Goal: Contribute content: Contribute content

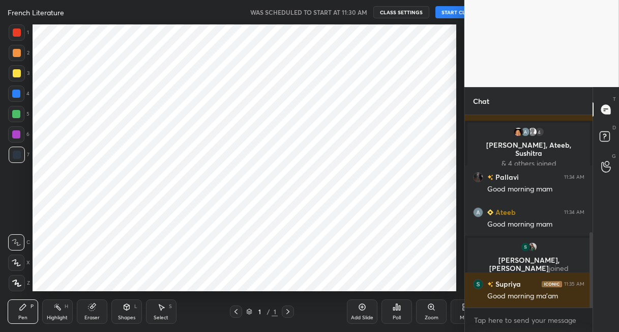
scroll to position [321, 0]
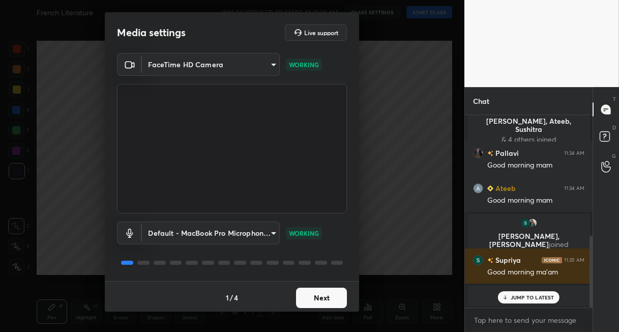
click at [331, 296] on button "Next" at bounding box center [321, 297] width 51 height 20
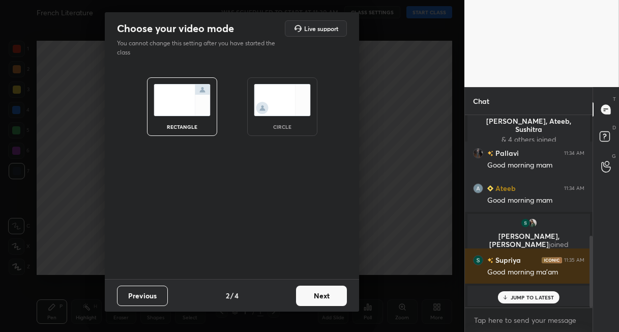
click at [336, 297] on button "Next" at bounding box center [321, 295] width 51 height 20
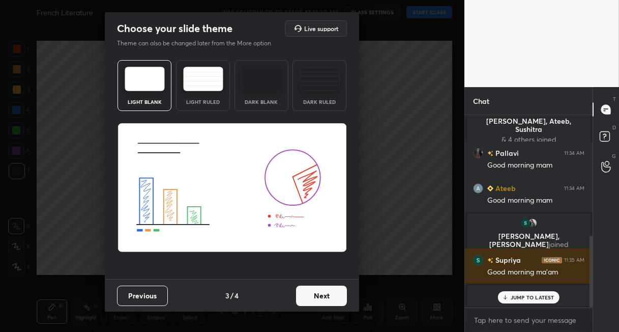
click at [336, 297] on button "Next" at bounding box center [321, 295] width 51 height 20
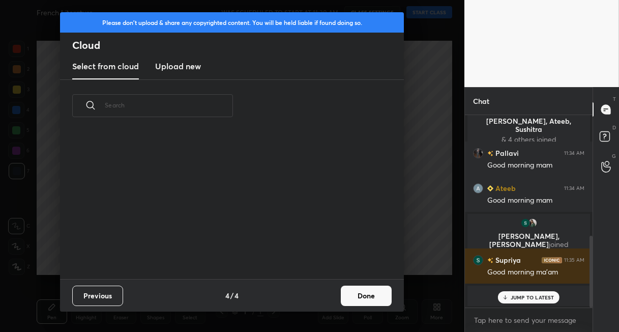
click at [360, 293] on button "Done" at bounding box center [366, 295] width 51 height 20
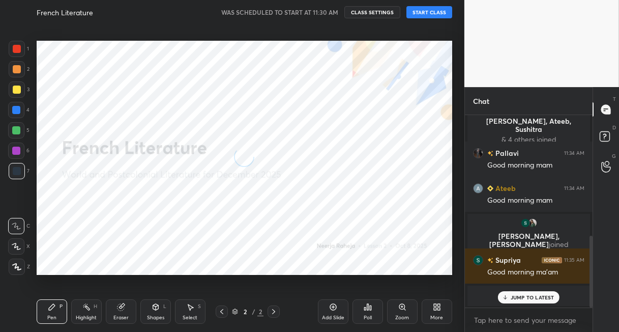
click at [429, 10] on button "START CLASS" at bounding box center [429, 12] width 46 height 12
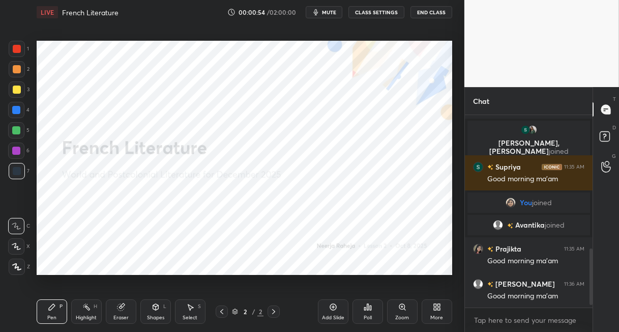
scroll to position [415, 0]
click at [441, 315] on div "More" at bounding box center [436, 317] width 13 height 5
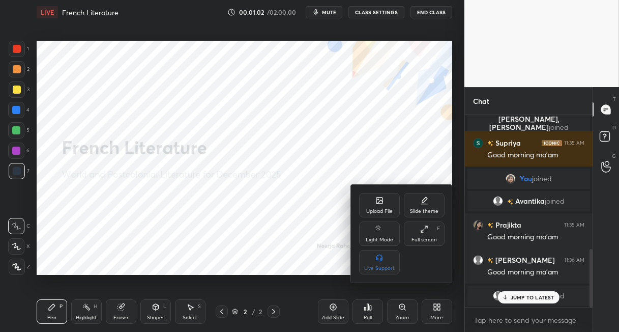
click at [382, 205] on div "Upload File" at bounding box center [379, 205] width 41 height 24
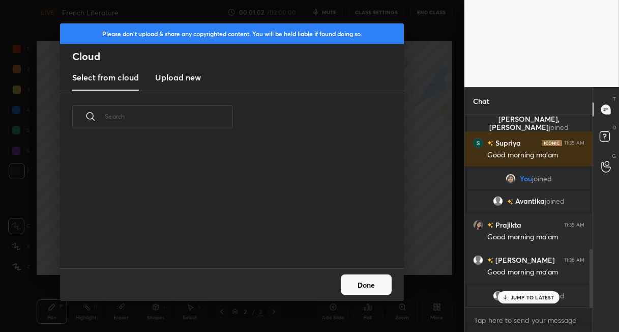
scroll to position [125, 327]
click at [167, 81] on h3 "Upload new" at bounding box center [178, 77] width 46 height 12
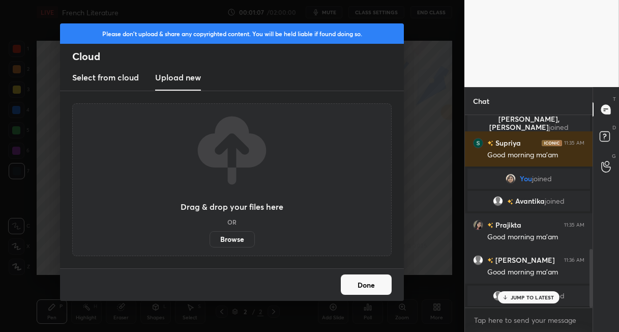
click at [223, 237] on label "Browse" at bounding box center [232, 239] width 45 height 16
click at [210, 237] on input "Browse" at bounding box center [210, 239] width 0 height 16
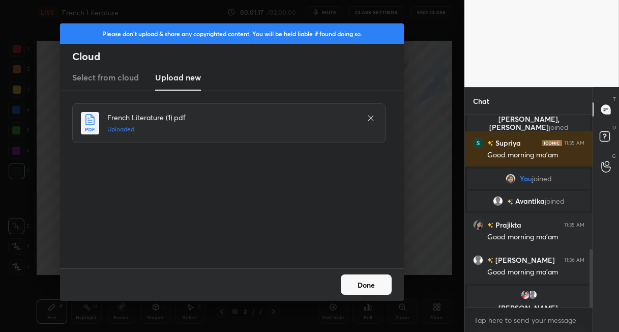
click at [373, 292] on button "Done" at bounding box center [366, 284] width 51 height 20
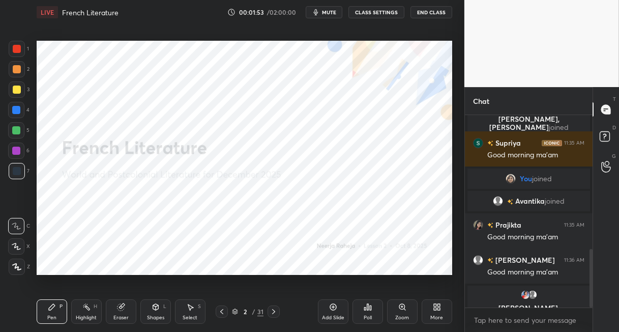
click at [18, 154] on div at bounding box center [16, 150] width 8 height 8
drag, startPoint x: 13, startPoint y: 130, endPoint x: 30, endPoint y: 122, distance: 19.1
click at [13, 130] on div at bounding box center [16, 130] width 8 height 8
drag, startPoint x: 16, startPoint y: 265, endPoint x: 26, endPoint y: 242, distance: 26.2
click at [16, 265] on icon at bounding box center [17, 266] width 8 height 6
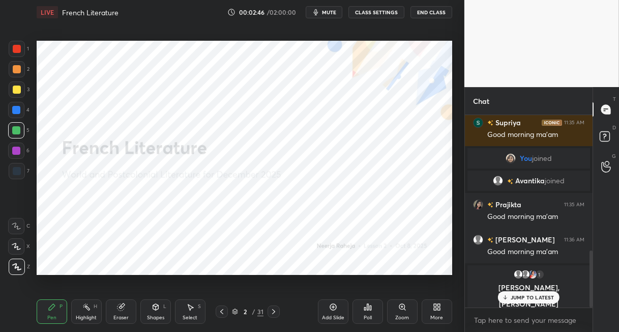
scroll to position [465, 0]
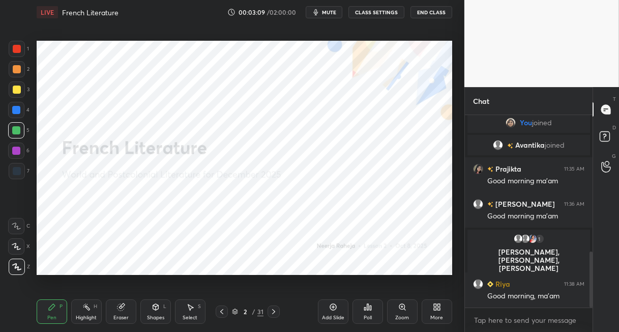
drag, startPoint x: 337, startPoint y: 305, endPoint x: 333, endPoint y: 282, distance: 23.2
click at [336, 305] on div "Add Slide" at bounding box center [333, 311] width 31 height 24
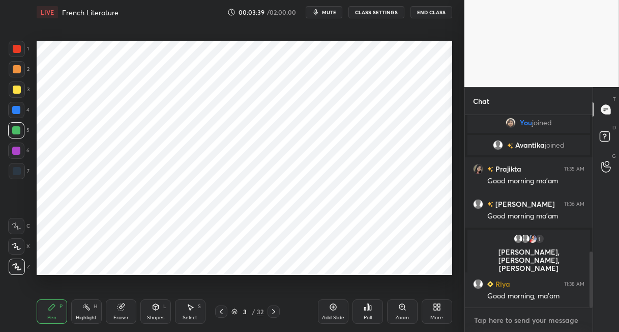
type textarea "x"
click at [482, 321] on textarea at bounding box center [528, 320] width 111 height 16
paste textarea "The Song of [PERSON_NAME] (La Chanson de Roland) - c. [DATE] This epic poem, on…"
type textarea "The Song of [PERSON_NAME] (La Chanson de Roland) - c. [DATE] This epic poem, on…"
type textarea "x"
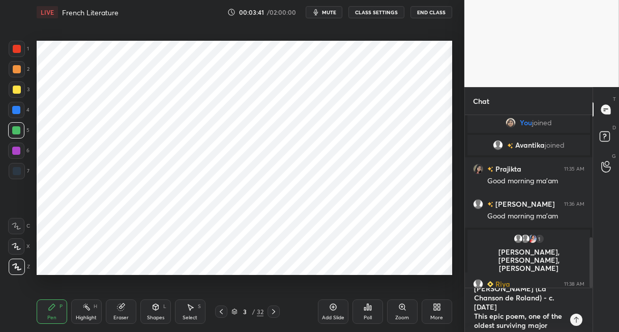
scroll to position [0, 0]
type textarea "The Song of [PERSON_NAME] (La Chanson de Roland) - c. [DATE] This epic poem, on…"
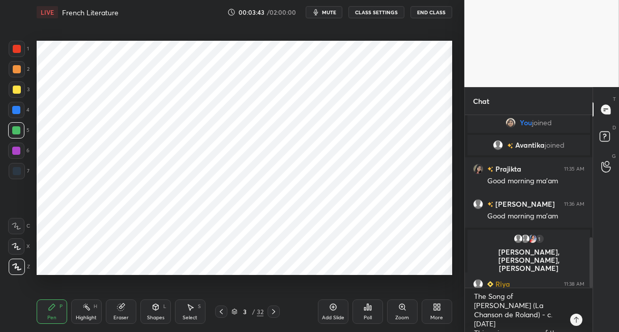
click at [334, 309] on icon at bounding box center [333, 307] width 8 height 8
click at [155, 306] on icon at bounding box center [156, 307] width 8 height 8
drag, startPoint x: 15, startPoint y: 173, endPoint x: 29, endPoint y: 162, distance: 18.4
click at [16, 172] on div at bounding box center [17, 171] width 8 height 8
drag, startPoint x: 49, startPoint y: 310, endPoint x: 50, endPoint y: 304, distance: 6.1
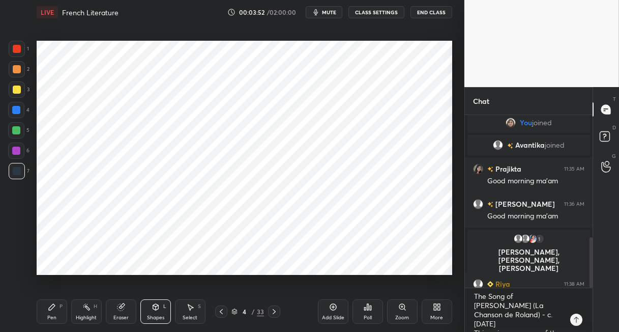
click at [50, 306] on icon at bounding box center [52, 307] width 6 height 6
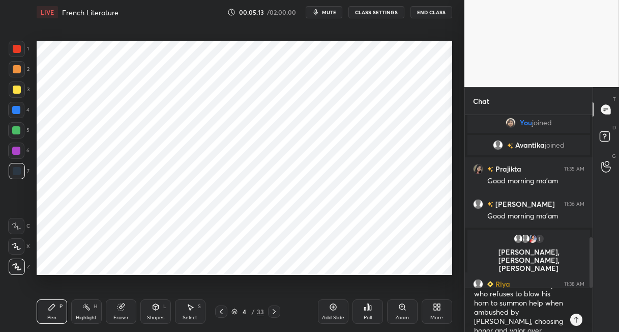
scroll to position [128, 0]
type textarea "x"
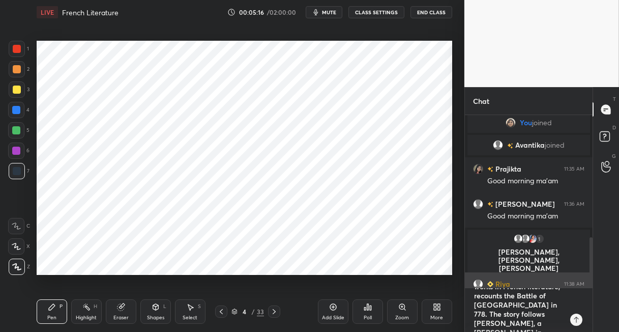
drag, startPoint x: 560, startPoint y: 326, endPoint x: 469, endPoint y: 283, distance: 100.8
click at [469, 284] on div "[PERSON_NAME] 11:35 AM Good morning ma'am You joined [PERSON_NAME] joined Praji…" at bounding box center [529, 223] width 128 height 217
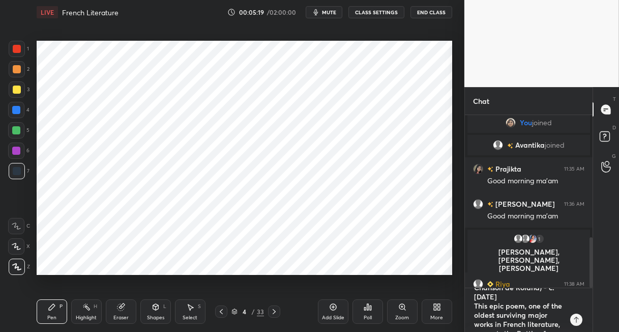
type textarea "The Song of [PERSON_NAME] (La Chanson de Roland) - c. loyalty of medieval France"
type textarea "x"
type textarea "The Song of [PERSON_NAME] (La Chanson de Roland) - c. loyalty of medieval France"
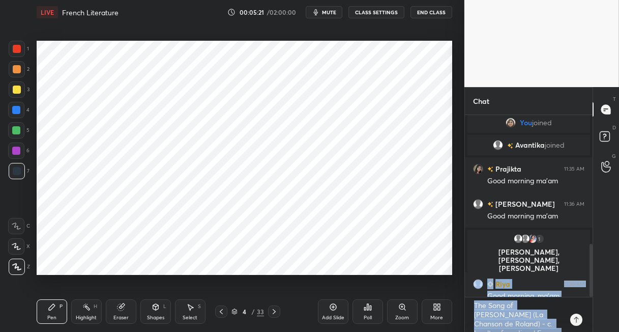
drag, startPoint x: 568, startPoint y: 324, endPoint x: 469, endPoint y: 270, distance: 112.4
click at [469, 270] on div "[PERSON_NAME] 11:35 AM Good morning ma'am You joined [PERSON_NAME] joined Praji…" at bounding box center [529, 223] width 128 height 217
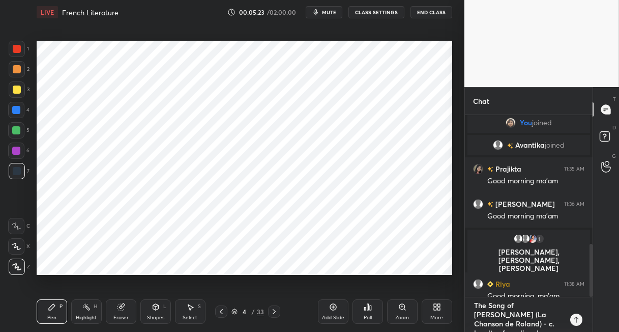
click at [526, 324] on textarea "The Song of [PERSON_NAME] (La Chanson de Roland) - c. loyalty of medieval France" at bounding box center [518, 314] width 91 height 35
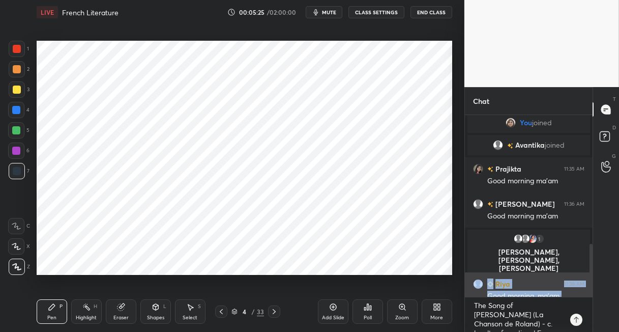
drag, startPoint x: 565, startPoint y: 323, endPoint x: 470, endPoint y: 294, distance: 99.1
click at [470, 294] on div "[PERSON_NAME] 11:35 AM Good morning ma'am You joined [PERSON_NAME] joined Praji…" at bounding box center [529, 223] width 128 height 217
click at [484, 303] on textarea "The Song of [PERSON_NAME] (La Chanson de Roland) - c. loyalty of medieval France" at bounding box center [518, 314] width 91 height 35
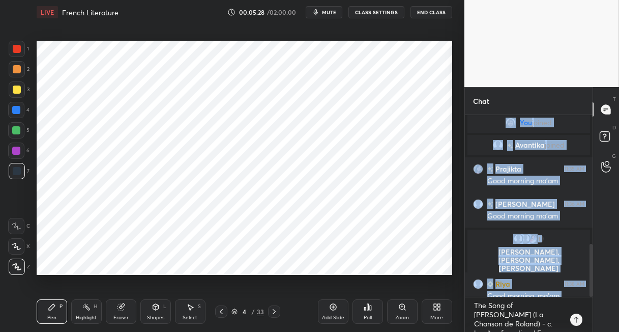
drag, startPoint x: 471, startPoint y: 307, endPoint x: 548, endPoint y: 335, distance: 81.1
click at [548, 0] on html "1 2 3 4 5 6 7 C X Z C X Z E E Erase all H H LIVE French Literature 00:05:28 / 0…" at bounding box center [309, 0] width 619 height 0
type textarea "x"
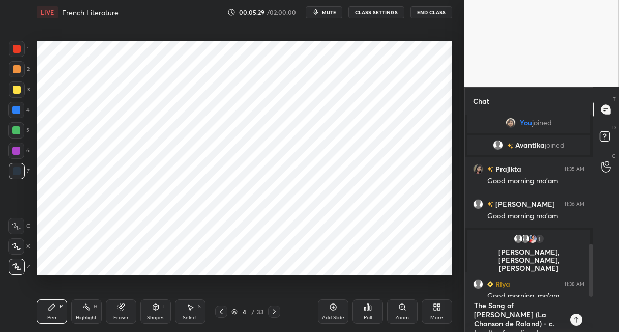
click at [543, 324] on textarea "The Song of [PERSON_NAME] (La Chanson de Roland) - c. loyalty of medieval France" at bounding box center [518, 314] width 91 height 35
click at [562, 324] on textarea "The Song of [PERSON_NAME] (La Chanson de Roland) - c. loyalty of medieval France" at bounding box center [518, 314] width 91 height 35
type textarea "The Song of [PERSON_NAME] (La Chanson de Roland) - c. loyalty of medieval Franc"
type textarea "x"
type textarea "The Song of [PERSON_NAME] (La Chanson de Roland) - c. loyalty of medieval [PERS…"
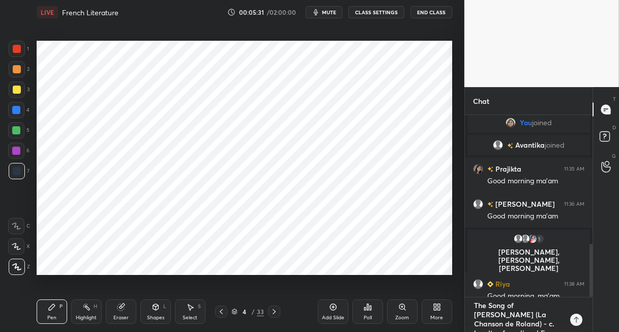
type textarea "x"
type textarea "The Song of [PERSON_NAME] (La Chanson de Roland) - c. loyalty of medieval Fra"
type textarea "x"
type textarea "The Song of [PERSON_NAME] (La Chanson de Roland) - c. loyalty of medieval Fr"
type textarea "x"
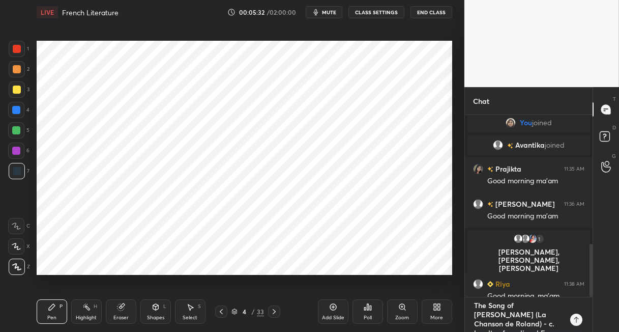
type textarea "The Song of [PERSON_NAME] (La Chanson de Roland) - c. loyalty of medieval F"
type textarea "x"
type textarea "The Song of [PERSON_NAME] (La Chanson de Roland) - c. loyalty of medieval"
type textarea "x"
type textarea "The Song of [PERSON_NAME] (La Chanson de Roland) - c. loyalty of medieval"
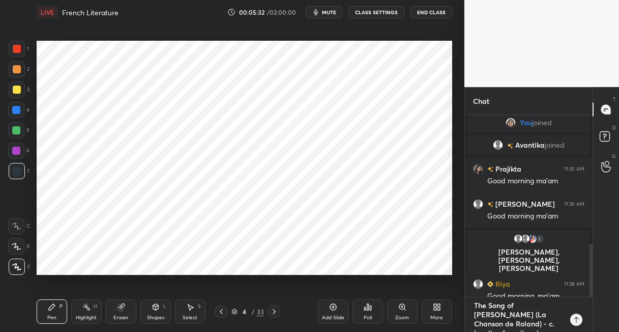
type textarea "x"
type textarea "The Song of [PERSON_NAME] (La Chanson de Roland) - c. loyalty of medieva"
type textarea "x"
type textarea "The Song of [PERSON_NAME] (La Chanson de Roland) - c. loyalty of mediev"
type textarea "x"
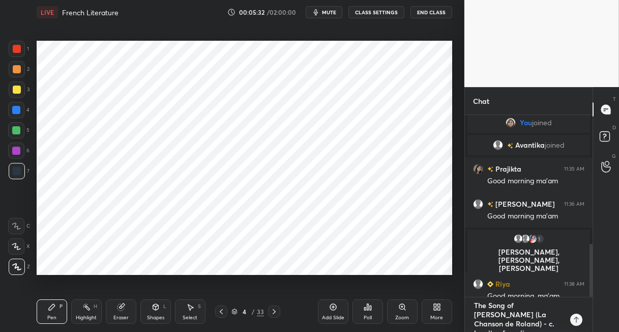
type textarea "The Song of [PERSON_NAME] (La Chanson de Roland) - c. loyalty of medie"
type textarea "x"
type textarea "The Song of [PERSON_NAME] (La Chanson de Roland) - c. loyalty of medi"
type textarea "x"
type textarea "The Song of [PERSON_NAME] (La Chanson de Roland) - c. loyalty of med"
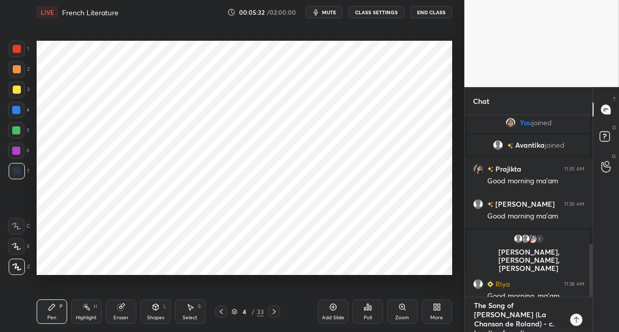
type textarea "x"
type textarea "The Song of [PERSON_NAME] (La Chanson de Roland) - c. loyalty of me"
type textarea "x"
type textarea "The Song of [PERSON_NAME] (La Chanson de Roland) - c. loyalty of m"
type textarea "x"
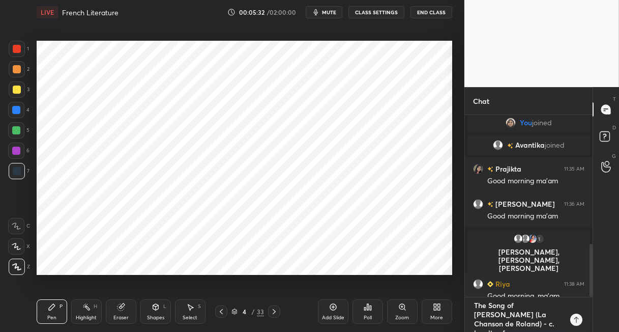
type textarea "The Song of [PERSON_NAME] (La Chanson de Roland) - c. loyalty of"
type textarea "x"
type textarea "The Song of [PERSON_NAME] (La Chanson de Roland) - c. loyalty of"
type textarea "x"
type textarea "The Song of [PERSON_NAME] (La Chanson de Roland) - c. loyalty o"
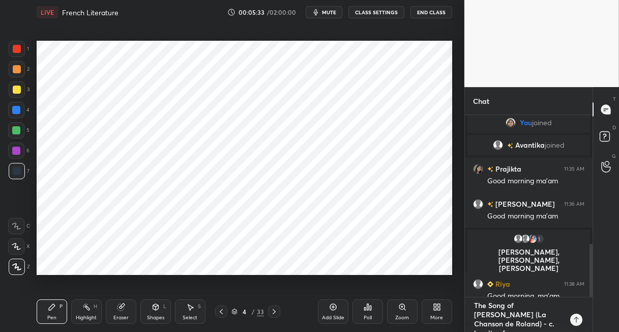
type textarea "x"
type textarea "The Song of [PERSON_NAME] (La Chanson de Roland) - c. loyalty"
type textarea "x"
type textarea "The Song of [PERSON_NAME] (La Chanson de Roland) - c. loyalty"
type textarea "x"
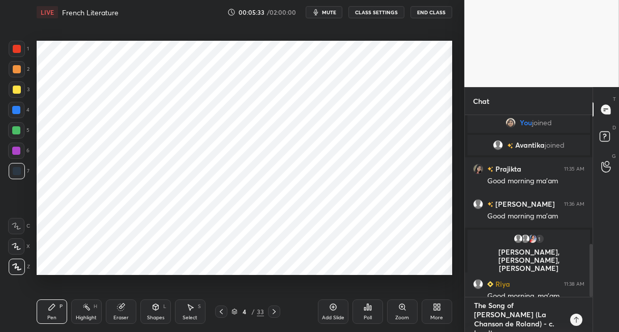
type textarea "The Song of [PERSON_NAME] (La Chanson de Roland) - c. loyalt"
type textarea "x"
type textarea "The Song of [PERSON_NAME] (La Chanson de Roland) - c. loyal"
type textarea "x"
type textarea "The Song of [PERSON_NAME] (La Chanson de Roland) - [PERSON_NAME]"
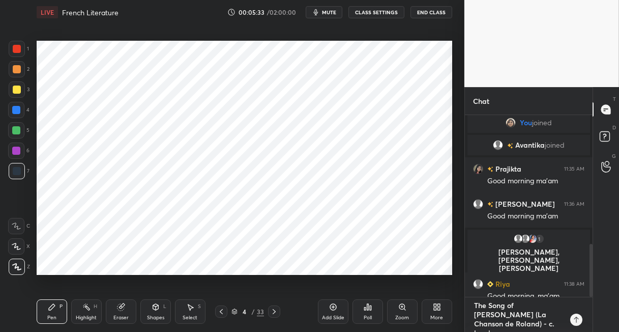
type textarea "x"
type textarea "The Song of [PERSON_NAME] (La Chanson de Roland) - [PERSON_NAME]"
type textarea "x"
type textarea "The Song of [PERSON_NAME] (La Chanson de Roland) - c. lo"
type textarea "x"
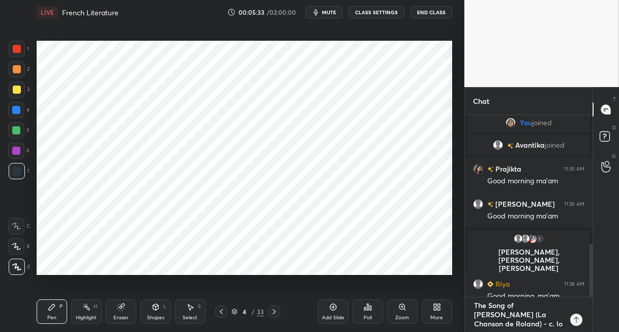
type textarea "The Song of [PERSON_NAME] (La Chanson de Roland) - c. l"
type textarea "x"
type textarea "The Song of [PERSON_NAME] (La Chanson de Roland) - c."
type textarea "x"
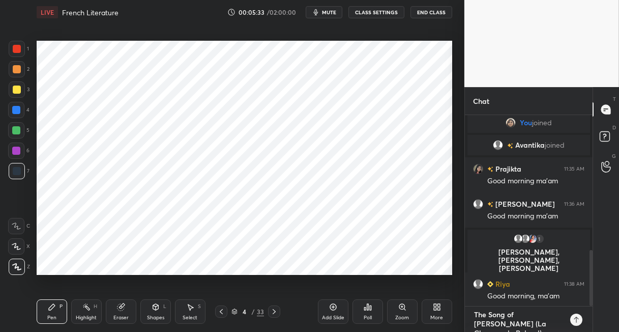
type textarea "The Song of [PERSON_NAME] (La Chanson de Roland) - c."
type textarea "x"
type textarea "The Song of [PERSON_NAME] (La Chanson de Roland) - c"
type textarea "x"
type textarea "The Song of [PERSON_NAME] (La Chanson [PERSON_NAME]) -"
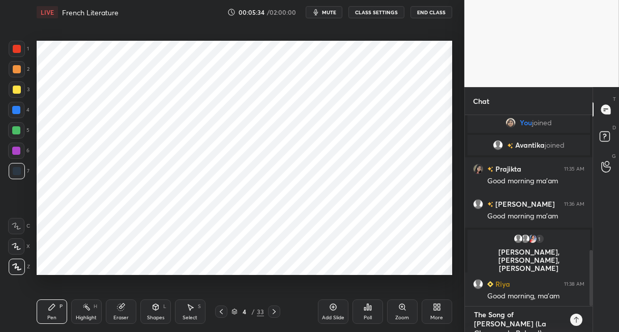
type textarea "x"
type textarea "The Song of [PERSON_NAME] (La Chanson [PERSON_NAME]) -"
type textarea "x"
type textarea "The Song of [PERSON_NAME] (La Chanson [PERSON_NAME])"
type textarea "x"
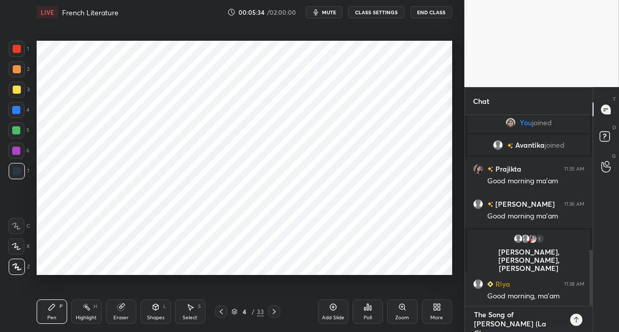
type textarea "The Song of [PERSON_NAME] (La Chanson [PERSON_NAME])"
type textarea "x"
type textarea "The Song of [PERSON_NAME] (La Chanson [PERSON_NAME]"
type textarea "x"
type textarea "The Song of [PERSON_NAME] (La Chanson [PERSON_NAME]"
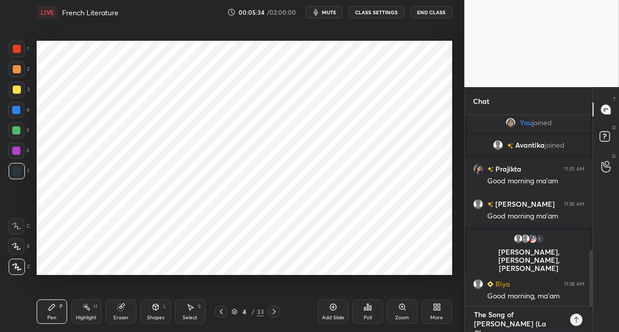
type textarea "x"
type textarea "The Song of [PERSON_NAME] ([PERSON_NAME]"
type textarea "x"
type textarea "The Song of [PERSON_NAME] (La Chanson de Rol"
type textarea "x"
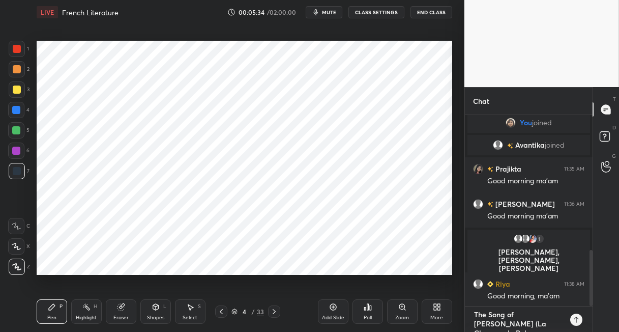
type textarea "The Song of [PERSON_NAME] (La Chanson de Ro"
type textarea "x"
type textarea "The Song of [PERSON_NAME] (La Chanson de R"
type textarea "x"
type textarea "The Song of [PERSON_NAME] (La Chanson de"
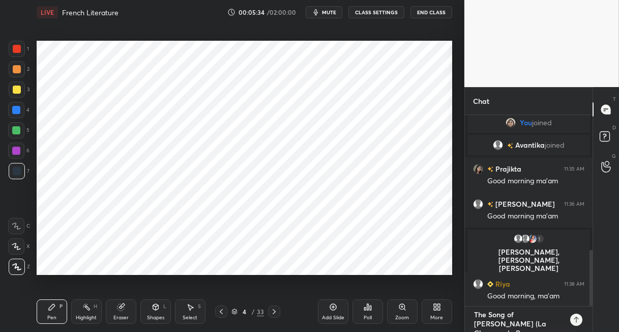
type textarea "x"
type textarea "The Song of [PERSON_NAME] (La Chanson de"
type textarea "x"
type textarea "The Song of [PERSON_NAME] (La Chanson d"
type textarea "x"
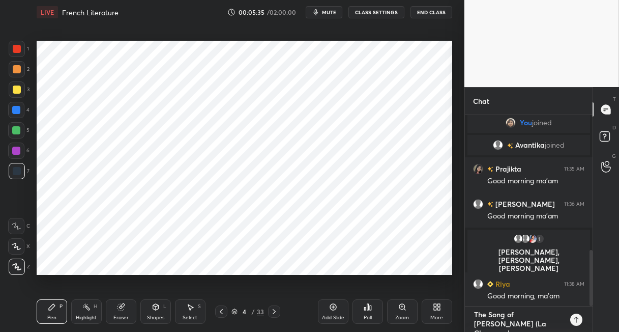
type textarea "The Song of [PERSON_NAME] ([PERSON_NAME]"
type textarea "x"
type textarea "The Song of [PERSON_NAME] ([PERSON_NAME]"
type textarea "x"
type textarea "The Song of [PERSON_NAME] (La Chanso"
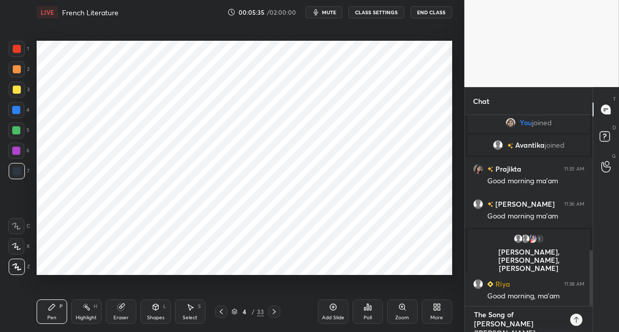
type textarea "x"
type textarea "The Song of [PERSON_NAME] (La Chans"
type textarea "x"
type textarea "The Song of [PERSON_NAME] ([PERSON_NAME]"
type textarea "x"
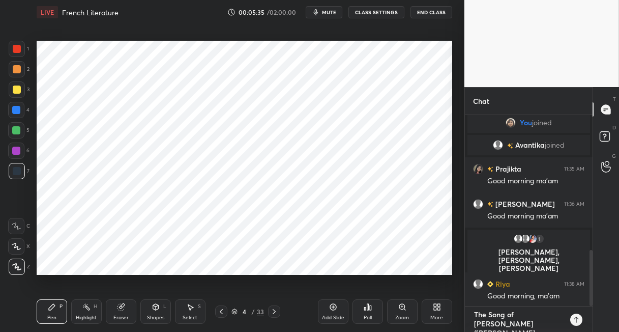
type textarea "The Song of [PERSON_NAME] (La Cha"
type textarea "x"
type textarea "The Song of [PERSON_NAME] (La Ch"
type textarea "x"
type textarea "The Song of [PERSON_NAME] (La C"
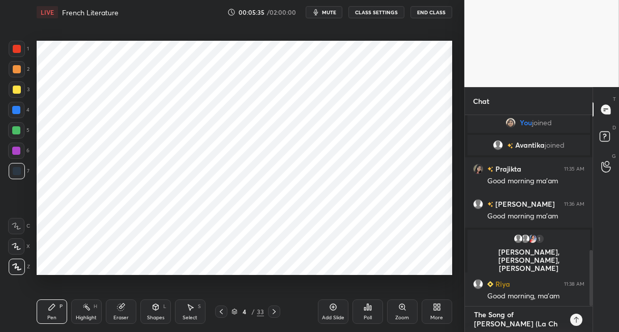
type textarea "x"
type textarea "The Song of [PERSON_NAME] (La"
type textarea "x"
type textarea "The Song of [PERSON_NAME] (La"
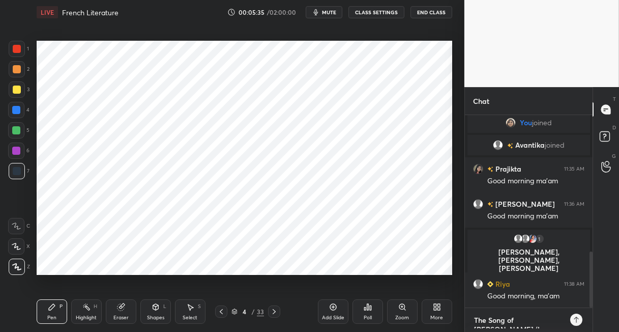
type textarea "x"
type textarea "The Song of [PERSON_NAME] (L"
type textarea "x"
type textarea "The Song of [PERSON_NAME] ("
type textarea "x"
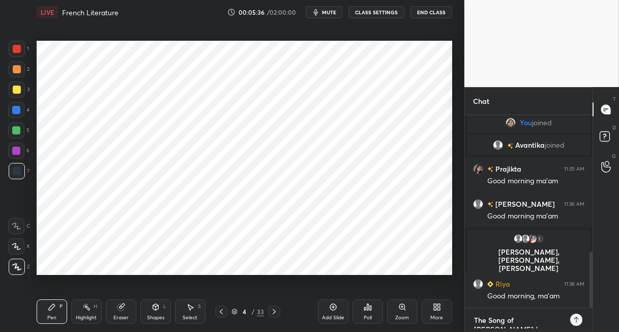
type textarea "The Song of [PERSON_NAME]"
type textarea "x"
type textarea "The Song of [PERSON_NAME]"
type textarea "x"
type textarea "The Song of [PERSON_NAME]"
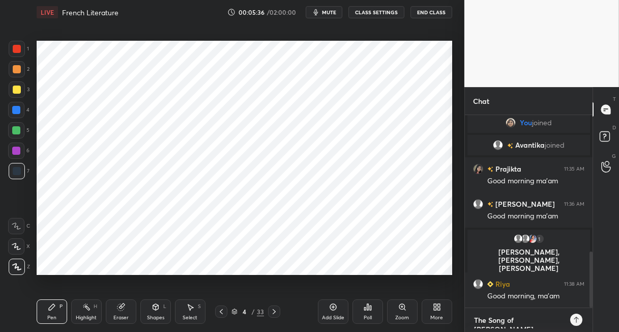
type textarea "x"
type textarea "The Song of Rola"
type textarea "x"
type textarea "The Song of Rol"
type textarea "x"
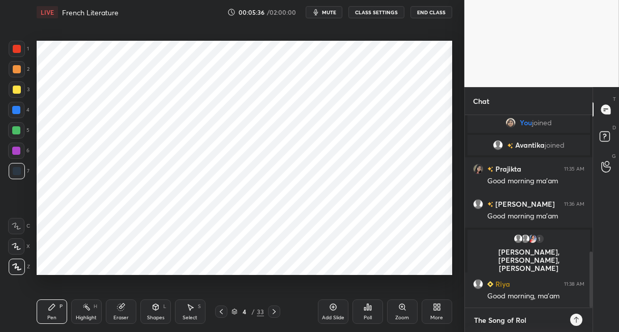
type textarea "The Song of Ro"
type textarea "x"
type textarea "The Song of R"
type textarea "x"
type textarea "The Song of"
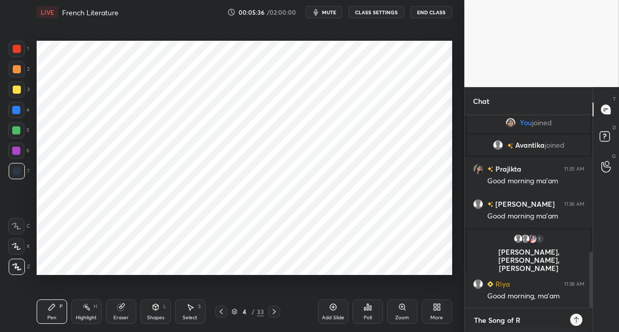
type textarea "x"
type textarea "The Song of"
type textarea "x"
type textarea "The Song o"
type textarea "x"
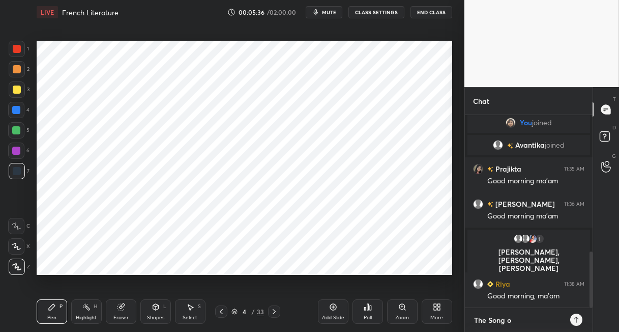
type textarea "The Song"
type textarea "x"
type textarea "The Song"
type textarea "x"
type textarea "The Son"
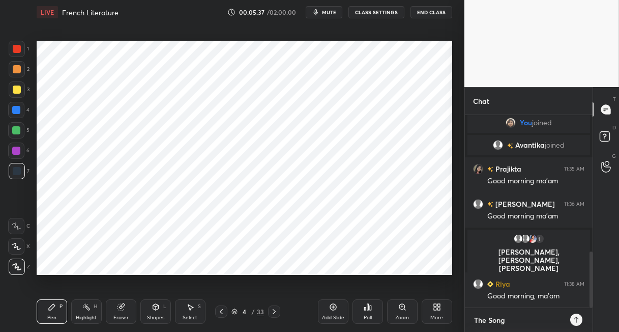
type textarea "x"
type textarea "The So"
type textarea "x"
type textarea "The S"
type textarea "x"
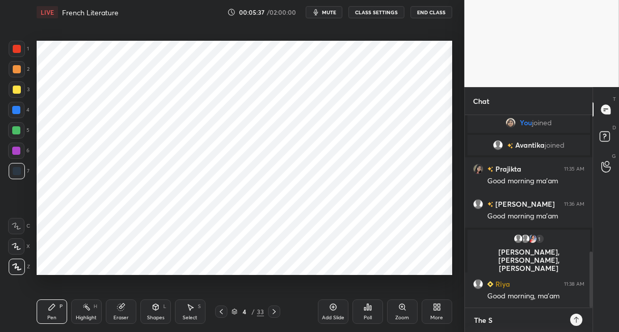
type textarea "The"
type textarea "x"
type textarea "The"
type textarea "x"
type textarea "Th"
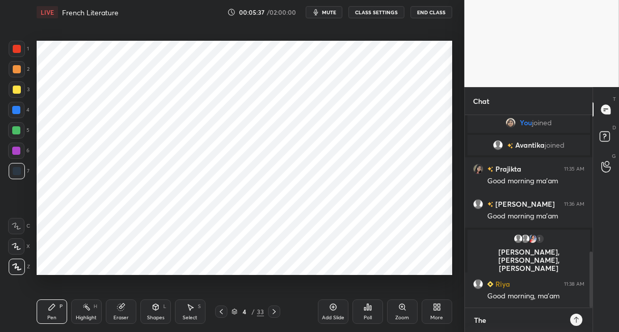
type textarea "x"
type textarea "T"
type textarea "x"
drag, startPoint x: 22, startPoint y: 50, endPoint x: 35, endPoint y: 51, distance: 13.3
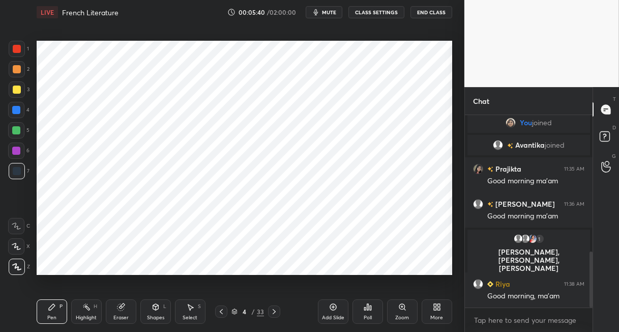
click at [22, 51] on div at bounding box center [17, 49] width 16 height 16
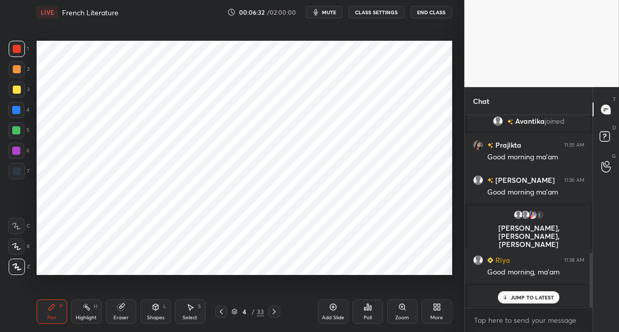
click at [328, 302] on div "Add Slide" at bounding box center [333, 311] width 31 height 24
type textarea "x"
click at [526, 321] on textarea at bounding box center [528, 320] width 111 height 16
paste textarea "The Romance of the Rose (Le Roman de la Rose) - 13th Century This allegorical p…"
type textarea "The Romance of the Rose (Le Roman de la Rose) - 13th Century This allegorical p…"
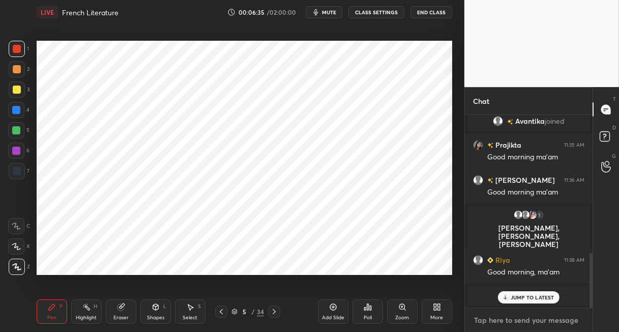
type textarea "x"
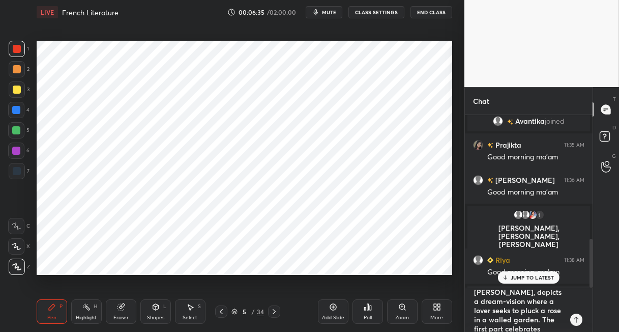
scroll to position [0, 0]
type textarea "The Romance of the Rose (Le Roman de la Rose) - 13th Century This allegorical p…"
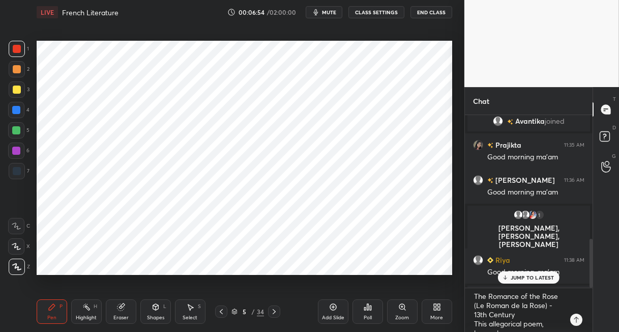
drag, startPoint x: 11, startPoint y: 109, endPoint x: 24, endPoint y: 112, distance: 13.5
click at [13, 110] on div at bounding box center [16, 110] width 16 height 16
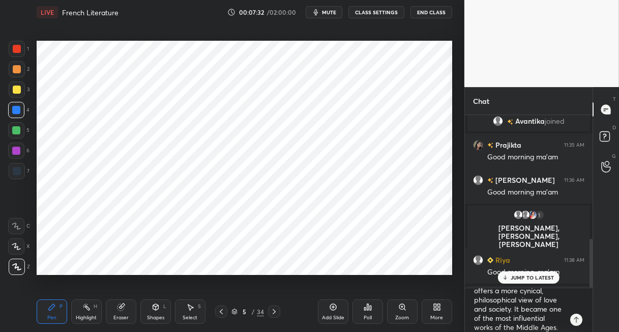
scroll to position [128, 0]
type textarea "x"
drag, startPoint x: 522, startPoint y: 327, endPoint x: 499, endPoint y: 310, distance: 28.5
click at [476, 305] on textarea "The Romance of the Rose (Le Roman de la Rose) - 13th Century This allegorical p…" at bounding box center [518, 310] width 91 height 44
click at [538, 326] on textarea "The Romance of the Rose (Le Roman de la Rose) - 13th Century This allegorical p…" at bounding box center [518, 310] width 91 height 44
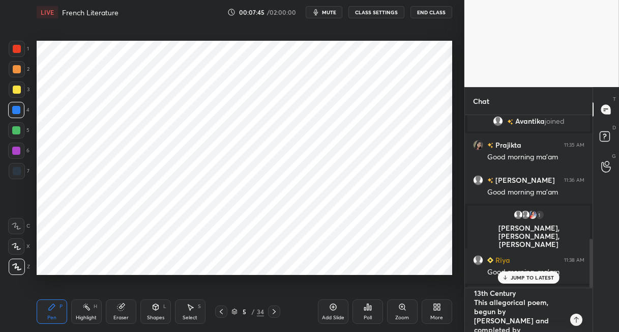
scroll to position [0, 0]
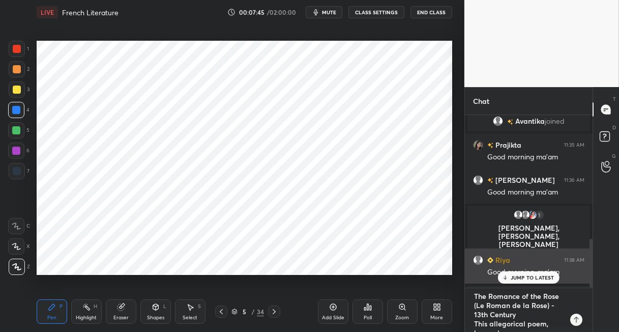
drag, startPoint x: 536, startPoint y: 326, endPoint x: 475, endPoint y: 263, distance: 87.0
click at [463, 277] on div "1 2 3 4 5 6 7 C X Z C X Z E E Erase all H H LIVE French Literature 00:07:45 / 0…" at bounding box center [309, 166] width 619 height 332
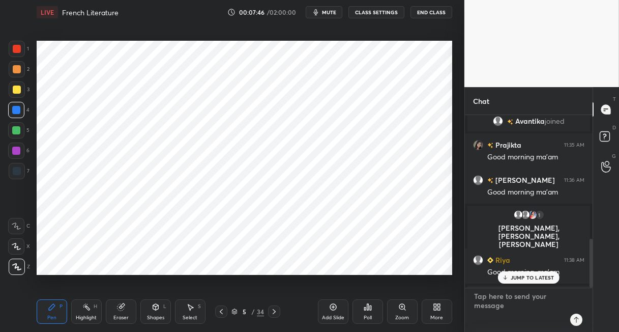
type textarea "x"
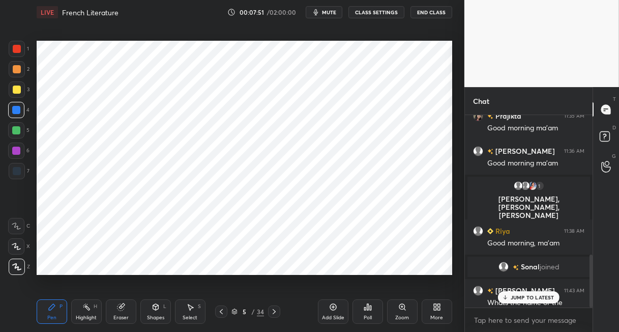
scroll to position [505, 0]
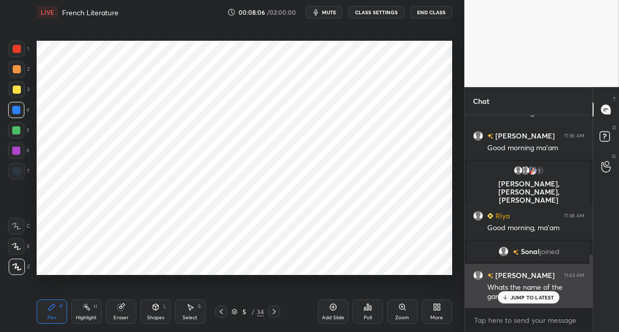
click at [524, 298] on p "JUMP TO LATEST" at bounding box center [533, 297] width 44 height 6
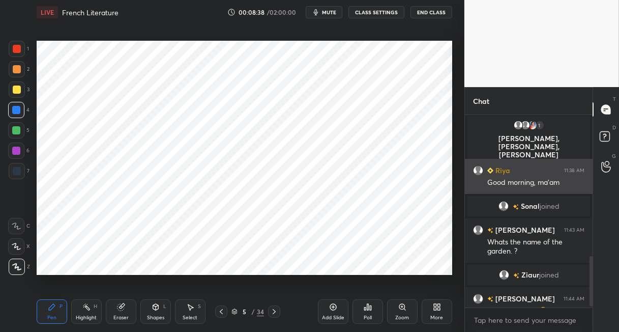
scroll to position [543, 0]
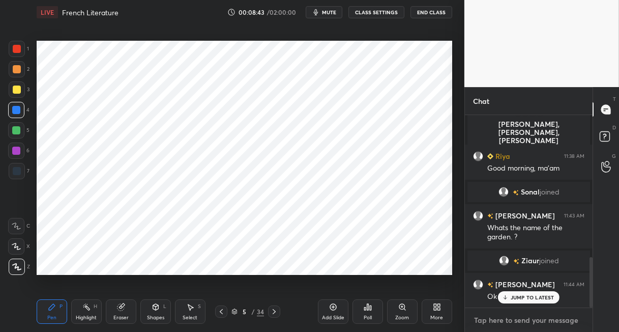
type textarea "x"
click at [483, 319] on textarea at bounding box center [528, 320] width 111 height 16
paste textarea "Gargantua and [PERSON_NAME] ([DATE]-[DATE]) This five-book series follows two g…"
type textarea "Gargantua and [PERSON_NAME] ([DATE]-[DATE]) This five-book series follows two g…"
type textarea "x"
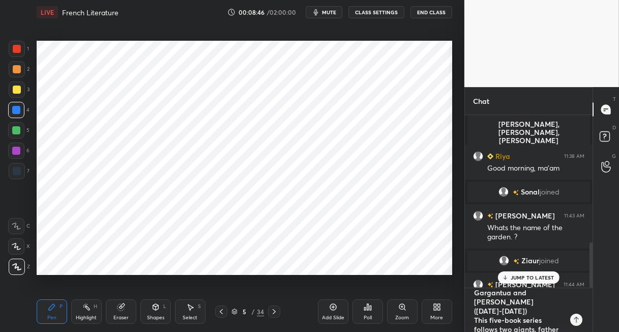
scroll to position [0, 0]
type textarea "Gargantua and [PERSON_NAME] ([DATE]-[DATE]) This five-book series follows two g…"
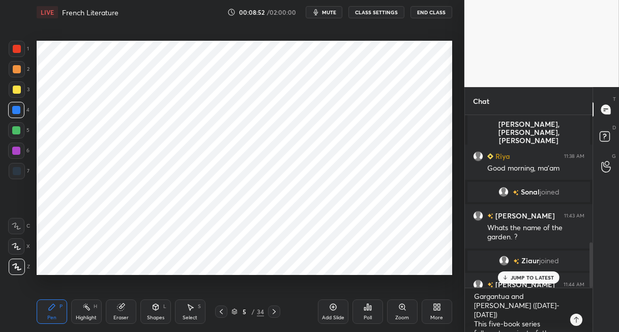
click at [332, 304] on icon at bounding box center [333, 307] width 8 height 8
click at [17, 70] on div at bounding box center [17, 69] width 8 height 8
click at [16, 108] on div at bounding box center [16, 110] width 8 height 8
click at [19, 172] on div at bounding box center [17, 171] width 8 height 8
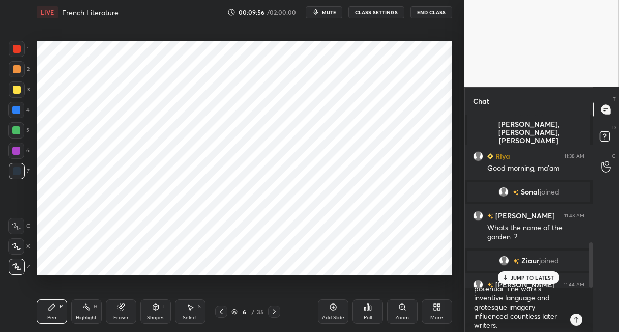
scroll to position [165, 0]
type textarea "x"
drag, startPoint x: 503, startPoint y: 324, endPoint x: 452, endPoint y: 267, distance: 77.1
click at [453, 269] on div "1 2 3 4 5 6 7 C X Z C X Z E E Erase all H H LIVE French Literature 00:09:59 / 0…" at bounding box center [309, 166] width 619 height 332
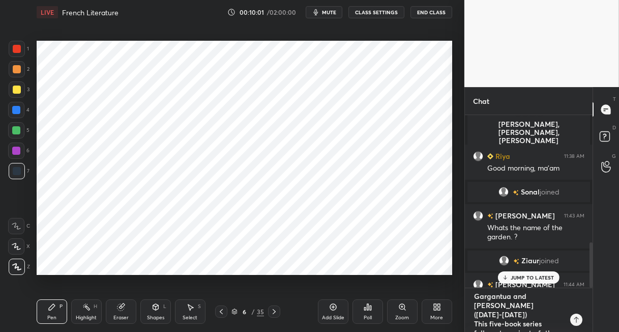
type textarea "x"
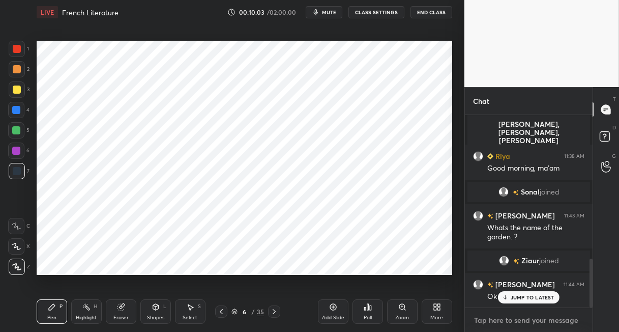
scroll to position [568, 0]
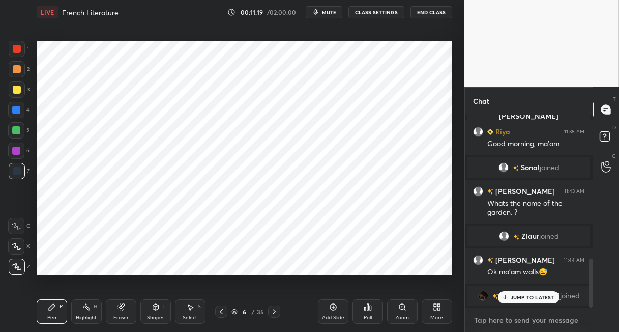
type textarea "x"
drag, startPoint x: 497, startPoint y: 319, endPoint x: 505, endPoint y: 316, distance: 8.5
click at [498, 318] on textarea at bounding box center [528, 320] width 111 height 16
paste textarea "Essays - [PERSON_NAME] (1580) [PERSON_NAME] invented the essay as a literary fo…"
type textarea "Essays - [PERSON_NAME] (1580) [PERSON_NAME] invented the essay as a literary fo…"
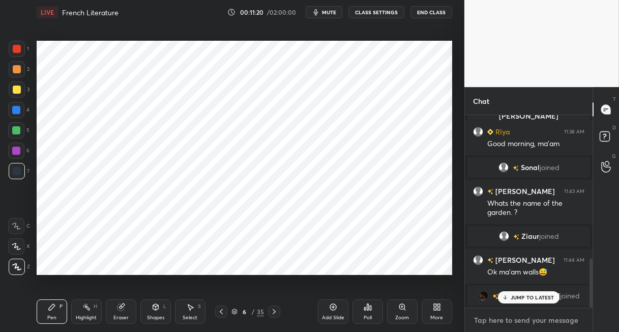
type textarea "x"
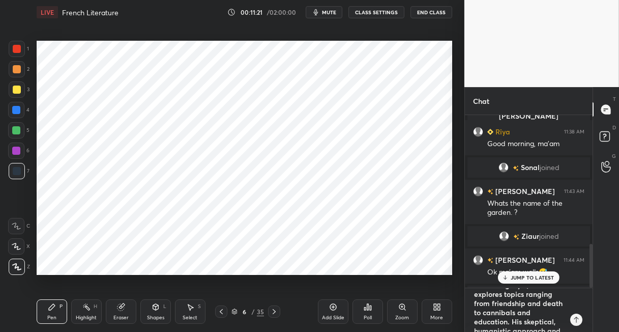
scroll to position [0, 0]
type textarea "Essays - [PERSON_NAME] (1580) [PERSON_NAME] invented the essay as a literary fo…"
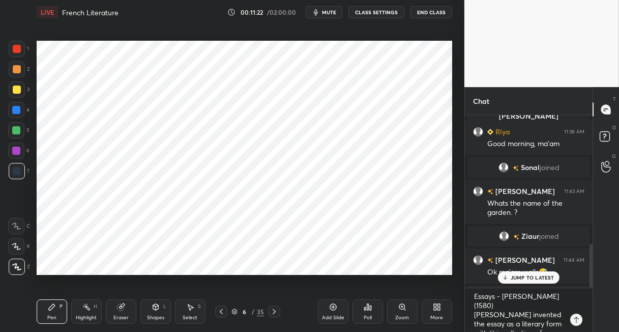
click at [335, 311] on div "Add Slide" at bounding box center [333, 311] width 31 height 24
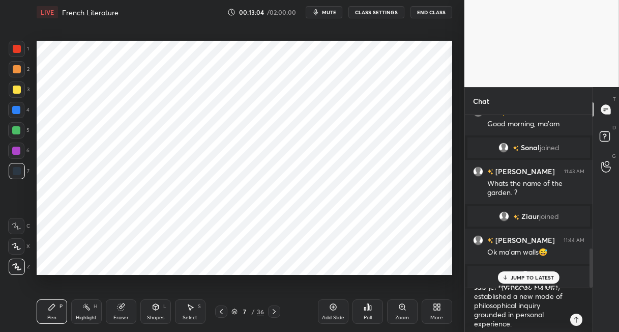
scroll to position [146, 0]
type textarea "x"
click at [446, 252] on div "1 2 3 4 5 6 7 C X Z C X Z E E Erase all H H LIVE French Literature 00:13:09 / 0…" at bounding box center [309, 166] width 619 height 332
type textarea "x"
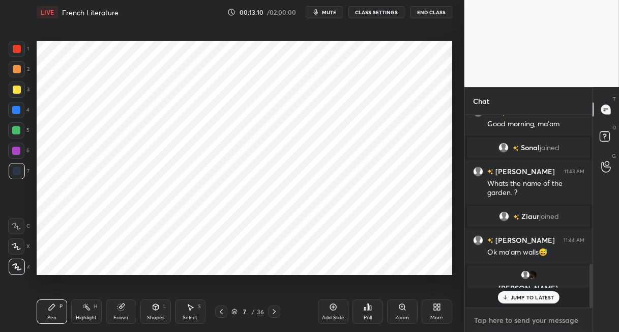
scroll to position [568, 0]
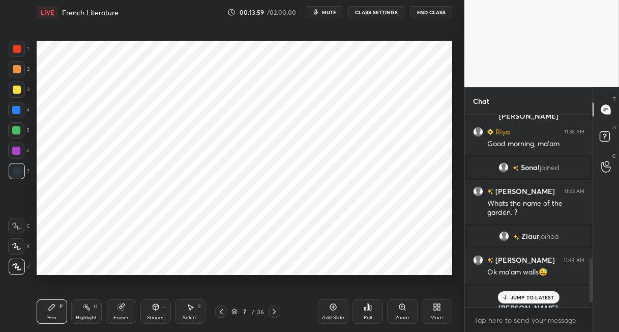
drag, startPoint x: 221, startPoint y: 311, endPoint x: 223, endPoint y: 292, distance: 18.9
click at [221, 310] on icon at bounding box center [221, 311] width 8 height 8
drag, startPoint x: 275, startPoint y: 311, endPoint x: 356, endPoint y: 297, distance: 82.6
click at [277, 309] on icon at bounding box center [274, 311] width 8 height 8
click at [547, 297] on p "JUMP TO LATEST" at bounding box center [533, 297] width 44 height 6
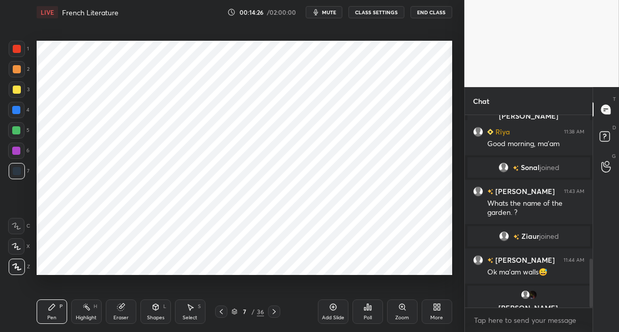
click at [273, 309] on icon at bounding box center [274, 311] width 8 height 8
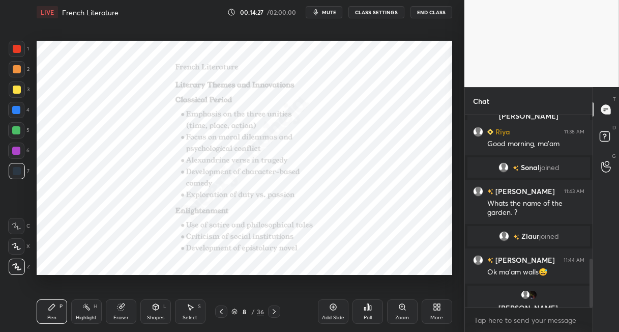
click at [222, 311] on icon at bounding box center [221, 311] width 8 height 8
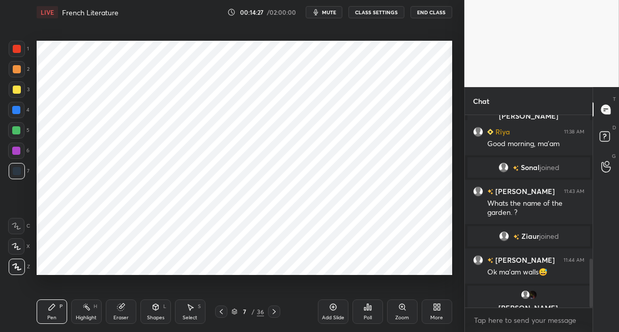
drag, startPoint x: 335, startPoint y: 309, endPoint x: 333, endPoint y: 284, distance: 25.5
click at [334, 308] on icon at bounding box center [333, 307] width 8 height 8
drag, startPoint x: 21, startPoint y: 49, endPoint x: 35, endPoint y: 49, distance: 14.3
click at [22, 49] on div at bounding box center [17, 49] width 16 height 16
click at [21, 111] on div at bounding box center [16, 110] width 16 height 16
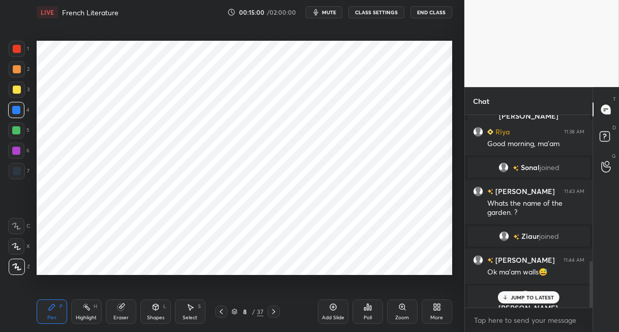
scroll to position [603, 0]
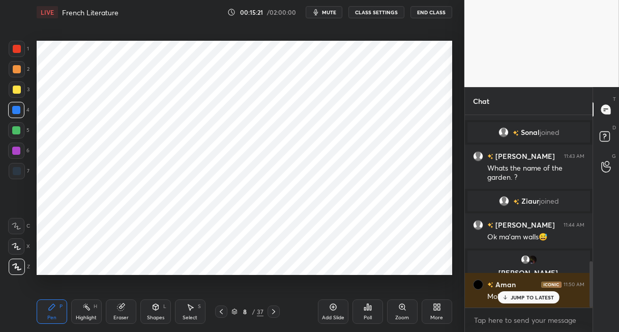
drag, startPoint x: 117, startPoint y: 308, endPoint x: 123, endPoint y: 279, distance: 30.1
click at [117, 307] on icon at bounding box center [121, 307] width 8 height 8
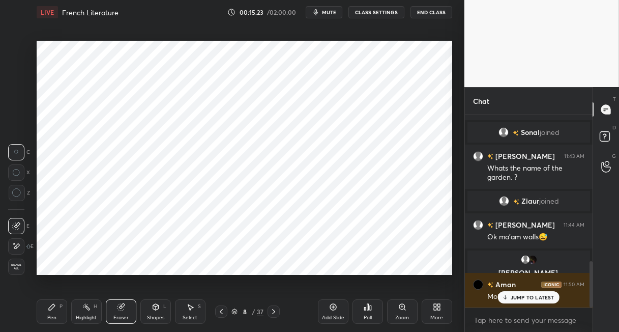
click at [51, 305] on icon at bounding box center [52, 307] width 8 height 8
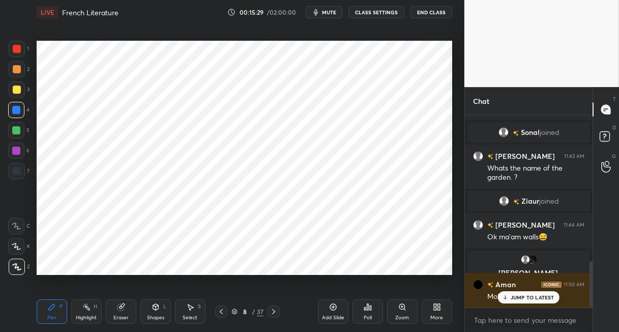
click at [17, 71] on div at bounding box center [17, 69] width 8 height 8
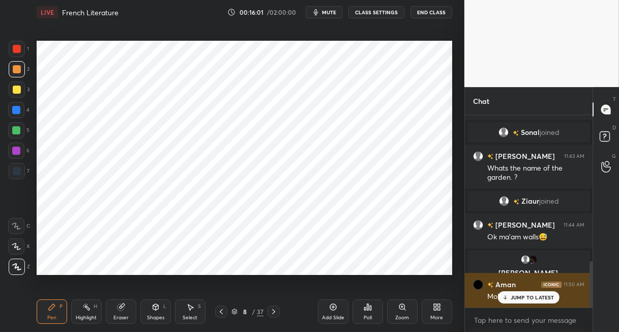
drag, startPoint x: 528, startPoint y: 294, endPoint x: 538, endPoint y: 280, distance: 17.6
click at [528, 294] on p "JUMP TO LATEST" at bounding box center [533, 297] width 44 height 6
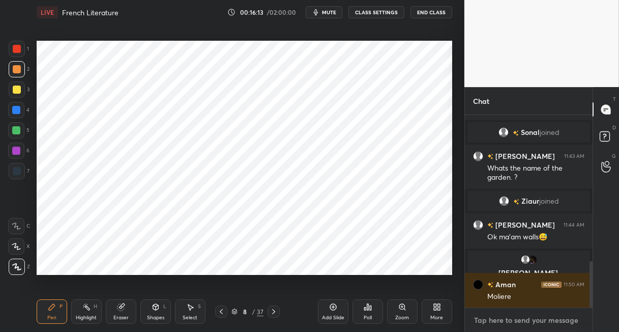
type textarea "x"
click at [492, 321] on textarea at bounding box center [528, 320] width 111 height 16
paste textarea "The Cid (Le Cid) - [PERSON_NAME] (1637) This tragicomedy dramatizes the conflic…"
type textarea "The Cid (Le Cid) - [PERSON_NAME] (1637) This tragicomedy dramatizes the conflic…"
type textarea "x"
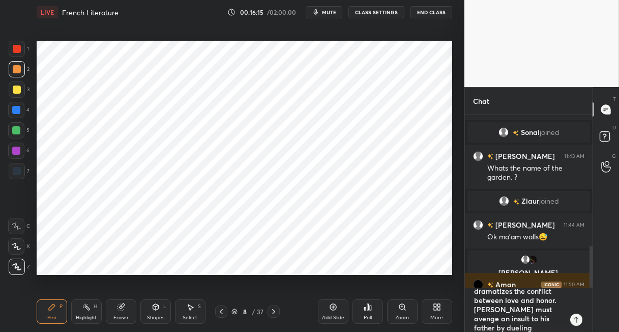
scroll to position [0, 0]
type textarea "The Cid (Le Cid) - [PERSON_NAME] (1637) This tragicomedy dramatizes the conflic…"
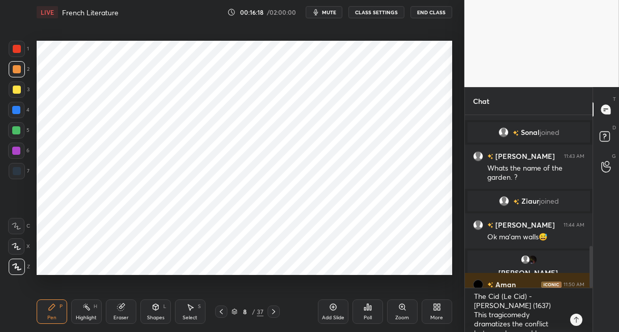
click at [332, 307] on icon at bounding box center [333, 307] width 8 height 8
drag, startPoint x: 19, startPoint y: 110, endPoint x: 29, endPoint y: 109, distance: 10.2
click at [20, 110] on div at bounding box center [16, 110] width 16 height 16
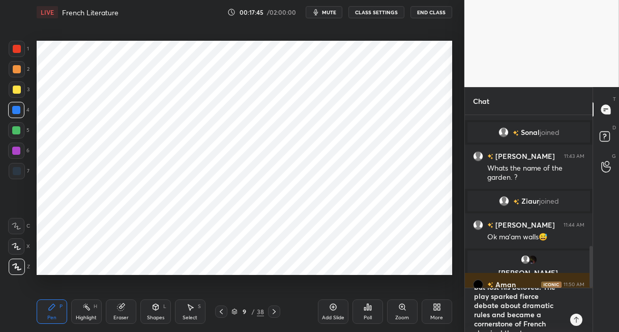
type textarea "x"
drag, startPoint x: 543, startPoint y: 323, endPoint x: 467, endPoint y: 259, distance: 99.2
click at [467, 259] on div "1 [PERSON_NAME], [PERSON_NAME], [PERSON_NAME] & 1 other joined [PERSON_NAME] 11…" at bounding box center [529, 223] width 128 height 217
type textarea "ter."
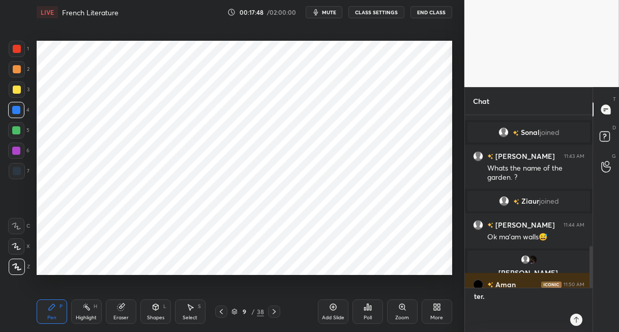
type textarea "x"
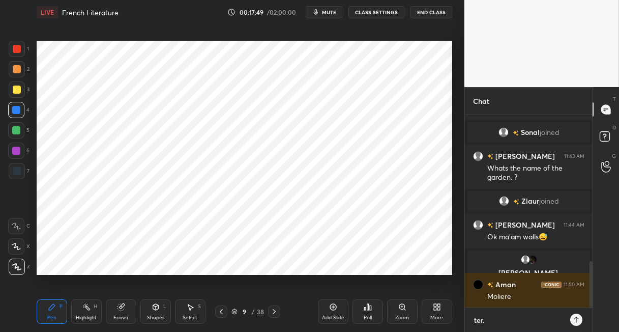
type textarea "ter."
type textarea "x"
drag, startPoint x: 493, startPoint y: 318, endPoint x: 468, endPoint y: 324, distance: 26.0
click at [467, 323] on div "ter. x" at bounding box center [529, 320] width 128 height 24
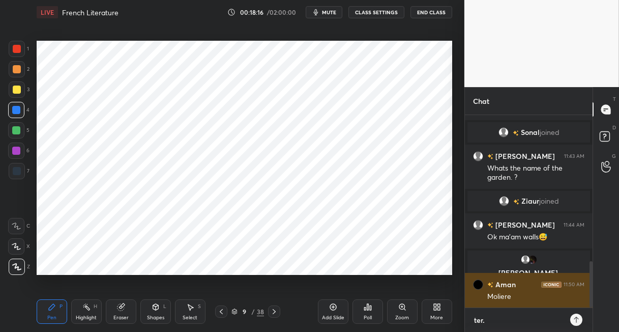
type textarea "x"
paste textarea "Phèdre - [PERSON_NAME] (1677) [PERSON_NAME] masterpiece adapts the Greek myth o…"
type textarea "Phèdre - [PERSON_NAME] (1677) [PERSON_NAME] masterpiece adapts the Greek myth o…"
type textarea "x"
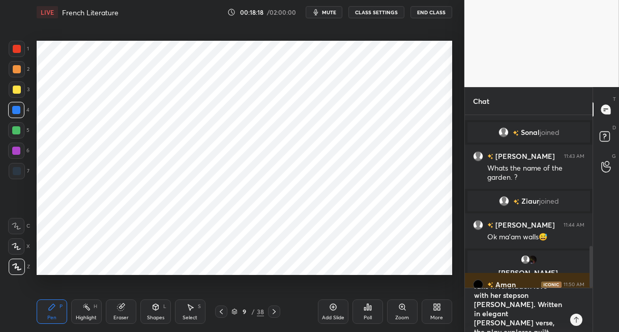
scroll to position [0, 0]
type textarea "Phèdre - [PERSON_NAME] (1677) [PERSON_NAME] masterpiece adapts the Greek myth o…"
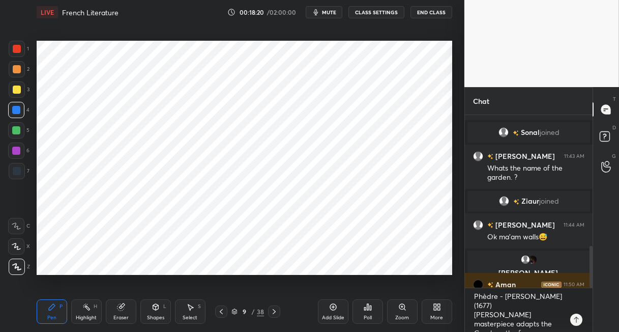
drag, startPoint x: 335, startPoint y: 307, endPoint x: 335, endPoint y: 297, distance: 9.7
click at [335, 305] on icon at bounding box center [333, 307] width 8 height 8
drag, startPoint x: 20, startPoint y: 50, endPoint x: 30, endPoint y: 53, distance: 10.0
click at [24, 52] on div at bounding box center [17, 49] width 16 height 16
drag, startPoint x: 17, startPoint y: 112, endPoint x: 24, endPoint y: 110, distance: 7.3
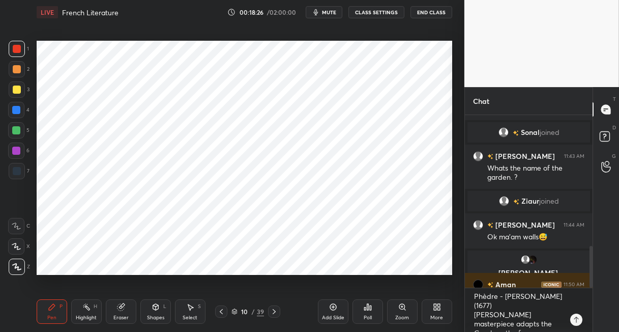
click at [22, 111] on div at bounding box center [16, 110] width 16 height 16
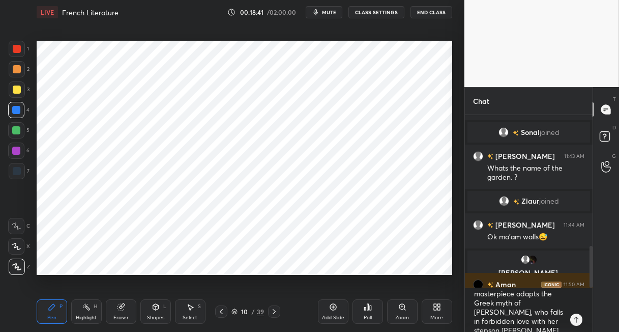
scroll to position [32, 0]
drag, startPoint x: 17, startPoint y: 131, endPoint x: 26, endPoint y: 127, distance: 9.8
click at [19, 130] on div at bounding box center [16, 130] width 8 height 8
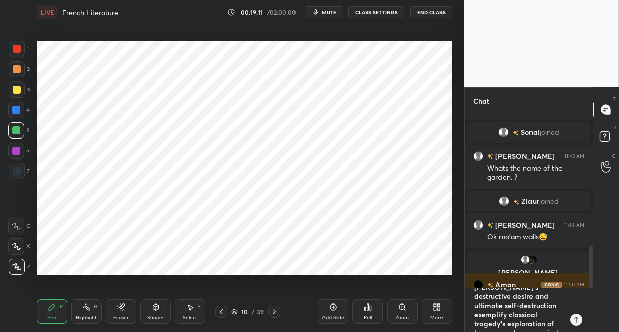
type textarea "x"
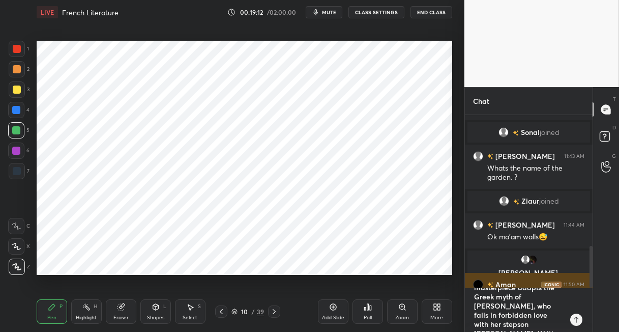
scroll to position [0, 0]
drag, startPoint x: 495, startPoint y: 324, endPoint x: 469, endPoint y: 281, distance: 50.9
click at [468, 281] on div "1 [PERSON_NAME], [PERSON_NAME], [PERSON_NAME] & 1 other joined [PERSON_NAME] 11…" at bounding box center [529, 223] width 128 height 217
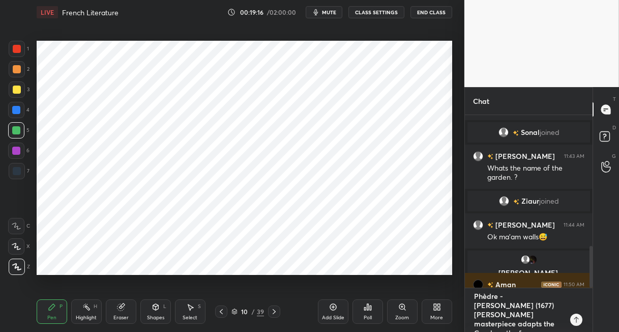
type textarea "x"
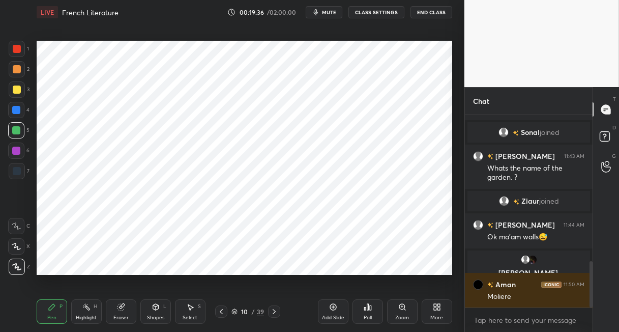
scroll to position [638, 0]
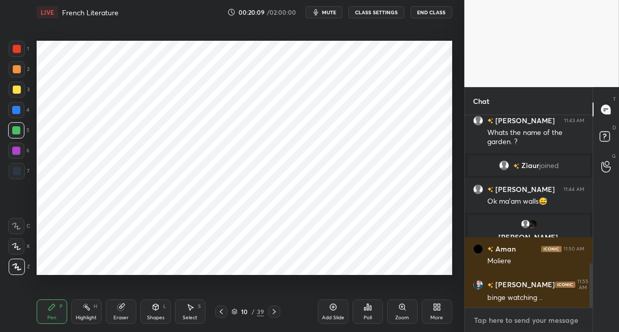
type textarea "x"
click at [490, 316] on textarea at bounding box center [528, 320] width 111 height 16
paste textarea "Tartuffe - [PERSON_NAME] (1664) This comedy satirizes religious hypocrisy throu…"
type textarea "Tartuffe - [PERSON_NAME] (1664) This comedy satirizes religious hypocrisy throu…"
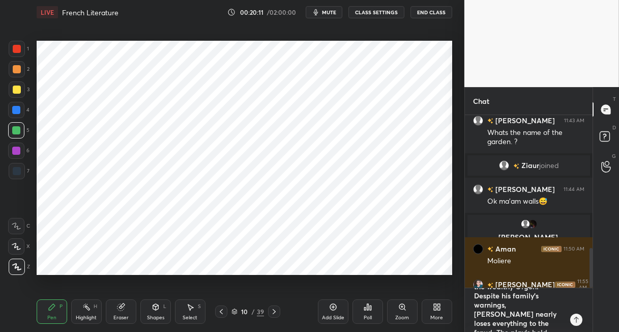
scroll to position [0, 0]
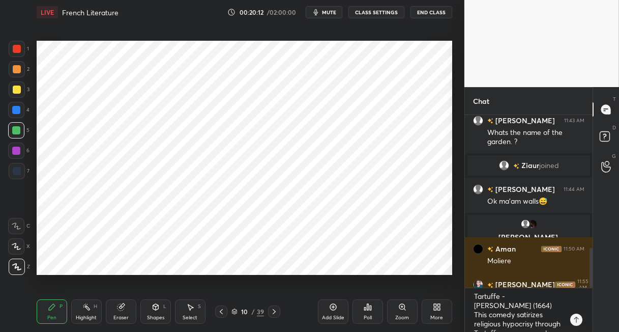
click at [335, 309] on icon at bounding box center [333, 307] width 8 height 8
drag, startPoint x: 23, startPoint y: 48, endPoint x: 11, endPoint y: 55, distance: 14.0
click at [22, 49] on div at bounding box center [17, 49] width 16 height 16
click at [16, 150] on div at bounding box center [16, 150] width 8 height 8
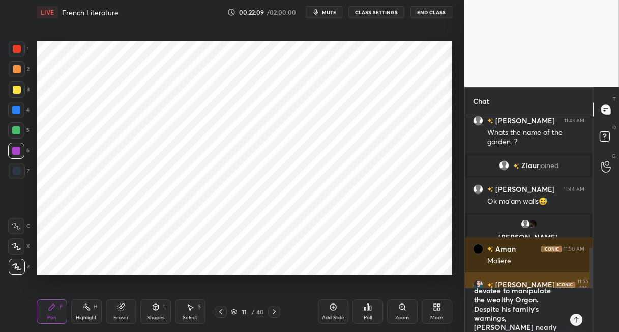
drag, startPoint x: 551, startPoint y: 329, endPoint x: 477, endPoint y: 286, distance: 85.4
click at [478, 288] on textarea "Tartuffe - [PERSON_NAME] (1664) This comedy satirizes religious hypocrisy throu…" at bounding box center [518, 310] width 91 height 44
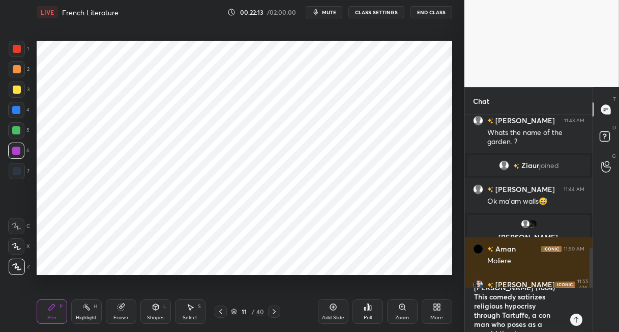
scroll to position [0, 0]
click at [427, 273] on div "1 2 3 4 5 6 7 C X Z C X Z E E Erase all H H LIVE French Literature 00:22:13 / 0…" at bounding box center [309, 166] width 619 height 332
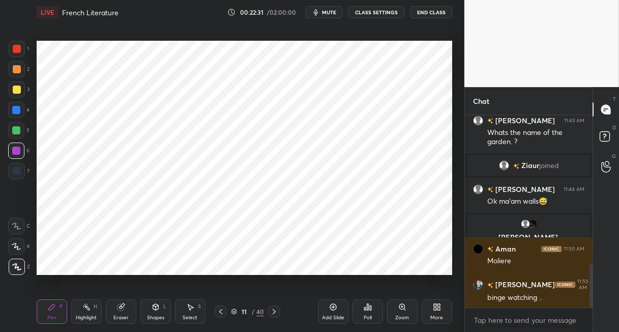
scroll to position [4, 3]
drag, startPoint x: 273, startPoint y: 310, endPoint x: 279, endPoint y: 306, distance: 7.6
click at [273, 310] on icon at bounding box center [274, 311] width 8 height 8
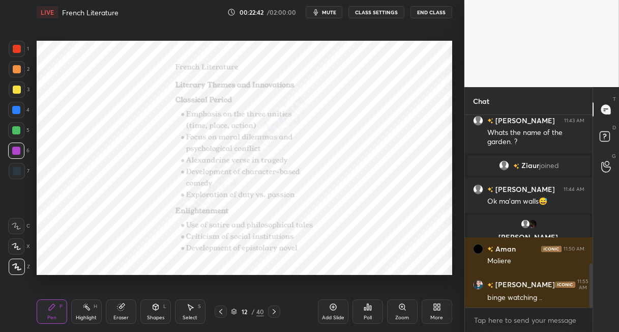
scroll to position [189, 125]
click at [276, 309] on icon at bounding box center [274, 311] width 8 height 8
click at [276, 310] on icon at bounding box center [274, 311] width 8 height 8
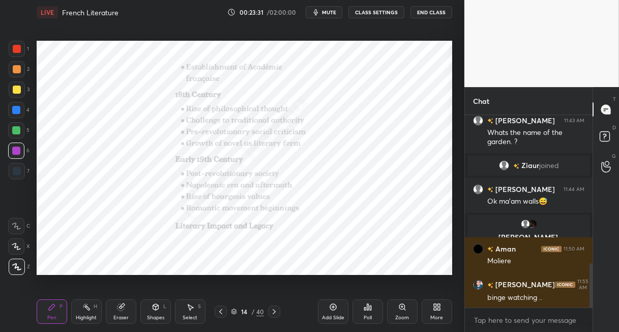
click at [277, 310] on icon at bounding box center [274, 311] width 8 height 8
click at [274, 311] on icon at bounding box center [274, 311] width 8 height 8
drag, startPoint x: 19, startPoint y: 50, endPoint x: 31, endPoint y: 55, distance: 12.8
click at [18, 52] on div at bounding box center [17, 49] width 8 height 8
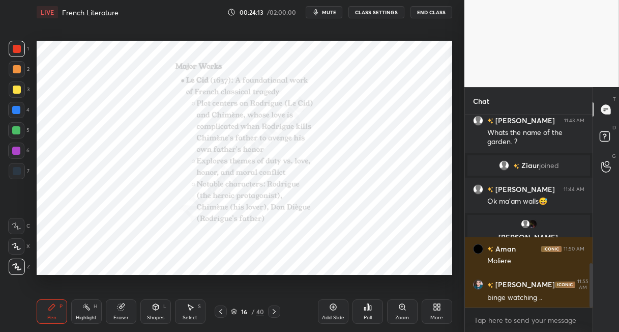
click at [277, 311] on icon at bounding box center [274, 311] width 8 height 8
drag, startPoint x: 274, startPoint y: 311, endPoint x: 273, endPoint y: 300, distance: 11.3
click at [274, 310] on icon at bounding box center [274, 311] width 3 height 5
drag, startPoint x: 273, startPoint y: 311, endPoint x: 277, endPoint y: 309, distance: 5.2
click at [272, 311] on icon at bounding box center [274, 311] width 8 height 8
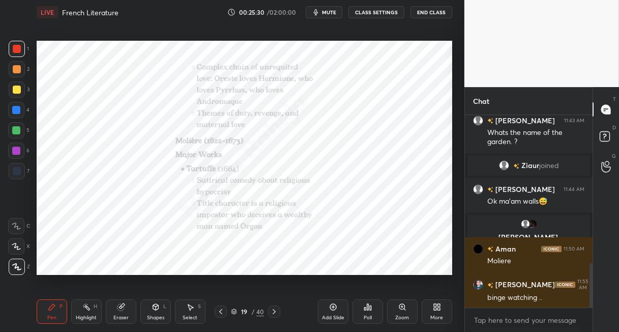
drag, startPoint x: 276, startPoint y: 311, endPoint x: 283, endPoint y: 308, distance: 7.7
click at [276, 311] on icon at bounding box center [274, 311] width 8 height 8
drag, startPoint x: 274, startPoint y: 310, endPoint x: 279, endPoint y: 308, distance: 5.3
click at [274, 309] on icon at bounding box center [274, 311] width 8 height 8
drag, startPoint x: 16, startPoint y: 114, endPoint x: 36, endPoint y: 121, distance: 20.6
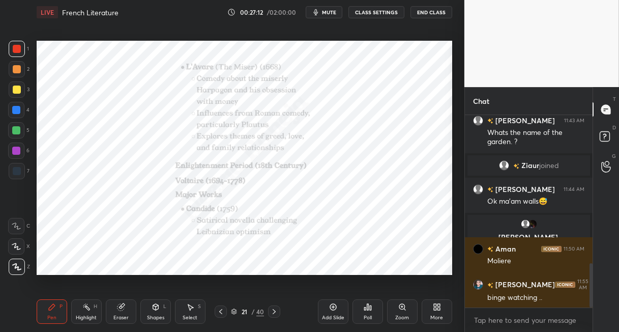
click at [18, 114] on div at bounding box center [16, 110] width 8 height 8
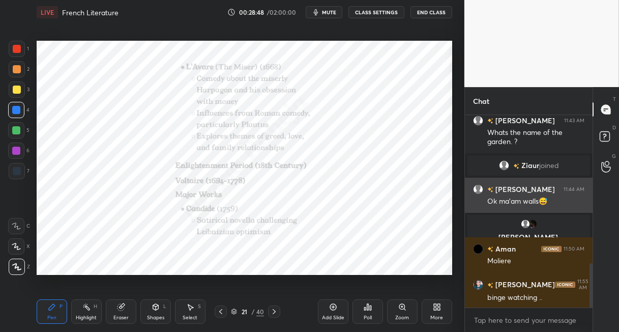
scroll to position [673, 0]
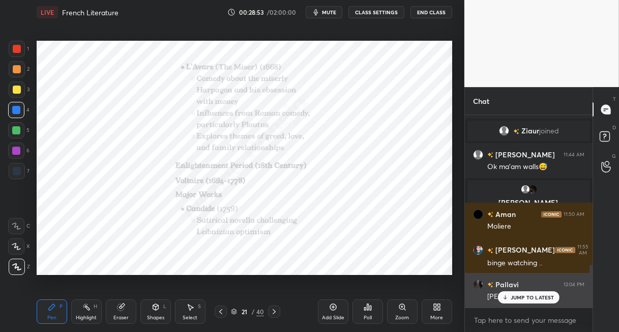
click at [535, 298] on p "JUMP TO LATEST" at bounding box center [533, 297] width 44 height 6
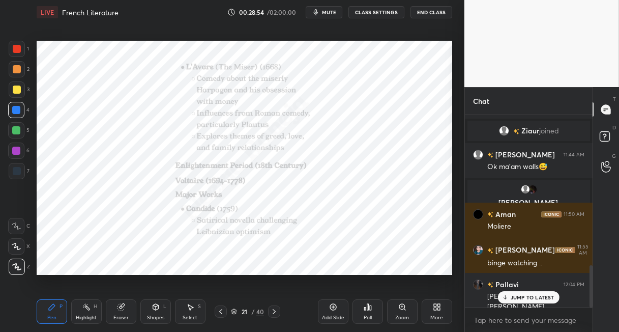
scroll to position [683, 0]
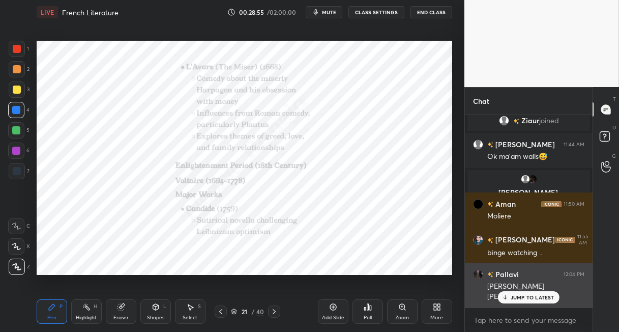
drag, startPoint x: 534, startPoint y: 299, endPoint x: 534, endPoint y: 305, distance: 5.6
click at [534, 300] on div "JUMP TO LATEST" at bounding box center [528, 297] width 61 height 12
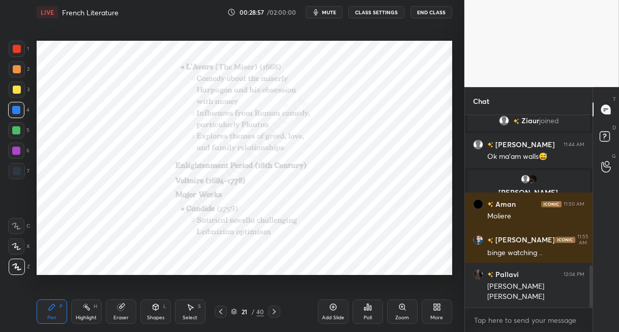
scroll to position [718, 0]
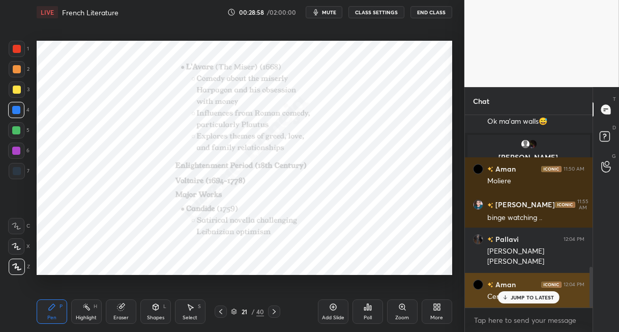
click at [530, 296] on p "JUMP TO LATEST" at bounding box center [533, 297] width 44 height 6
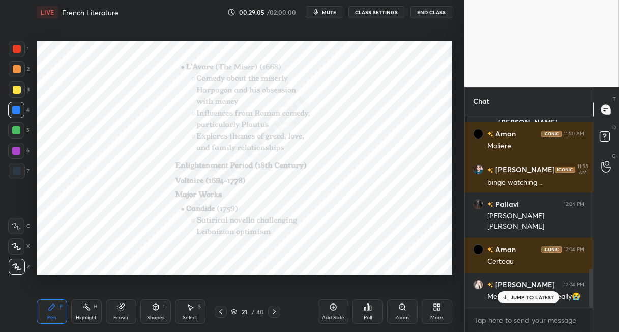
scroll to position [788, 0]
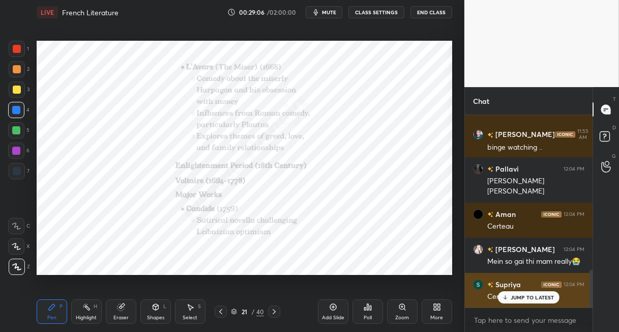
click at [534, 293] on div "JUMP TO LATEST" at bounding box center [528, 297] width 61 height 12
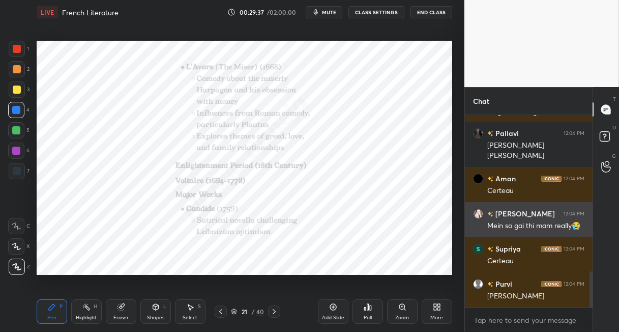
scroll to position [859, 0]
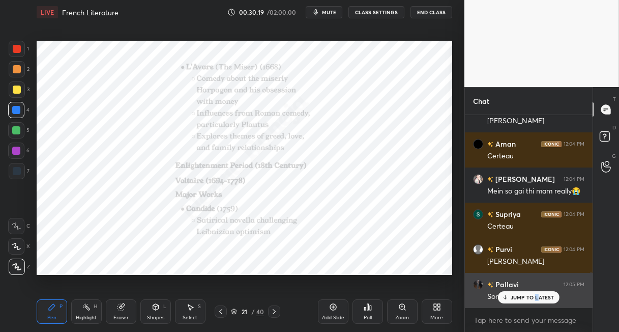
click at [537, 297] on p "JUMP TO LATEST" at bounding box center [533, 297] width 44 height 6
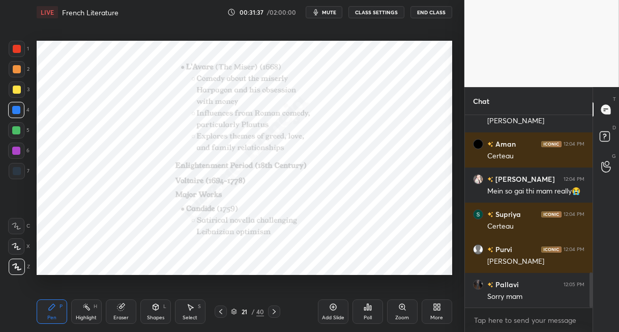
click at [274, 309] on icon at bounding box center [274, 311] width 8 height 8
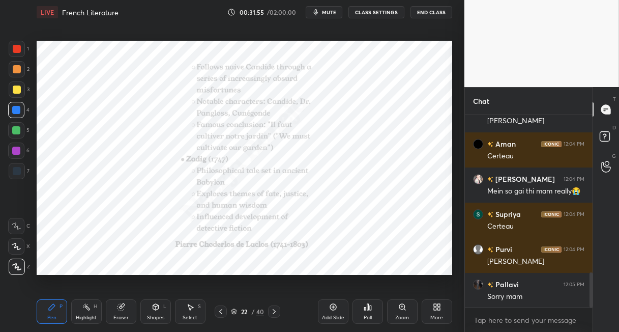
drag, startPoint x: 11, startPoint y: 73, endPoint x: 16, endPoint y: 77, distance: 5.8
click at [11, 75] on div at bounding box center [17, 69] width 16 height 16
drag, startPoint x: 494, startPoint y: 322, endPoint x: 501, endPoint y: 318, distance: 8.9
click at [494, 320] on textarea at bounding box center [528, 320] width 111 height 16
paste textarea "Persian Letters (Lettres persanes) - [PERSON_NAME] (1721) This epistolary novel…"
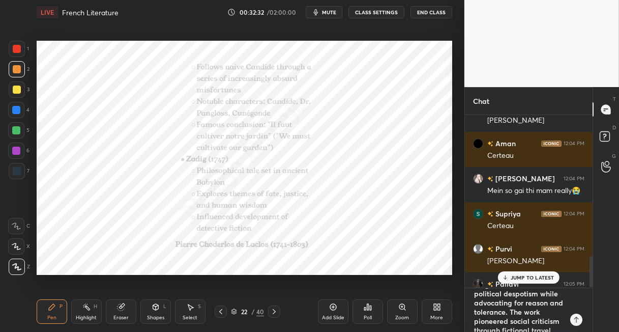
scroll to position [0, 0]
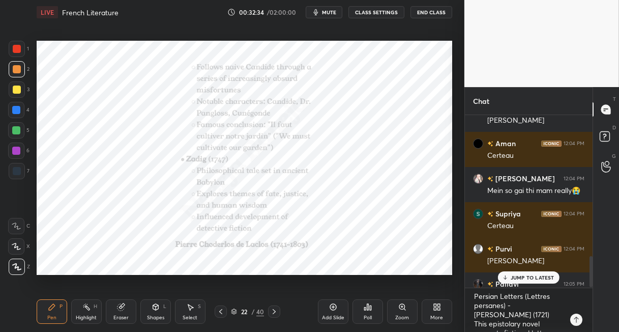
click at [273, 313] on icon at bounding box center [274, 311] width 8 height 8
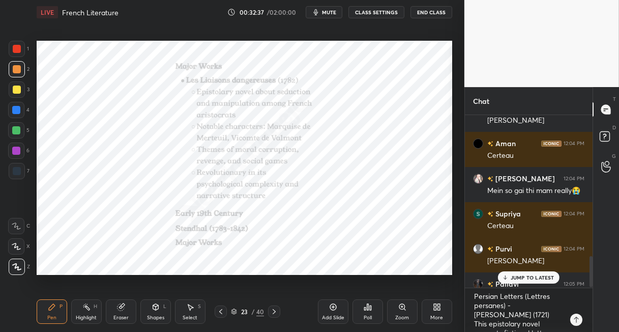
click at [221, 313] on icon at bounding box center [220, 311] width 3 height 5
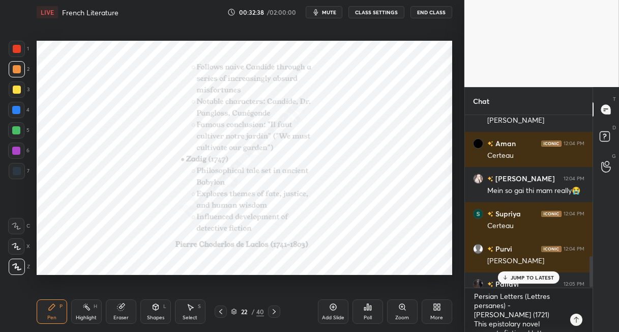
click at [335, 310] on icon at bounding box center [333, 307] width 8 height 8
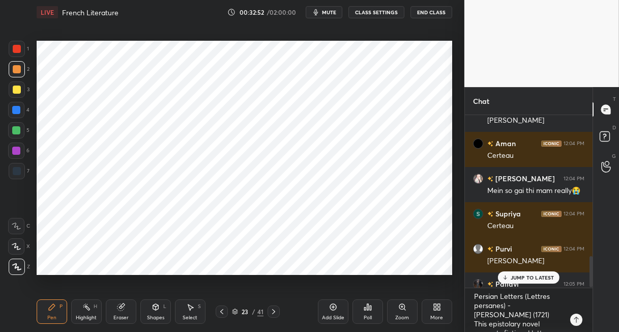
drag, startPoint x: 18, startPoint y: 113, endPoint x: 36, endPoint y: 106, distance: 18.7
click at [20, 113] on div at bounding box center [16, 110] width 16 height 16
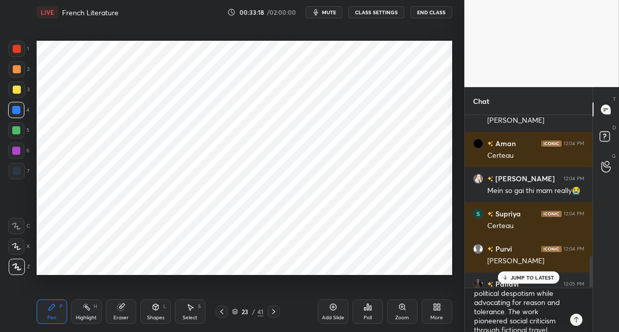
scroll to position [128, 0]
click at [523, 325] on textarea "Persian Letters (Lettres persanes) - [PERSON_NAME] (1721) This epistolary novel…" at bounding box center [518, 310] width 91 height 44
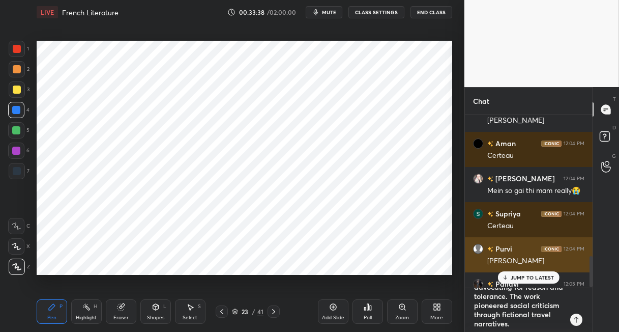
scroll to position [0, 0]
drag, startPoint x: 529, startPoint y: 327, endPoint x: 486, endPoint y: 260, distance: 79.1
click at [486, 260] on div "[PERSON_NAME] neha 11:55 AM binge watching .. Pallavi 12:04 PM [PERSON_NAME] [P…" at bounding box center [529, 223] width 128 height 217
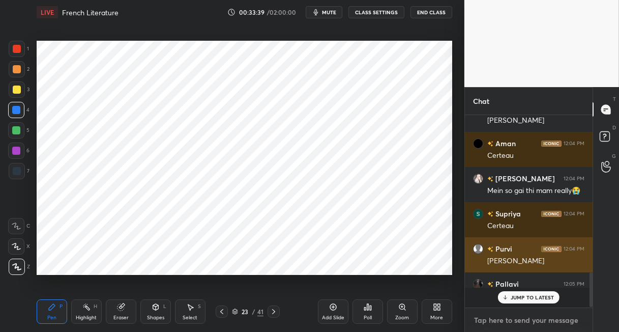
scroll to position [859, 0]
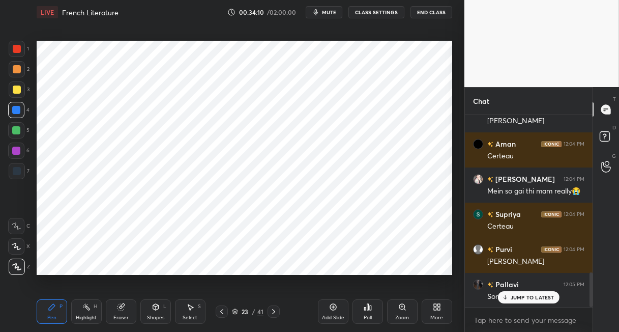
drag, startPoint x: 272, startPoint y: 313, endPoint x: 277, endPoint y: 310, distance: 5.9
click at [273, 312] on icon at bounding box center [273, 311] width 3 height 5
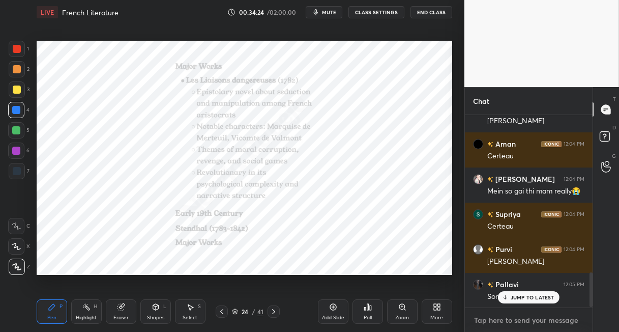
click at [512, 321] on textarea at bounding box center [528, 320] width 111 height 16
paste textarea "The Social Contract (Du contrat social) - [PERSON_NAME] (1762) Though primarily…"
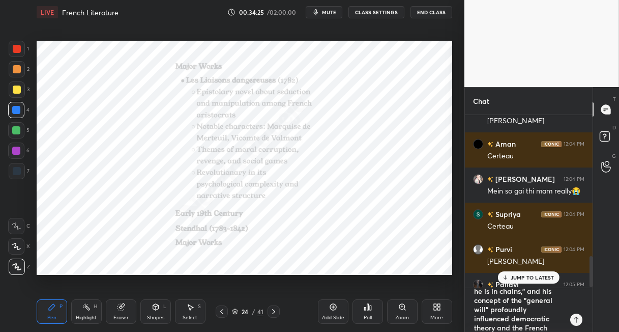
scroll to position [0, 0]
click at [223, 309] on icon at bounding box center [222, 311] width 8 height 8
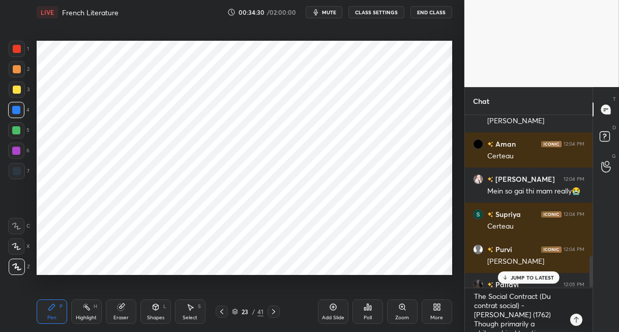
click at [334, 311] on div "Add Slide" at bounding box center [333, 311] width 31 height 24
click at [20, 133] on div at bounding box center [16, 130] width 16 height 16
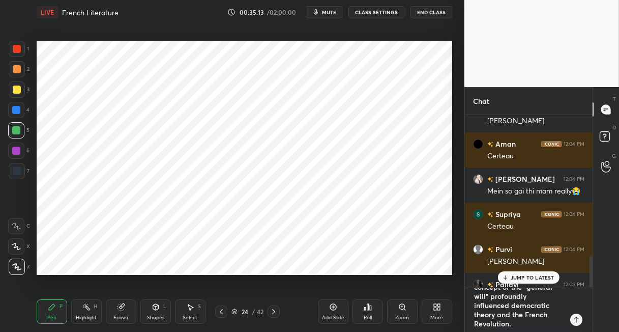
scroll to position [137, 0]
click at [521, 326] on textarea "The Social Contract (Du contrat social) - [PERSON_NAME] (1762) Though primarily…" at bounding box center [518, 310] width 91 height 44
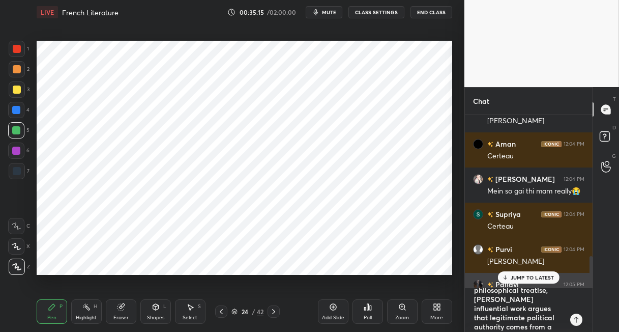
scroll to position [14, 0]
drag, startPoint x: 552, startPoint y: 324, endPoint x: 468, endPoint y: 285, distance: 92.4
click at [468, 286] on div "Siya 11:36 AM Good morning ma’am 1 [PERSON_NAME], [PERSON_NAME], [PERSON_NAME] …" at bounding box center [529, 223] width 128 height 217
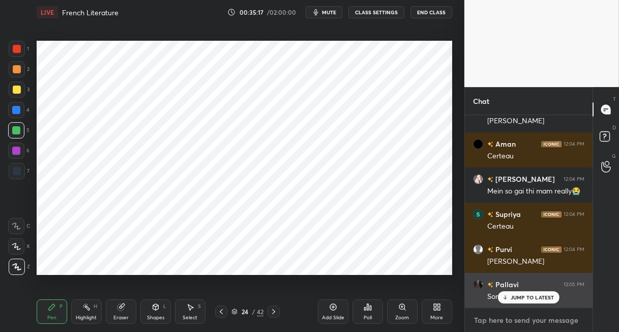
scroll to position [189, 125]
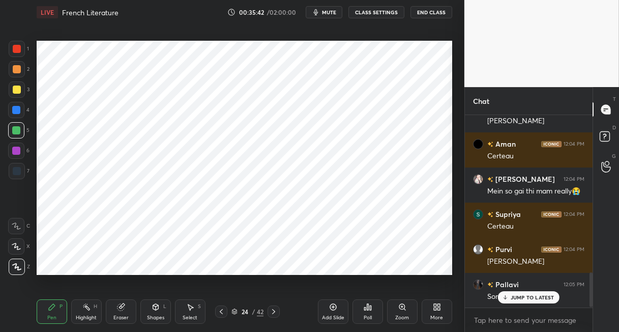
drag, startPoint x: 219, startPoint y: 313, endPoint x: 224, endPoint y: 305, distance: 8.9
click at [221, 312] on icon at bounding box center [221, 311] width 8 height 8
click at [219, 311] on icon at bounding box center [221, 311] width 8 height 8
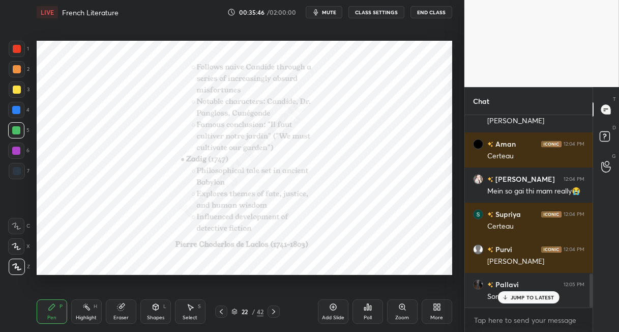
scroll to position [894, 0]
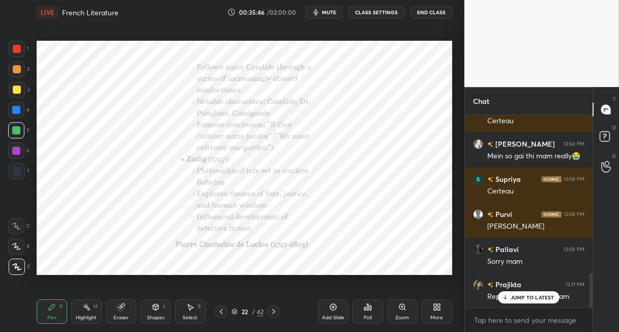
click at [274, 311] on icon at bounding box center [274, 311] width 8 height 8
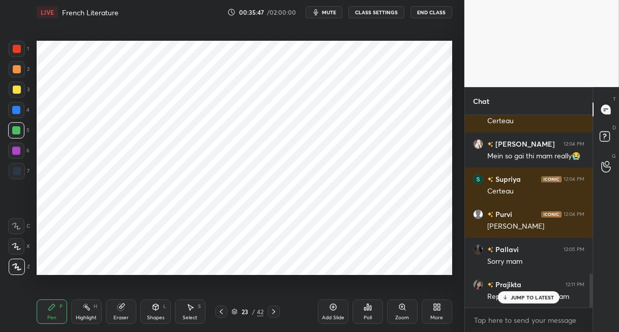
click at [275, 309] on icon at bounding box center [274, 311] width 8 height 8
drag, startPoint x: 274, startPoint y: 311, endPoint x: 276, endPoint y: 296, distance: 15.9
click at [274, 310] on icon at bounding box center [273, 311] width 3 height 5
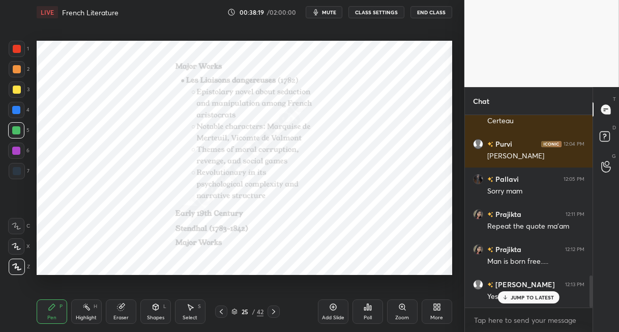
scroll to position [999, 0]
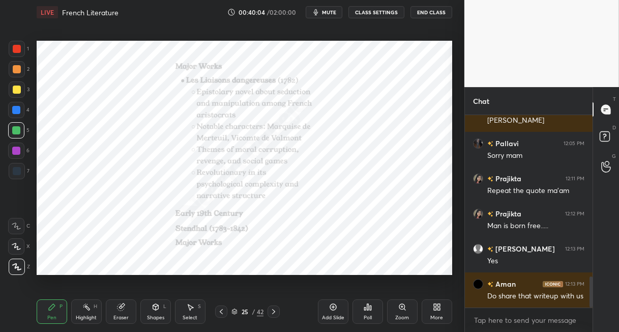
drag, startPoint x: 274, startPoint y: 309, endPoint x: 271, endPoint y: 301, distance: 8.4
click at [273, 308] on icon at bounding box center [274, 311] width 8 height 8
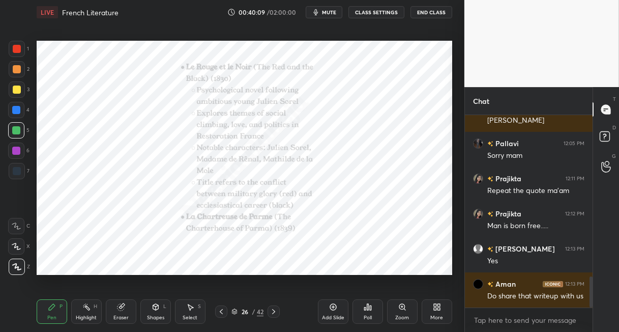
click at [19, 112] on div at bounding box center [16, 110] width 8 height 8
click at [275, 308] on icon at bounding box center [274, 311] width 8 height 8
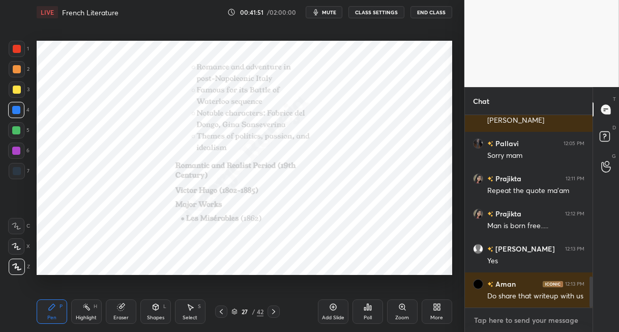
click at [508, 320] on textarea at bounding box center [528, 320] width 111 height 16
paste textarea "The Hunchback of Notre-Dame (Notre-Dame de Paris) - [PERSON_NAME] (1831) Set in…"
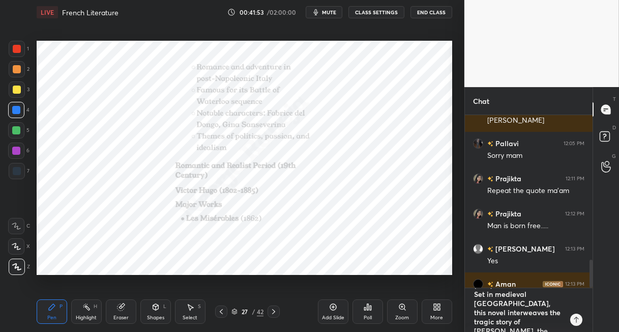
scroll to position [0, 0]
drag, startPoint x: 275, startPoint y: 312, endPoint x: 277, endPoint y: 291, distance: 20.4
click at [275, 310] on icon at bounding box center [274, 311] width 8 height 8
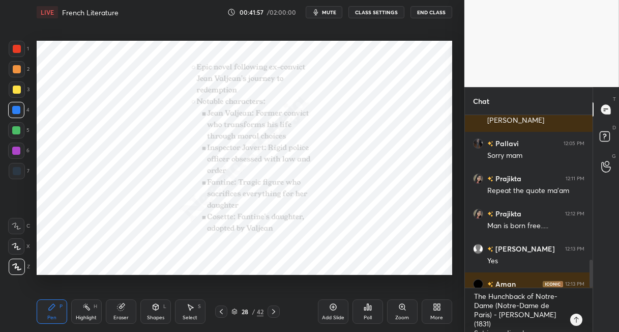
drag, startPoint x: 275, startPoint y: 311, endPoint x: 277, endPoint y: 301, distance: 10.5
click at [274, 310] on icon at bounding box center [273, 311] width 3 height 5
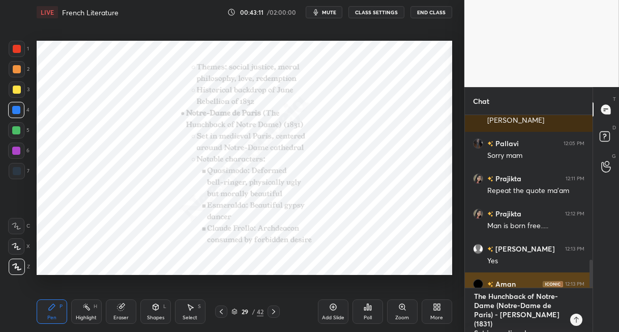
drag, startPoint x: 553, startPoint y: 324, endPoint x: 480, endPoint y: 286, distance: 83.3
click at [473, 285] on div "[PERSON_NAME] 12:04 PM Certeau Purvi 12:04 PM [PERSON_NAME] 12:05 PM Sorry mam …" at bounding box center [529, 223] width 128 height 217
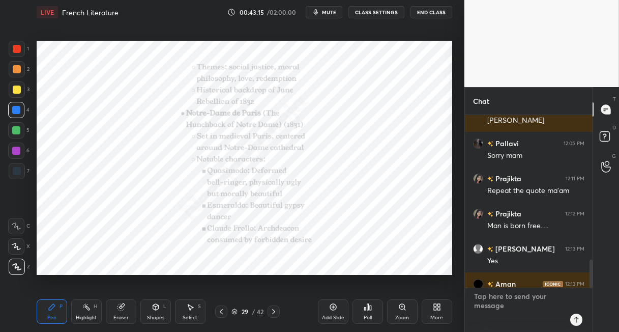
scroll to position [189, 125]
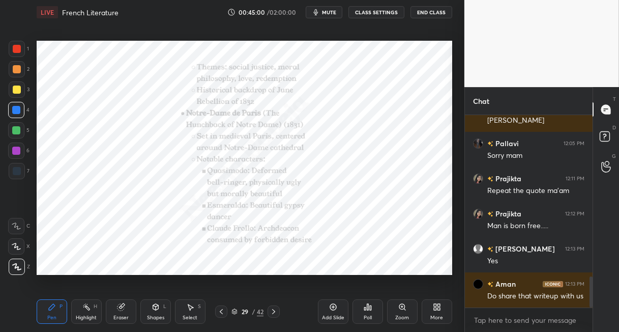
click at [274, 308] on icon at bounding box center [274, 311] width 8 height 8
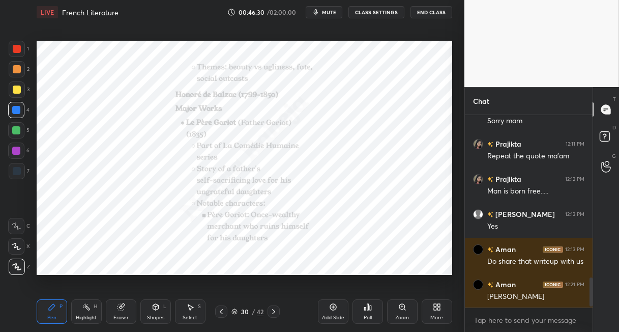
scroll to position [1078, 0]
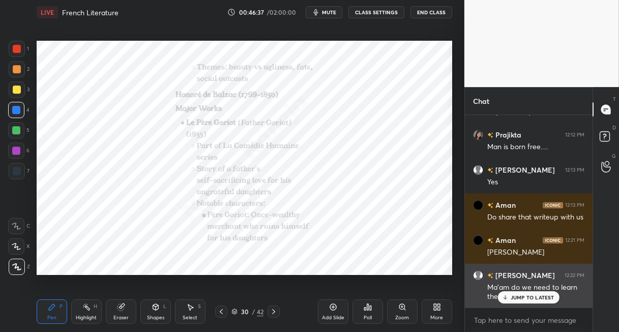
click at [540, 297] on p "JUMP TO LATEST" at bounding box center [533, 297] width 44 height 6
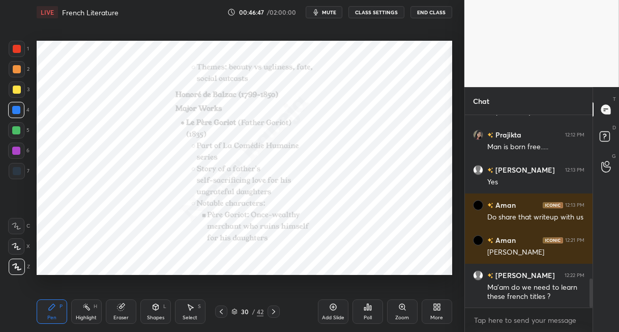
click at [333, 309] on icon at bounding box center [333, 307] width 8 height 8
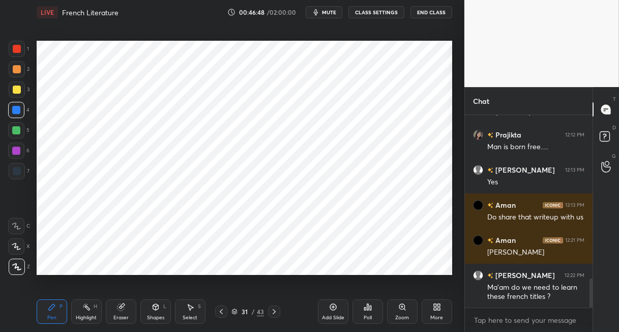
click at [161, 310] on div "Shapes L" at bounding box center [155, 311] width 31 height 24
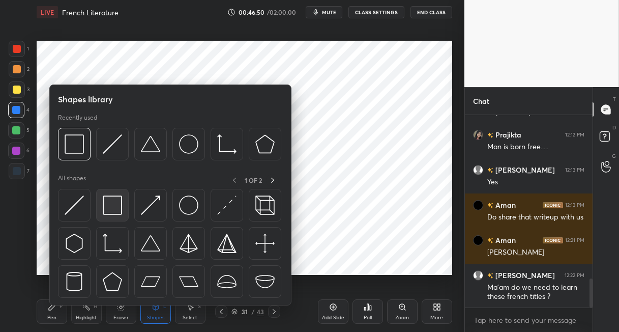
click at [114, 209] on img at bounding box center [112, 204] width 19 height 19
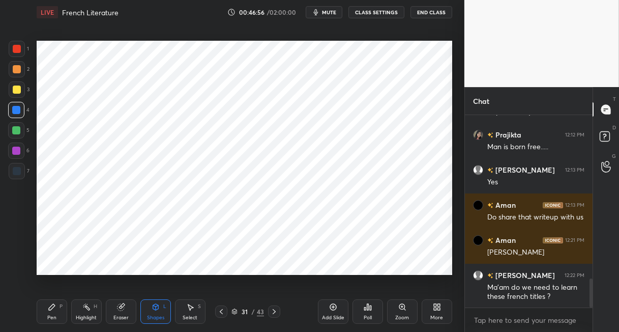
drag, startPoint x: 49, startPoint y: 311, endPoint x: 50, endPoint y: 300, distance: 11.3
click at [50, 312] on div "Pen P" at bounding box center [52, 311] width 31 height 24
drag, startPoint x: 18, startPoint y: 171, endPoint x: 31, endPoint y: 153, distance: 22.4
click at [19, 170] on div at bounding box center [17, 171] width 8 height 8
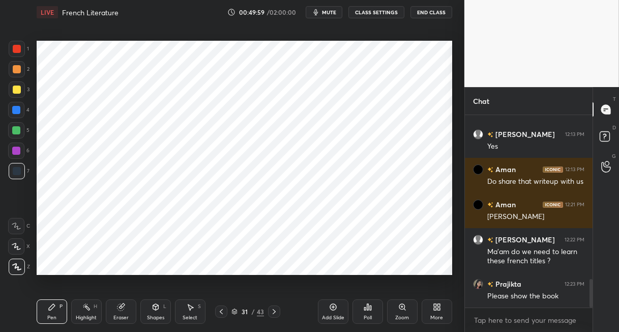
drag, startPoint x: 221, startPoint y: 314, endPoint x: 228, endPoint y: 307, distance: 10.1
click at [221, 313] on icon at bounding box center [221, 311] width 8 height 8
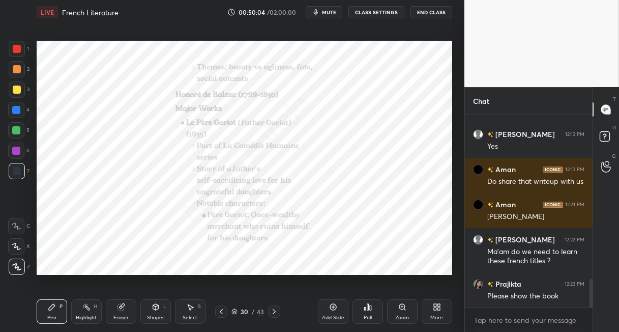
click at [275, 307] on icon at bounding box center [274, 311] width 8 height 8
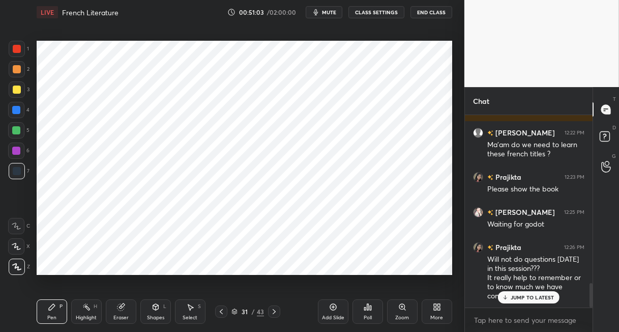
scroll to position [1329, 0]
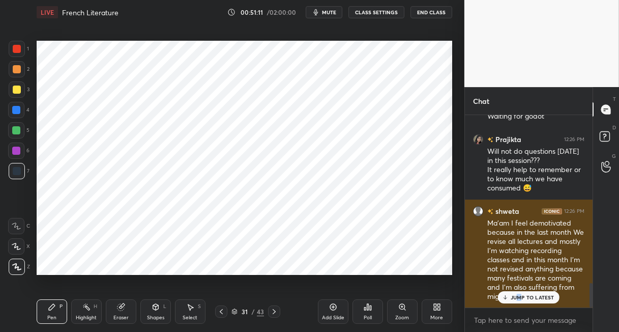
click at [519, 298] on p "JUMP TO LATEST" at bounding box center [533, 297] width 44 height 6
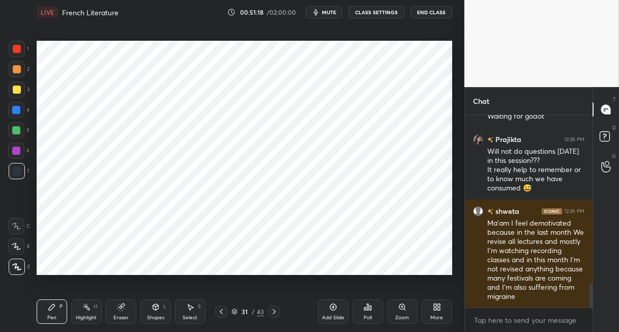
click at [273, 310] on icon at bounding box center [274, 311] width 8 height 8
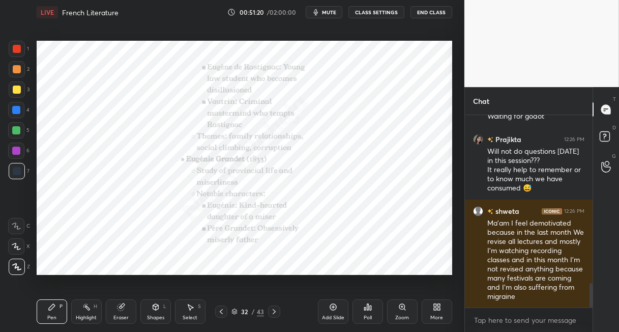
drag, startPoint x: 19, startPoint y: 108, endPoint x: 32, endPoint y: 109, distance: 12.8
click at [20, 109] on div at bounding box center [16, 110] width 16 height 16
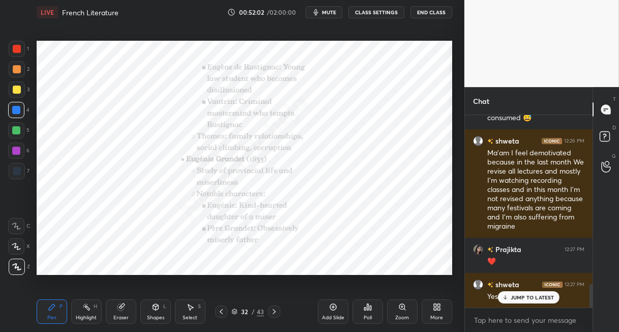
scroll to position [1443, 0]
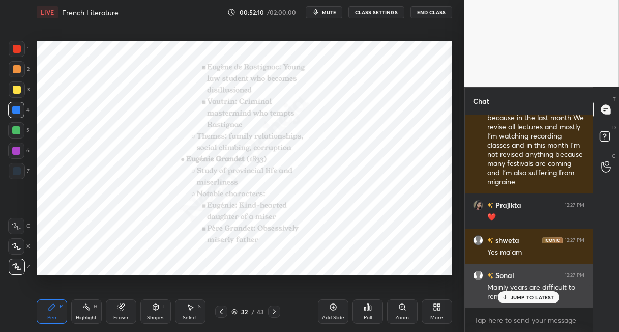
click at [520, 296] on p "JUMP TO LATEST" at bounding box center [533, 297] width 44 height 6
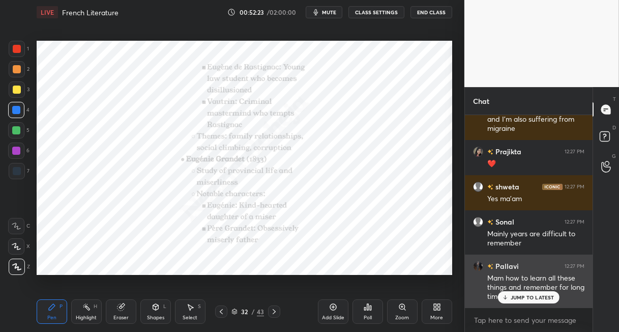
click at [536, 297] on p "JUMP TO LATEST" at bounding box center [533, 297] width 44 height 6
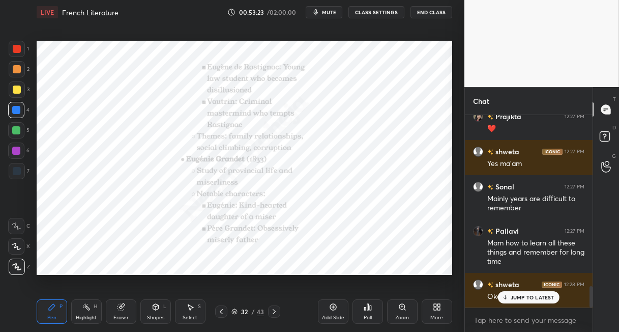
click at [272, 308] on icon at bounding box center [274, 311] width 8 height 8
click at [221, 310] on icon at bounding box center [221, 311] width 8 height 8
click at [223, 309] on icon at bounding box center [221, 311] width 8 height 8
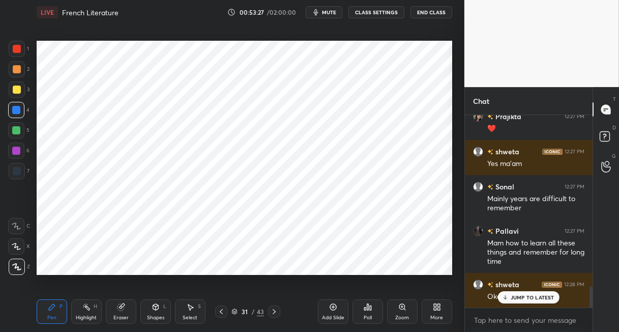
click at [221, 310] on icon at bounding box center [221, 311] width 8 height 8
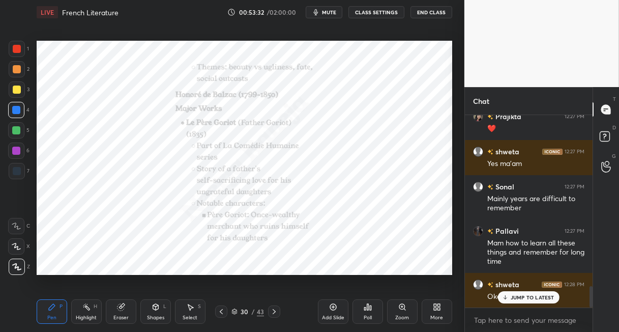
click at [273, 308] on icon at bounding box center [274, 311] width 8 height 8
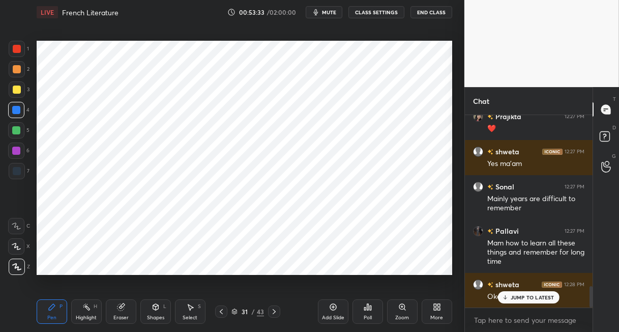
click at [278, 307] on div at bounding box center [274, 311] width 12 height 12
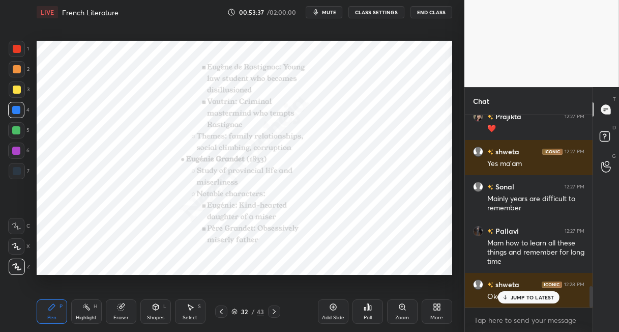
click at [275, 309] on icon at bounding box center [274, 311] width 8 height 8
click at [274, 310] on icon at bounding box center [274, 311] width 8 height 8
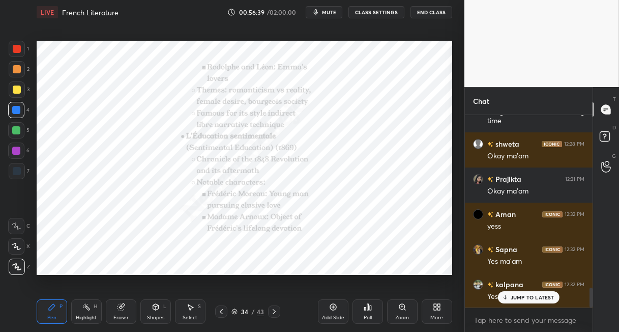
scroll to position [1707, 0]
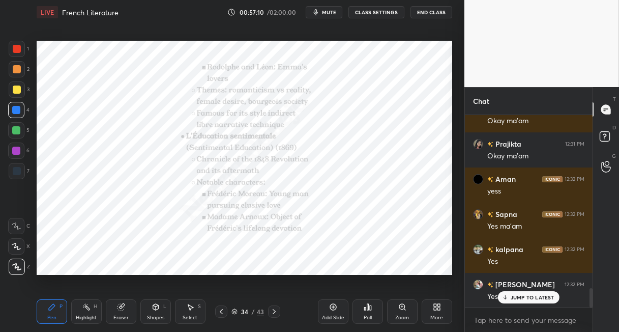
click at [259, 310] on div "43" at bounding box center [260, 311] width 7 height 9
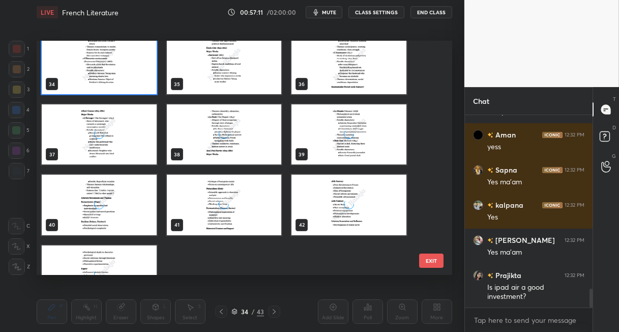
scroll to position [820, 0]
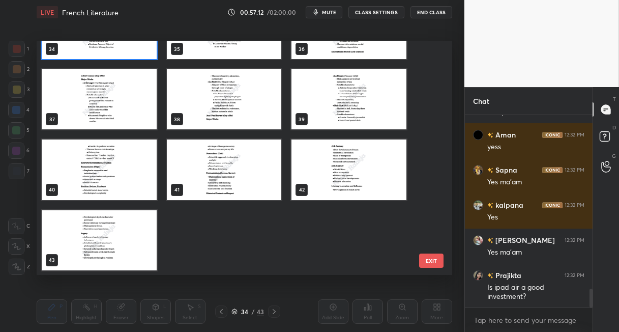
click at [114, 237] on img "grid" at bounding box center [99, 240] width 115 height 60
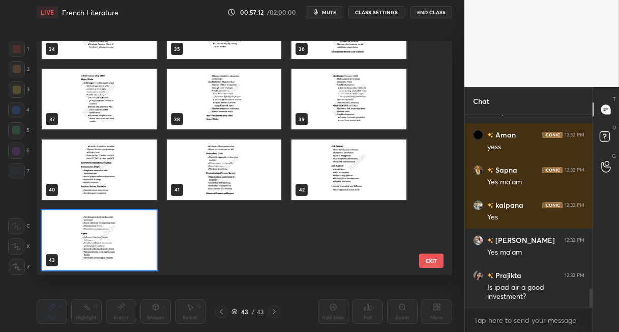
click at [114, 236] on img "grid" at bounding box center [99, 240] width 115 height 60
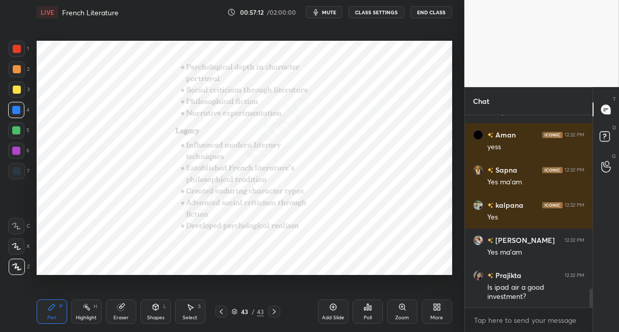
click at [114, 236] on img "grid" at bounding box center [99, 240] width 115 height 60
click at [438, 303] on icon at bounding box center [437, 307] width 8 height 8
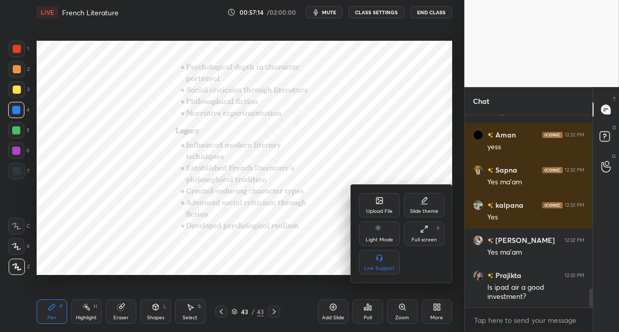
click at [368, 201] on div "Upload File" at bounding box center [379, 205] width 41 height 24
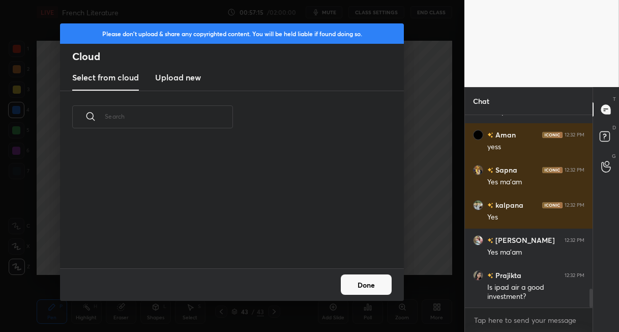
scroll to position [125, 327]
click at [176, 77] on h3 "Upload new" at bounding box center [178, 77] width 46 height 12
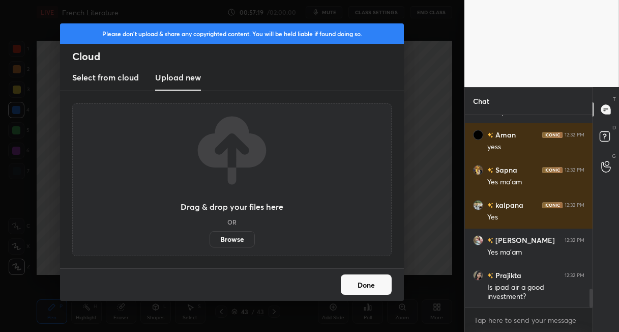
click at [242, 237] on label "Browse" at bounding box center [232, 239] width 45 height 16
click at [210, 237] on input "Browse" at bounding box center [210, 239] width 0 height 16
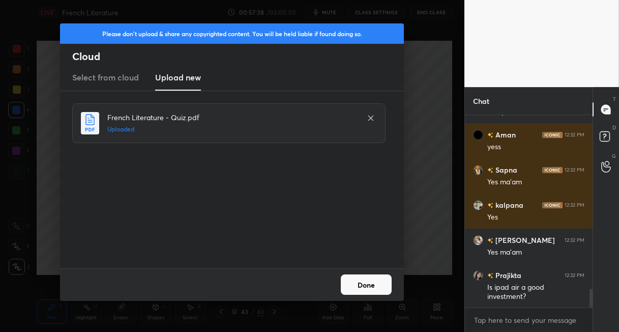
click at [371, 287] on button "Done" at bounding box center [366, 284] width 51 height 20
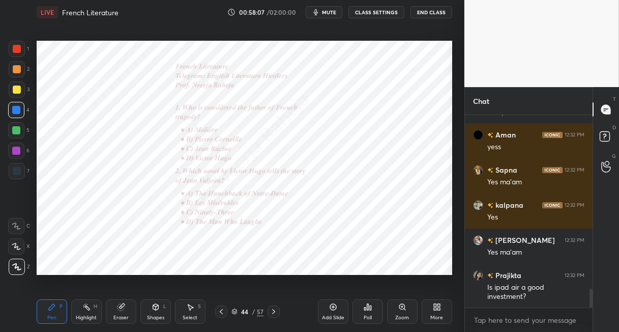
click at [405, 306] on icon at bounding box center [402, 307] width 8 height 8
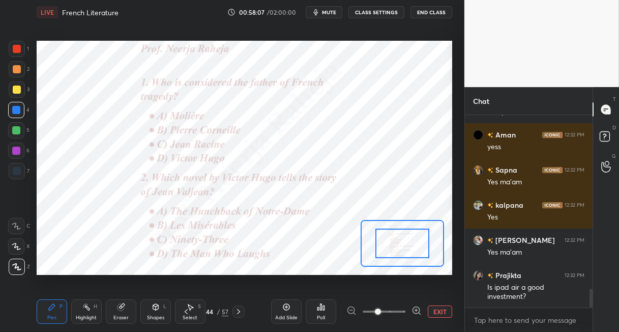
click at [405, 306] on span at bounding box center [384, 311] width 43 height 15
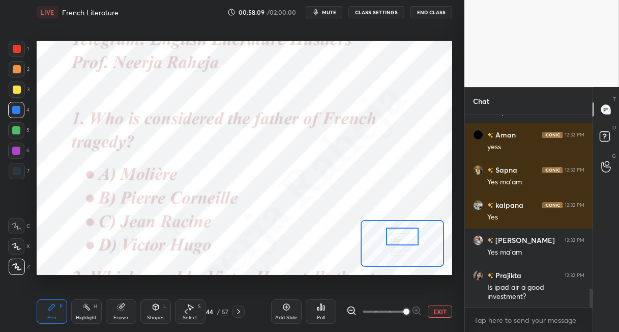
drag, startPoint x: 400, startPoint y: 245, endPoint x: 400, endPoint y: 240, distance: 5.6
click at [400, 240] on div at bounding box center [402, 236] width 33 height 18
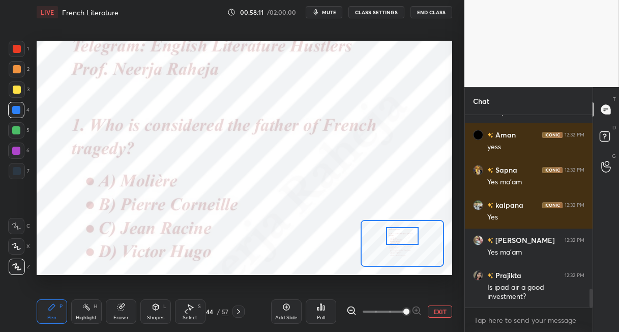
click at [408, 239] on div at bounding box center [402, 236] width 33 height 18
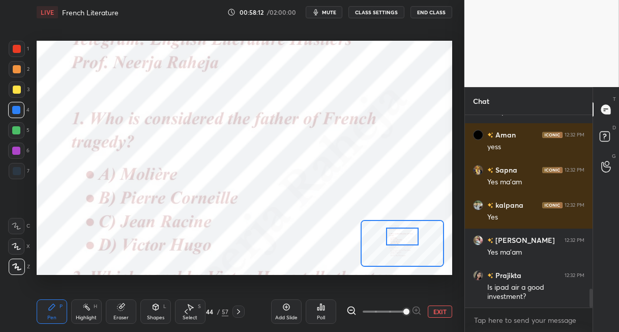
click at [326, 309] on div "Poll" at bounding box center [321, 311] width 31 height 24
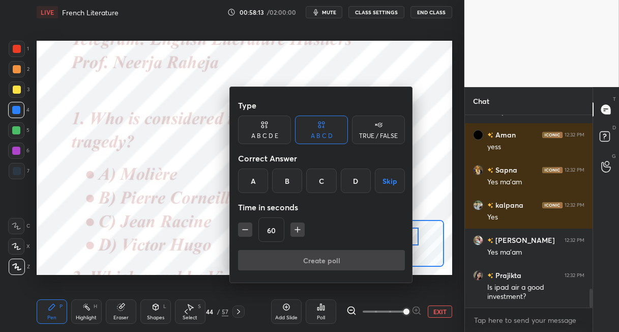
click at [288, 187] on div "B" at bounding box center [287, 180] width 30 height 24
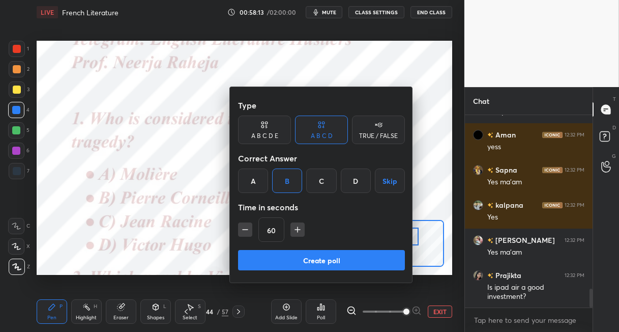
scroll to position [1786, 0]
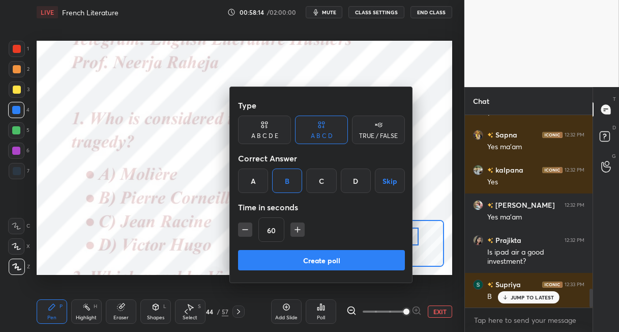
click at [243, 233] on icon "button" at bounding box center [245, 229] width 10 height 10
click at [263, 258] on button "Create poll" at bounding box center [321, 260] width 167 height 20
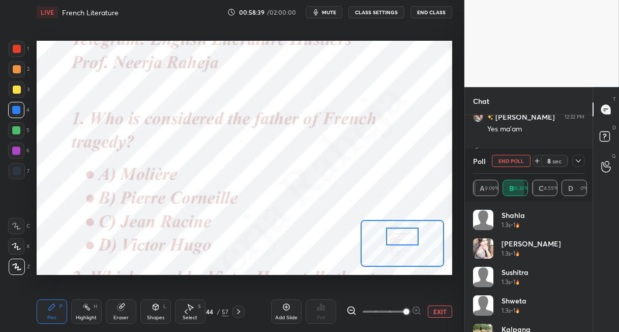
scroll to position [1910, 0]
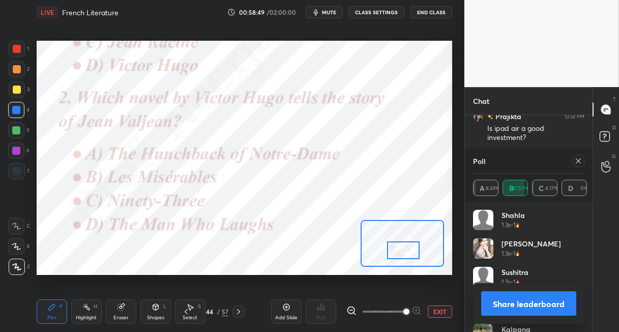
drag, startPoint x: 400, startPoint y: 235, endPoint x: 401, endPoint y: 248, distance: 12.7
click at [401, 249] on div at bounding box center [403, 250] width 33 height 18
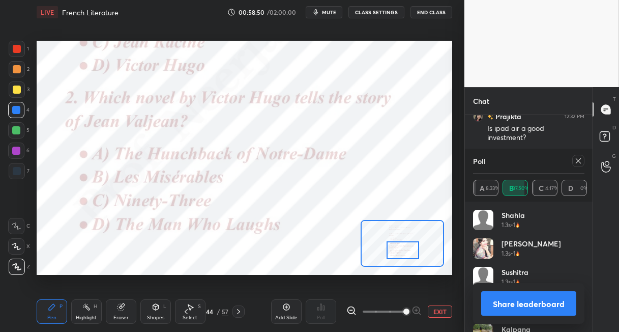
drag, startPoint x: 574, startPoint y: 163, endPoint x: 567, endPoint y: 165, distance: 7.3
click at [573, 163] on div at bounding box center [578, 161] width 12 height 12
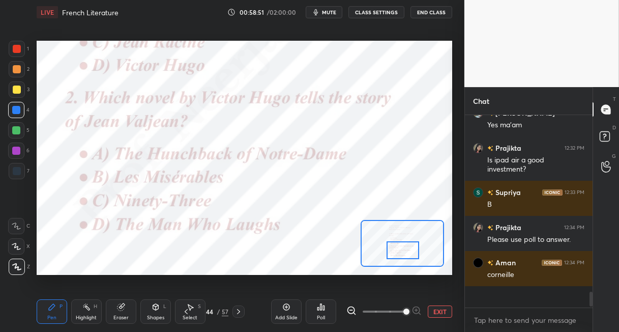
scroll to position [180, 125]
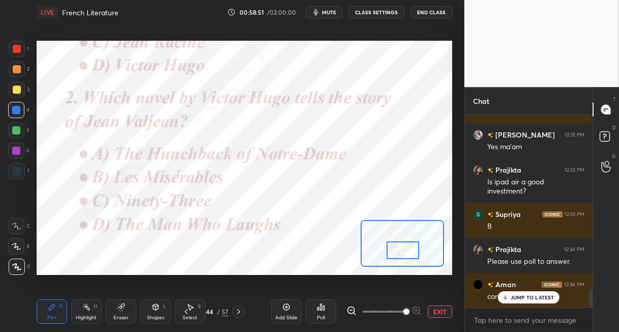
click at [321, 311] on div "Poll" at bounding box center [321, 311] width 31 height 24
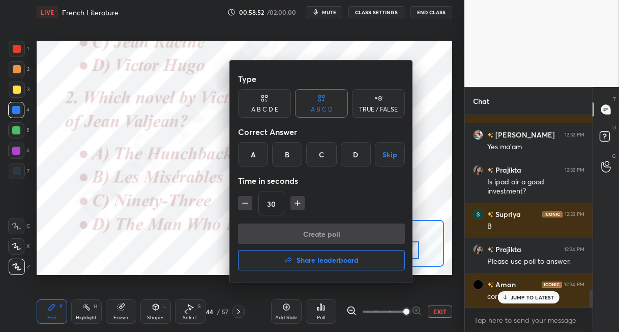
click at [282, 159] on div "B" at bounding box center [287, 154] width 30 height 24
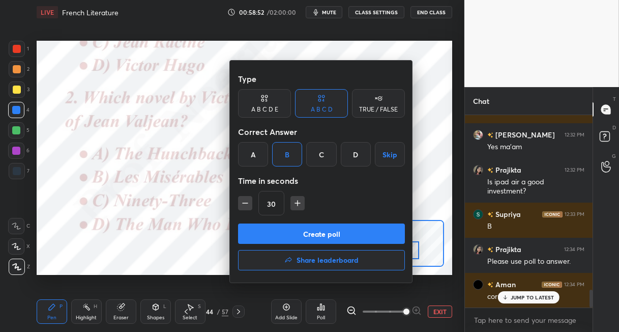
click at [277, 228] on button "Create poll" at bounding box center [321, 233] width 167 height 20
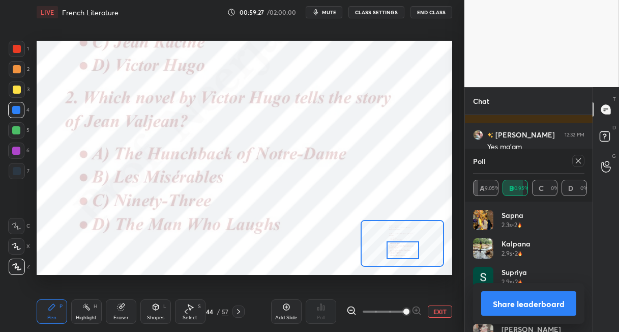
click at [328, 13] on span "mute" at bounding box center [329, 12] width 14 height 7
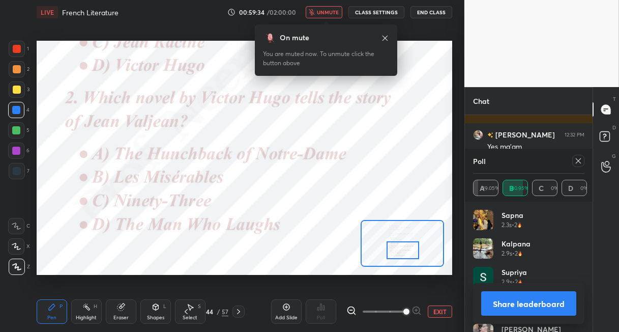
click at [328, 11] on span "unmute" at bounding box center [328, 12] width 22 height 7
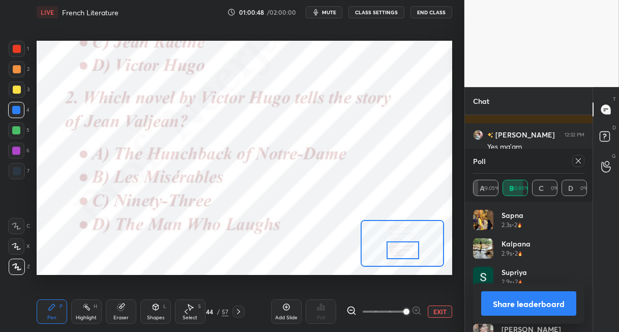
drag, startPoint x: 239, startPoint y: 313, endPoint x: 265, endPoint y: 296, distance: 31.3
click at [238, 313] on icon at bounding box center [238, 311] width 8 height 8
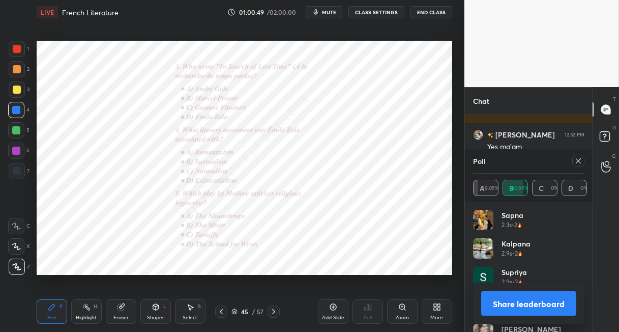
click at [402, 310] on div "Zoom" at bounding box center [402, 311] width 31 height 24
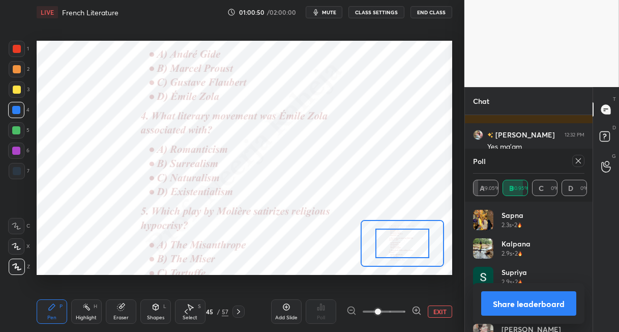
click at [404, 309] on span at bounding box center [384, 311] width 43 height 15
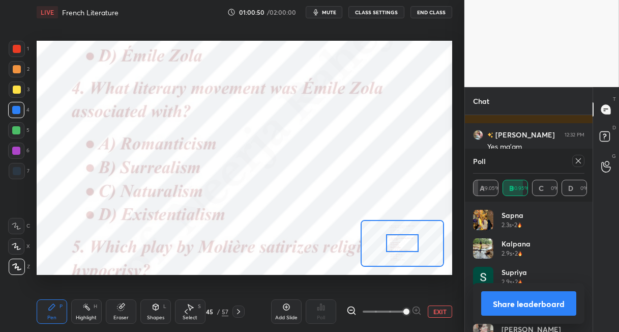
click at [405, 308] on span at bounding box center [406, 311] width 6 height 6
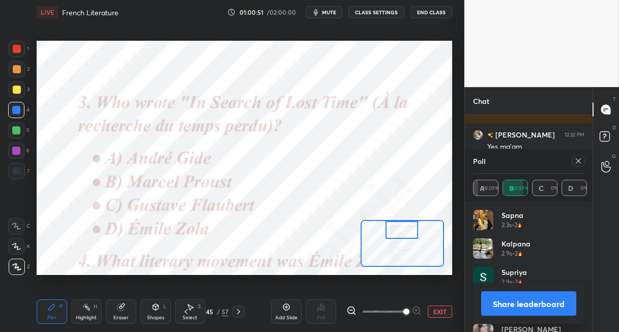
drag, startPoint x: 399, startPoint y: 243, endPoint x: 398, endPoint y: 233, distance: 9.7
click at [398, 233] on div at bounding box center [402, 230] width 33 height 18
drag, startPoint x: 577, startPoint y: 159, endPoint x: 479, endPoint y: 209, distance: 110.3
click at [575, 160] on icon at bounding box center [578, 161] width 8 height 8
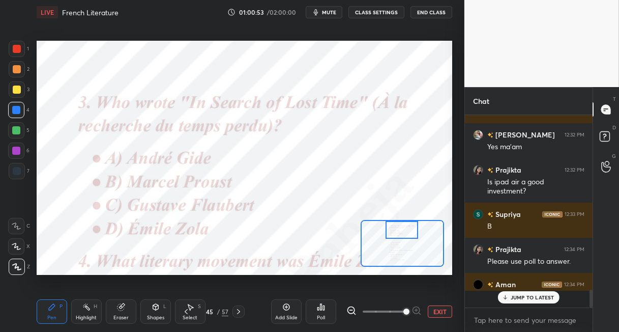
scroll to position [3, 3]
click at [322, 312] on div "Poll" at bounding box center [321, 311] width 31 height 24
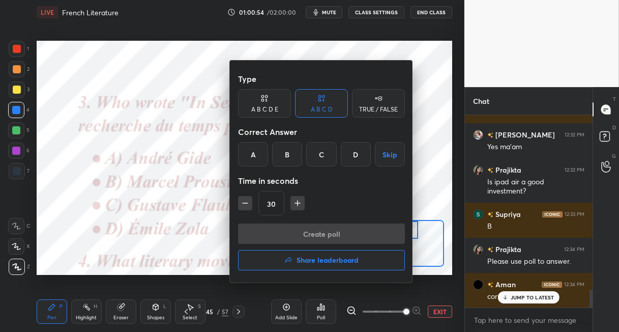
drag, startPoint x: 288, startPoint y: 156, endPoint x: 290, endPoint y: 182, distance: 25.5
click at [288, 158] on div "B" at bounding box center [287, 154] width 30 height 24
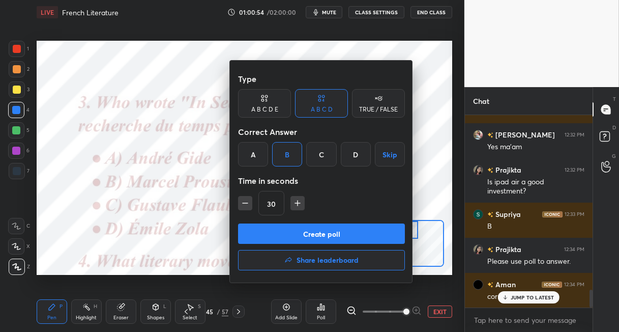
click at [281, 234] on button "Create poll" at bounding box center [321, 233] width 167 height 20
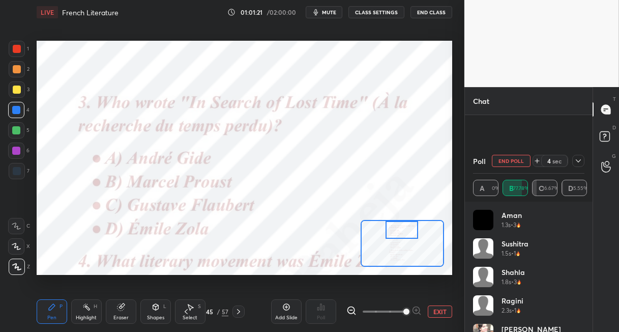
scroll to position [1945, 0]
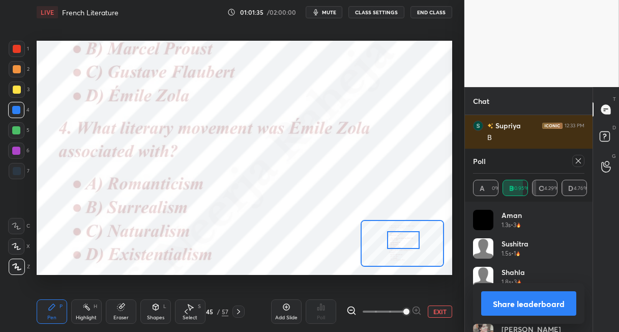
drag, startPoint x: 407, startPoint y: 225, endPoint x: 409, endPoint y: 235, distance: 9.9
click at [408, 235] on div at bounding box center [403, 240] width 33 height 18
click at [577, 161] on icon at bounding box center [578, 161] width 8 height 8
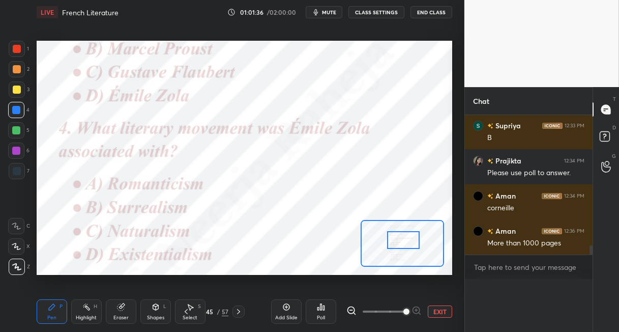
scroll to position [44, 108]
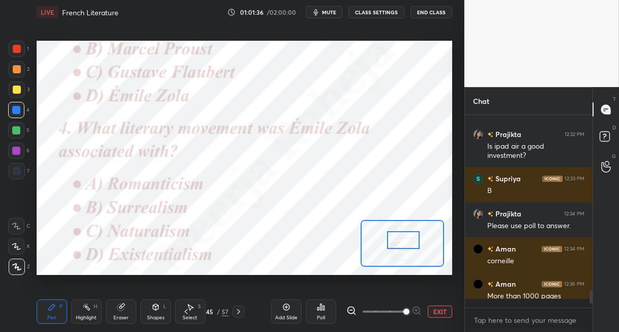
click at [323, 312] on div "Poll" at bounding box center [321, 311] width 31 height 24
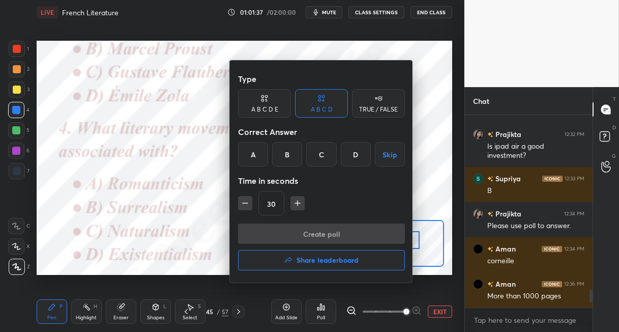
click at [318, 155] on div "C" at bounding box center [321, 154] width 30 height 24
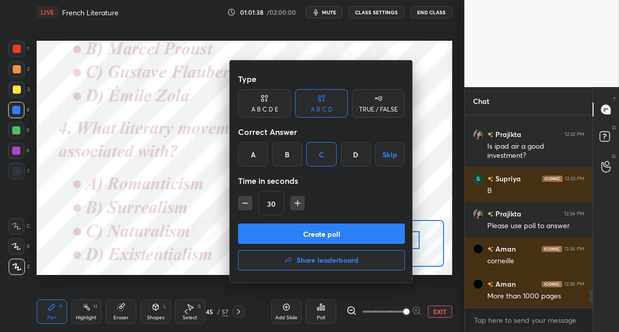
drag, startPoint x: 301, startPoint y: 232, endPoint x: 302, endPoint y: 216, distance: 16.8
click at [300, 229] on button "Create poll" at bounding box center [321, 233] width 167 height 20
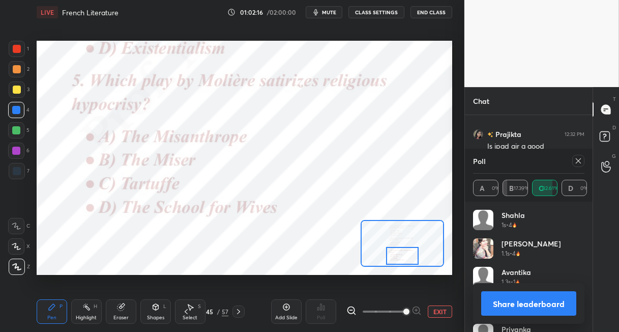
drag, startPoint x: 402, startPoint y: 243, endPoint x: 401, endPoint y: 257, distance: 14.8
click at [401, 257] on div at bounding box center [402, 256] width 33 height 18
click at [574, 158] on icon at bounding box center [578, 161] width 8 height 8
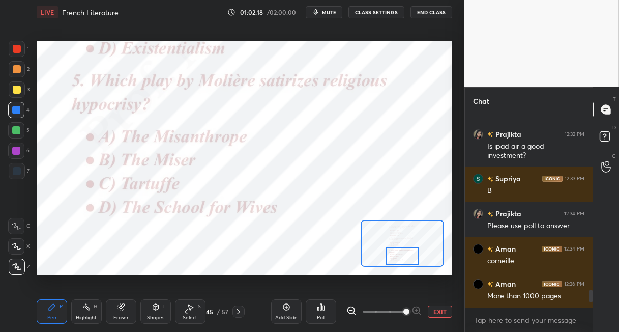
click at [316, 312] on div "Poll" at bounding box center [321, 311] width 31 height 24
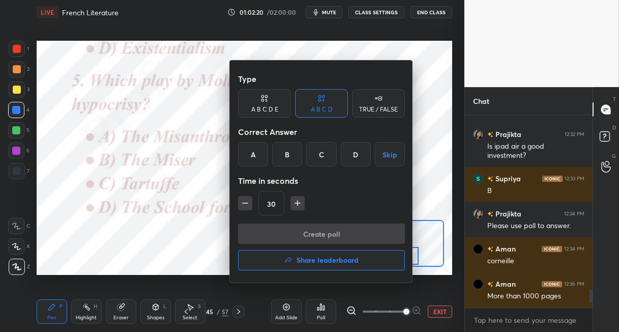
click at [325, 155] on div "C" at bounding box center [321, 154] width 30 height 24
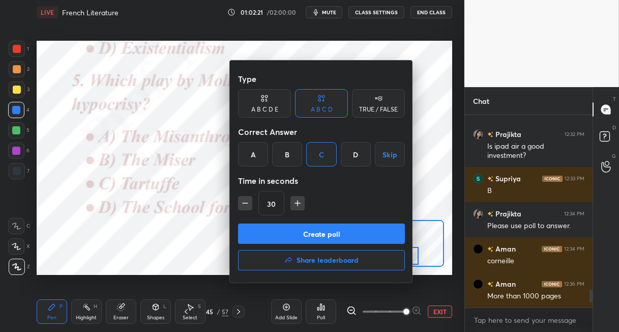
click at [320, 231] on button "Create poll" at bounding box center [321, 233] width 167 height 20
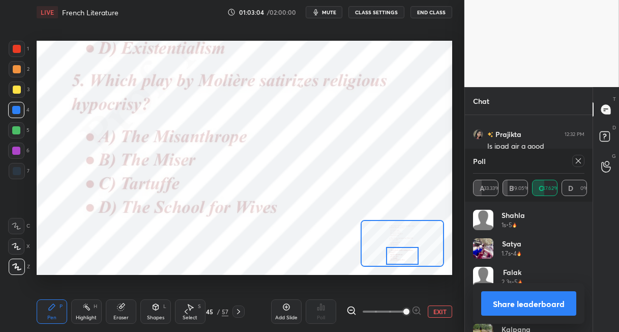
drag, startPoint x: 239, startPoint y: 310, endPoint x: 250, endPoint y: 307, distance: 11.6
click at [240, 309] on icon at bounding box center [238, 311] width 8 height 8
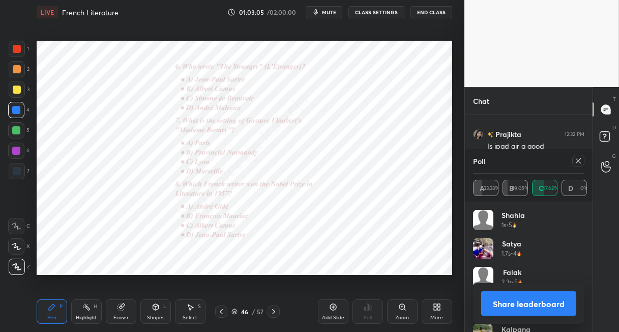
click at [401, 307] on icon at bounding box center [402, 307] width 8 height 8
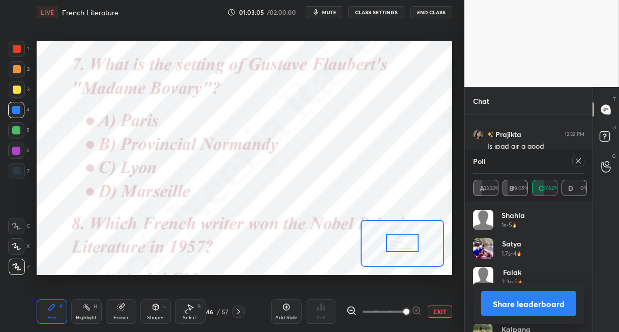
click at [401, 307] on span at bounding box center [384, 311] width 43 height 15
drag, startPoint x: 402, startPoint y: 307, endPoint x: 405, endPoint y: 298, distance: 9.4
click at [403, 308] on span at bounding box center [406, 311] width 6 height 6
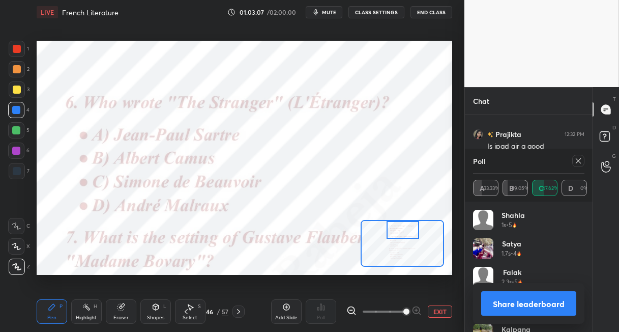
drag, startPoint x: 398, startPoint y: 238, endPoint x: 397, endPoint y: 228, distance: 9.2
click at [396, 228] on div at bounding box center [403, 230] width 33 height 18
drag, startPoint x: 576, startPoint y: 159, endPoint x: 570, endPoint y: 165, distance: 8.7
click at [574, 161] on icon at bounding box center [578, 161] width 8 height 8
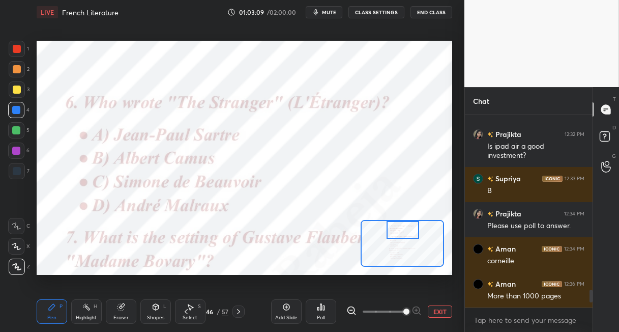
click at [320, 307] on icon at bounding box center [321, 307] width 2 height 6
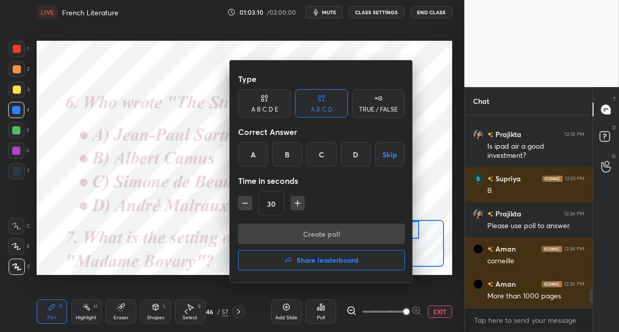
drag, startPoint x: 289, startPoint y: 152, endPoint x: 293, endPoint y: 165, distance: 13.8
click at [290, 152] on div "B" at bounding box center [287, 154] width 30 height 24
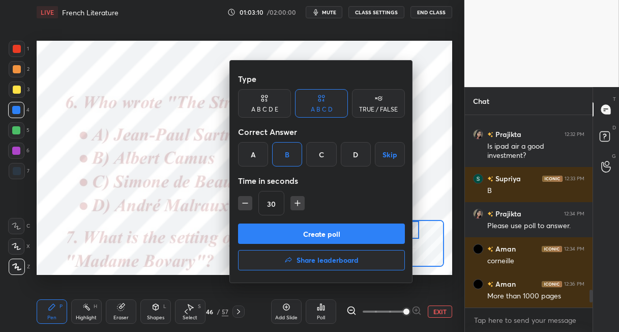
click at [287, 231] on button "Create poll" at bounding box center [321, 233] width 167 height 20
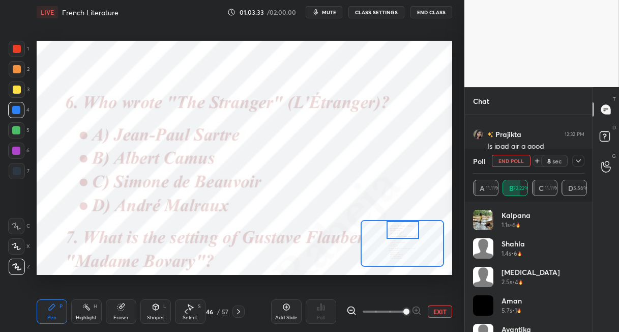
scroll to position [1980, 0]
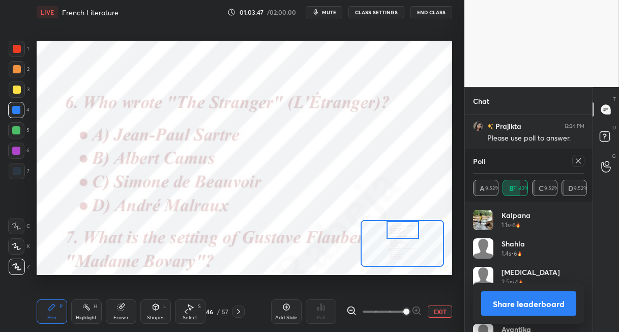
click at [576, 162] on icon at bounding box center [578, 161] width 8 height 8
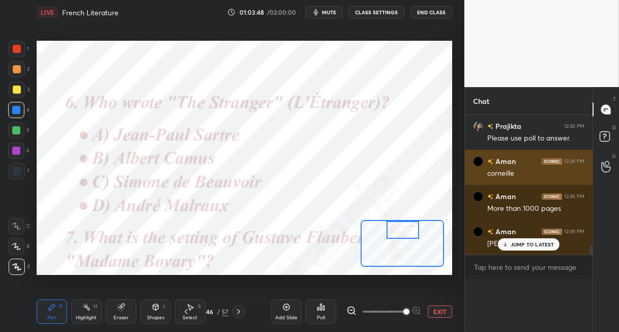
scroll to position [0, 0]
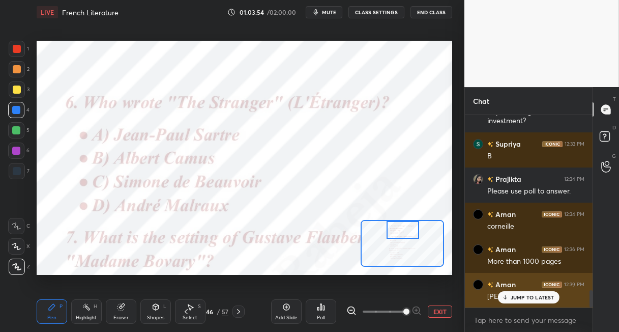
click at [537, 297] on p "JUMP TO LATEST" at bounding box center [533, 297] width 44 height 6
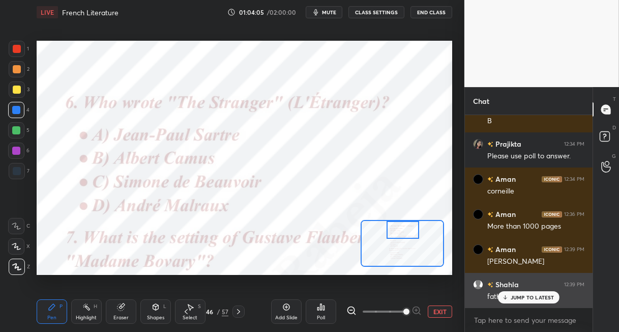
click at [536, 297] on p "JUMP TO LATEST" at bounding box center [533, 297] width 44 height 6
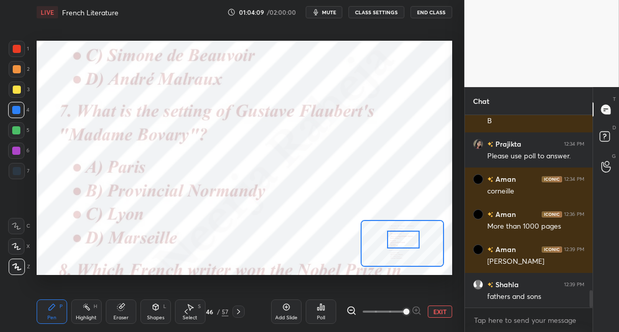
scroll to position [1997, 0]
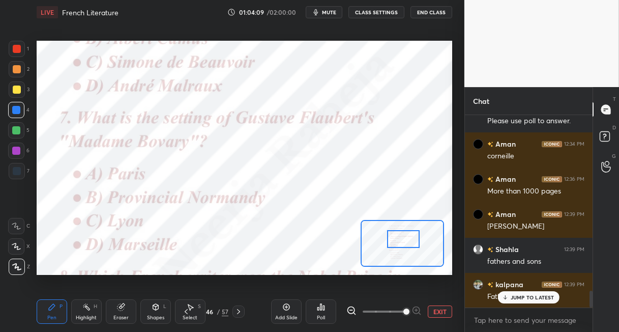
drag, startPoint x: 401, startPoint y: 231, endPoint x: 401, endPoint y: 240, distance: 8.1
click at [401, 240] on div at bounding box center [403, 239] width 33 height 18
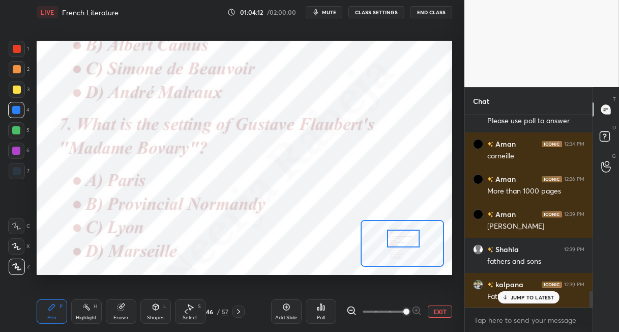
click at [323, 312] on div "Poll" at bounding box center [321, 311] width 31 height 24
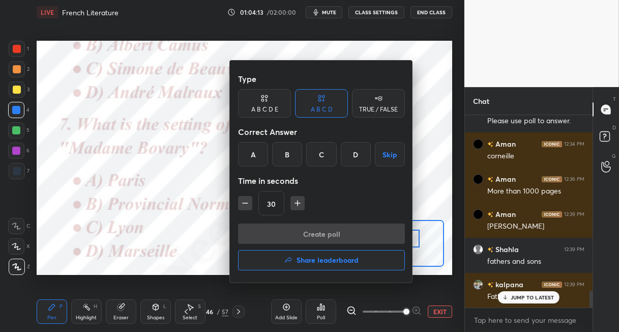
drag, startPoint x: 282, startPoint y: 149, endPoint x: 283, endPoint y: 165, distance: 16.3
click at [282, 151] on div "B" at bounding box center [287, 154] width 30 height 24
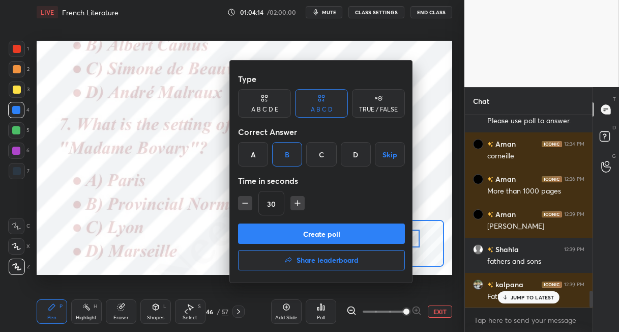
drag, startPoint x: 277, startPoint y: 235, endPoint x: 279, endPoint y: 209, distance: 26.0
click at [277, 233] on button "Create poll" at bounding box center [321, 233] width 167 height 20
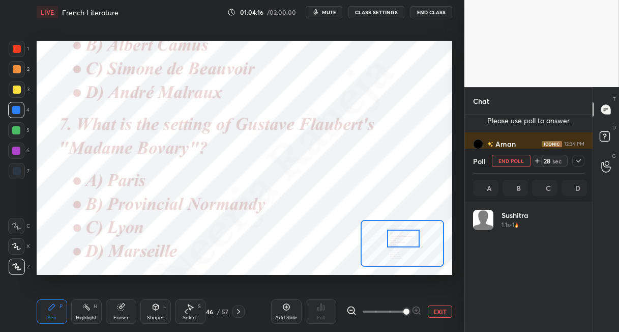
scroll to position [119, 108]
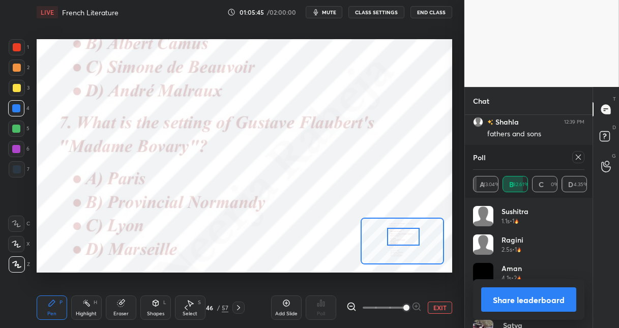
drag, startPoint x: 241, startPoint y: 307, endPoint x: 251, endPoint y: 293, distance: 16.8
click at [241, 256] on icon at bounding box center [238, 308] width 8 height 8
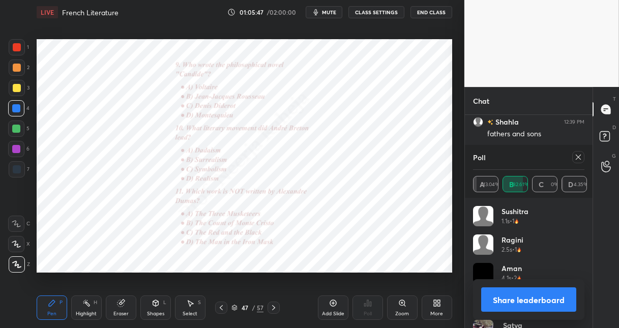
click at [221, 256] on icon at bounding box center [221, 308] width 8 height 8
click at [405, 256] on icon at bounding box center [402, 303] width 8 height 8
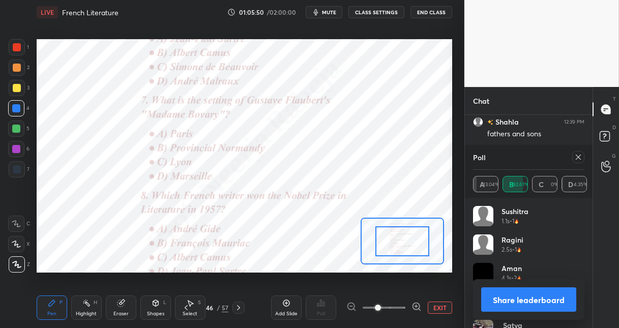
click at [417, 256] on icon at bounding box center [416, 307] width 10 height 10
click at [416, 256] on icon at bounding box center [416, 307] width 10 height 10
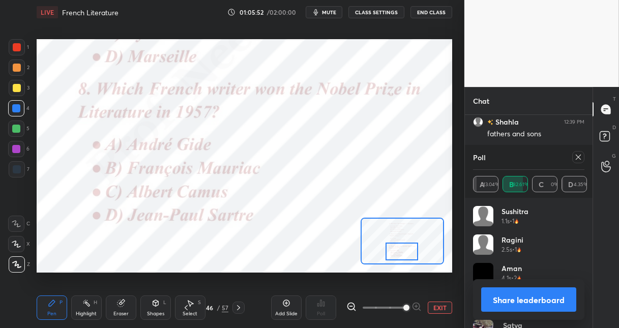
drag, startPoint x: 403, startPoint y: 248, endPoint x: 407, endPoint y: 254, distance: 7.3
click at [403, 254] on div at bounding box center [402, 252] width 33 height 18
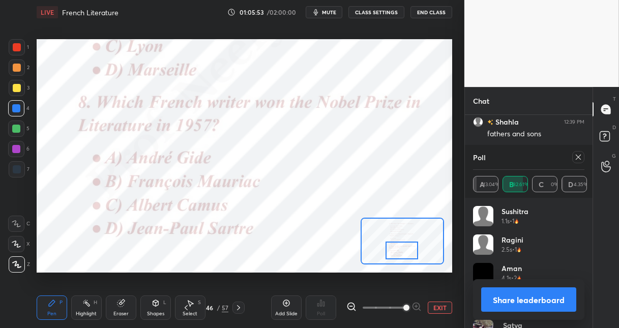
drag, startPoint x: 576, startPoint y: 157, endPoint x: 568, endPoint y: 160, distance: 9.2
click at [574, 157] on icon at bounding box center [578, 157] width 8 height 8
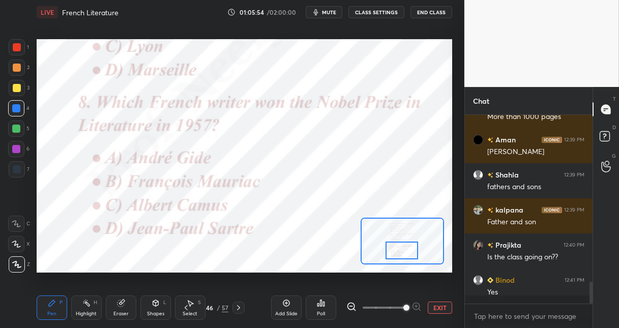
click at [320, 256] on div "Poll" at bounding box center [321, 308] width 31 height 24
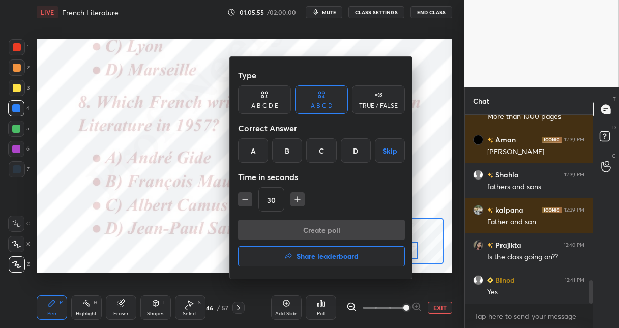
drag, startPoint x: 321, startPoint y: 152, endPoint x: 303, endPoint y: 218, distance: 69.1
click at [321, 153] on div "C" at bounding box center [321, 150] width 30 height 24
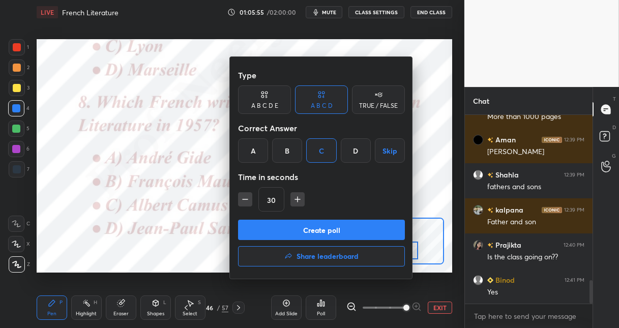
drag, startPoint x: 294, startPoint y: 233, endPoint x: 291, endPoint y: 199, distance: 34.2
click at [294, 232] on button "Create poll" at bounding box center [321, 230] width 167 height 20
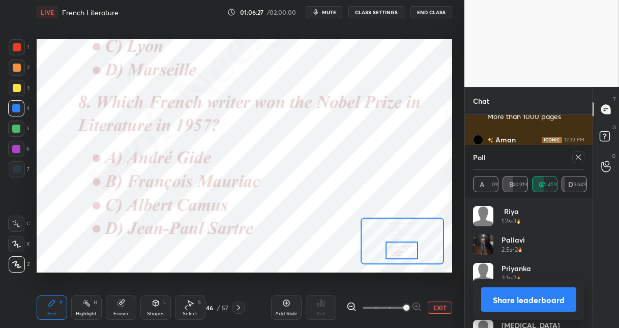
click at [238, 256] on icon at bounding box center [238, 308] width 8 height 8
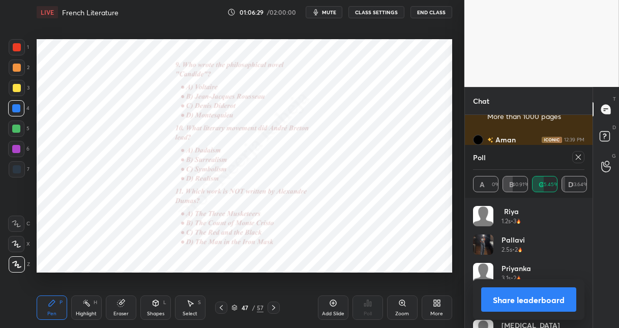
click at [402, 256] on icon at bounding box center [402, 303] width 8 height 8
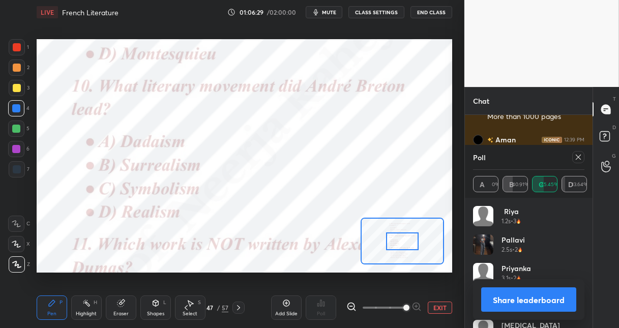
click at [403, 256] on span at bounding box center [406, 308] width 6 height 6
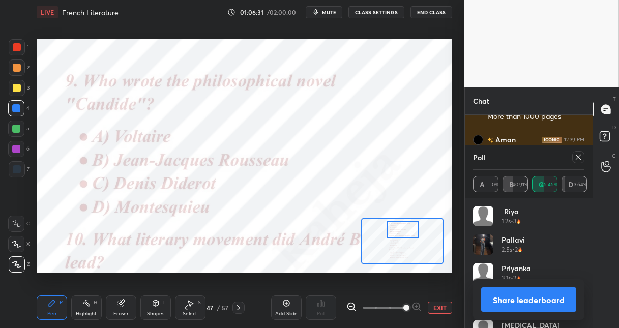
drag, startPoint x: 398, startPoint y: 238, endPoint x: 402, endPoint y: 231, distance: 7.5
click at [399, 227] on div at bounding box center [403, 230] width 33 height 18
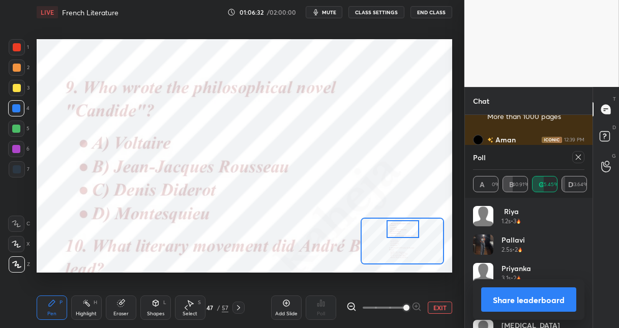
drag, startPoint x: 575, startPoint y: 163, endPoint x: 559, endPoint y: 161, distance: 16.3
click at [574, 162] on div at bounding box center [578, 157] width 12 height 12
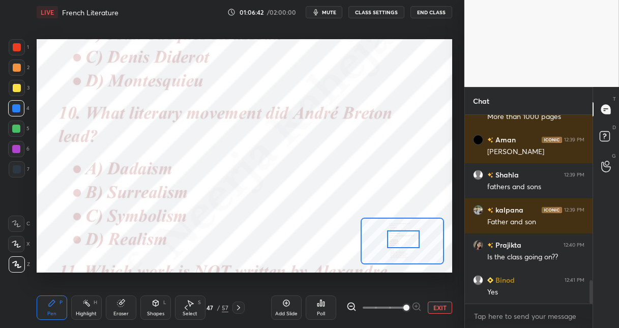
drag, startPoint x: 404, startPoint y: 229, endPoint x: 405, endPoint y: 238, distance: 8.7
click at [404, 240] on div at bounding box center [403, 239] width 33 height 18
click at [319, 256] on div "Poll" at bounding box center [321, 308] width 31 height 24
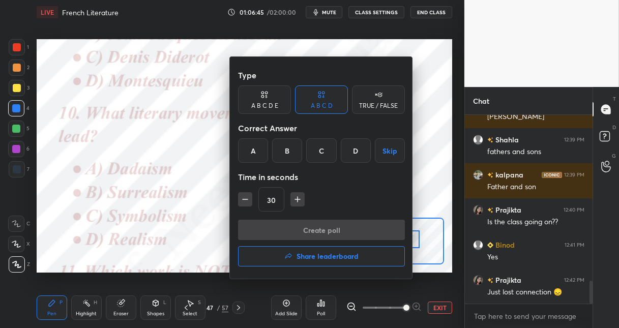
click at [287, 154] on div "B" at bounding box center [287, 150] width 30 height 24
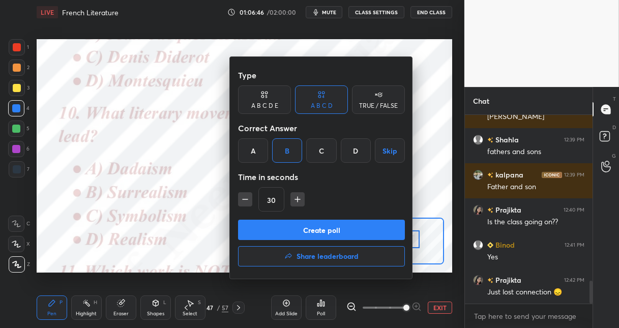
drag, startPoint x: 286, startPoint y: 228, endPoint x: 293, endPoint y: 199, distance: 30.3
click at [286, 228] on button "Create poll" at bounding box center [321, 230] width 167 height 20
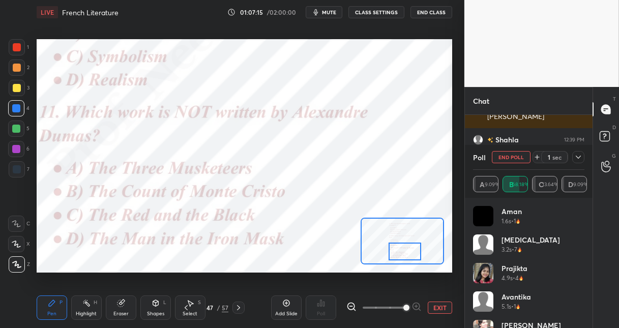
drag, startPoint x: 408, startPoint y: 238, endPoint x: 408, endPoint y: 249, distance: 11.7
click at [408, 249] on div at bounding box center [405, 252] width 33 height 18
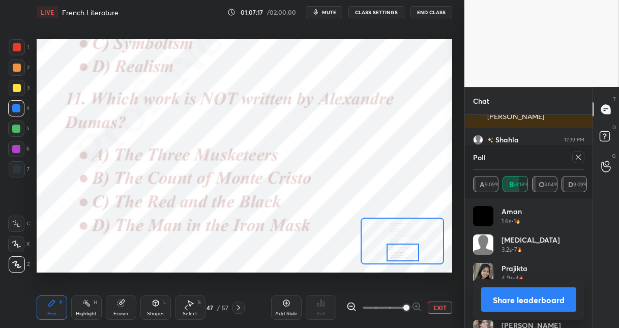
click at [414, 253] on div at bounding box center [403, 253] width 33 height 18
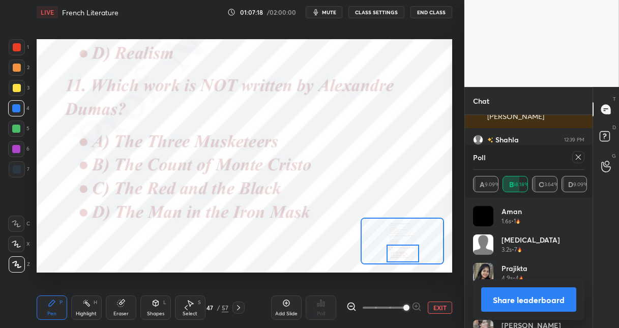
click at [578, 160] on icon at bounding box center [578, 157] width 8 height 8
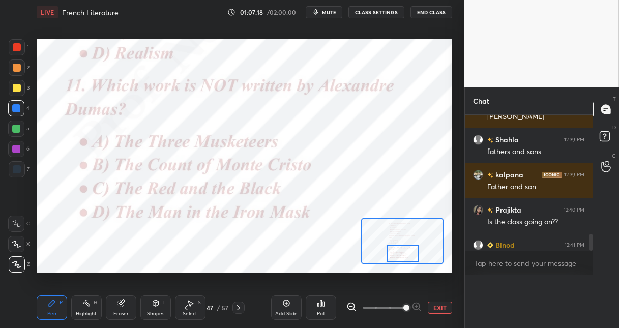
scroll to position [4, 3]
click at [323, 256] on div "Poll" at bounding box center [321, 308] width 31 height 24
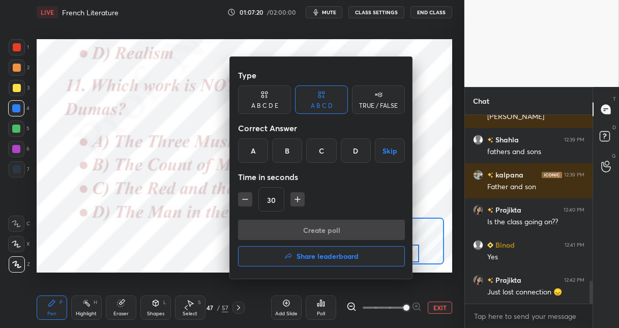
drag, startPoint x: 318, startPoint y: 153, endPoint x: 324, endPoint y: 189, distance: 37.0
click at [319, 156] on div "C" at bounding box center [321, 150] width 30 height 24
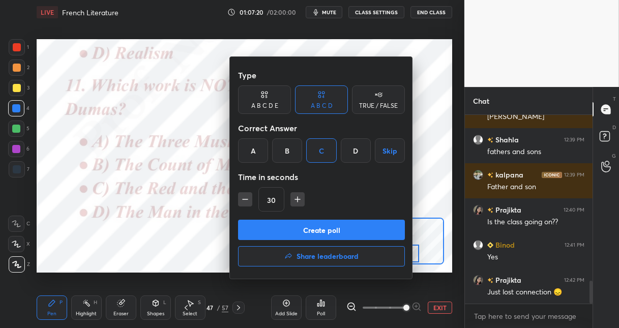
drag, startPoint x: 316, startPoint y: 230, endPoint x: 315, endPoint y: 211, distance: 19.9
click at [315, 229] on button "Create poll" at bounding box center [321, 230] width 167 height 20
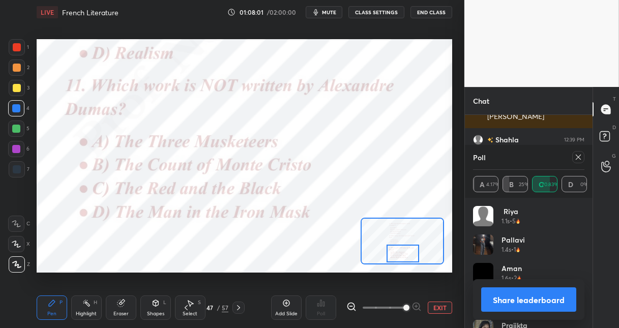
scroll to position [1442, 0]
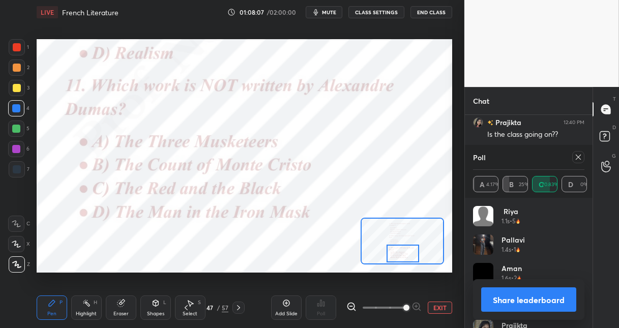
click at [497, 256] on button "Share leaderboard" at bounding box center [528, 299] width 95 height 24
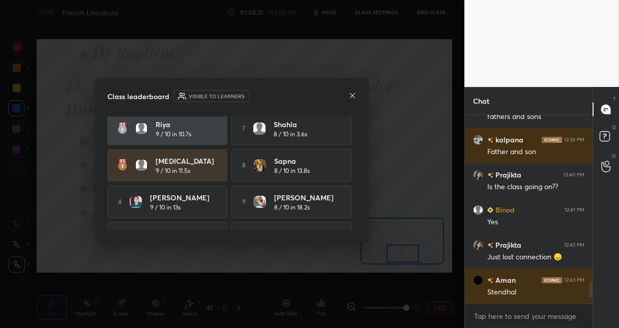
scroll to position [69, 0]
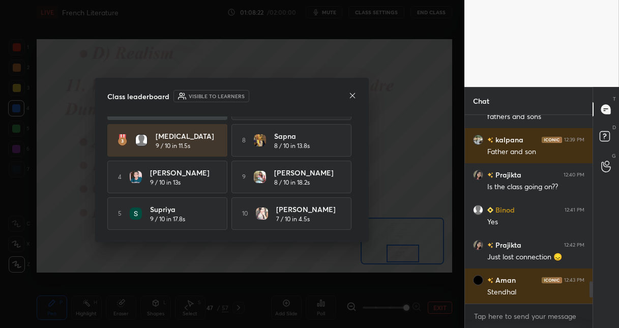
click at [352, 96] on icon at bounding box center [352, 96] width 8 height 8
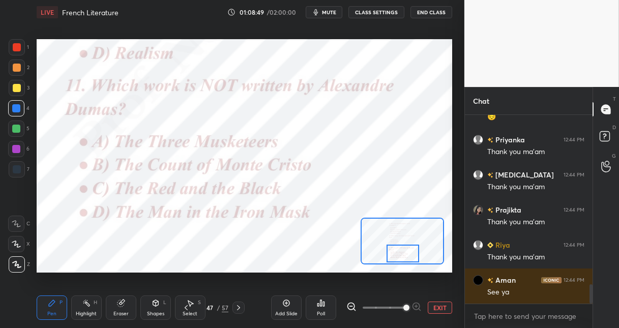
scroll to position [1655, 0]
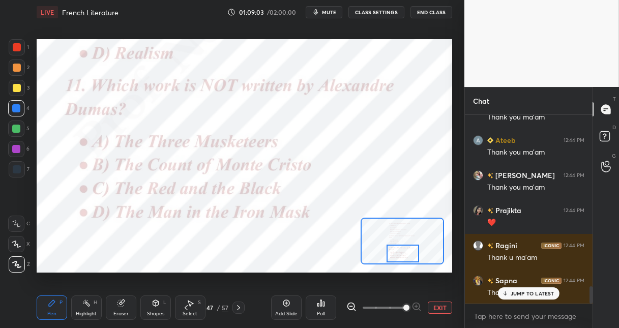
click at [424, 12] on button "End Class" at bounding box center [431, 12] width 42 height 12
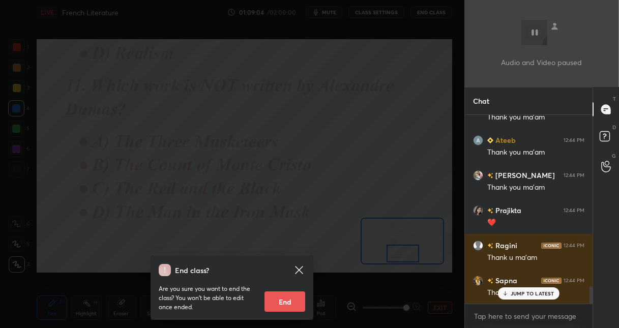
click at [289, 256] on button "End" at bounding box center [284, 301] width 41 height 20
type textarea "x"
